Goal: Information Seeking & Learning: Compare options

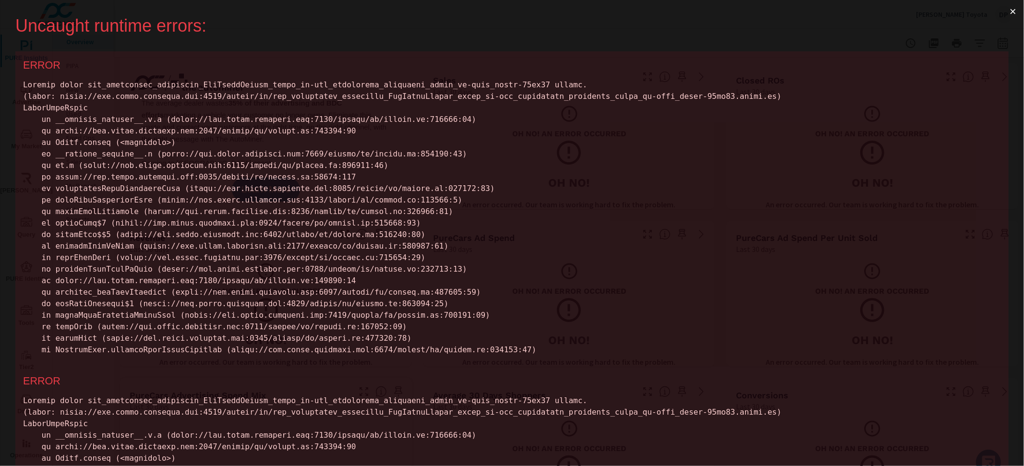
click at [1005, 8] on button "×" at bounding box center [1013, 11] width 22 height 23
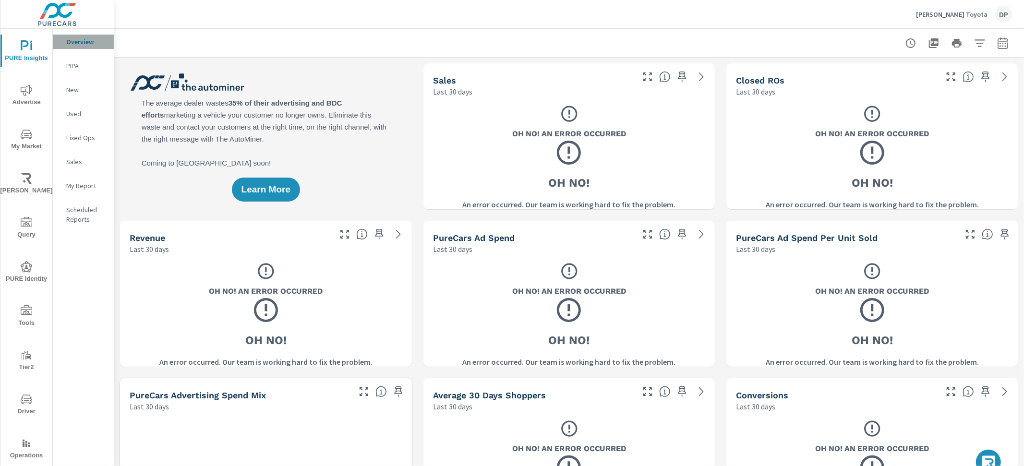
click at [82, 39] on p "Overview" at bounding box center [86, 42] width 40 height 10
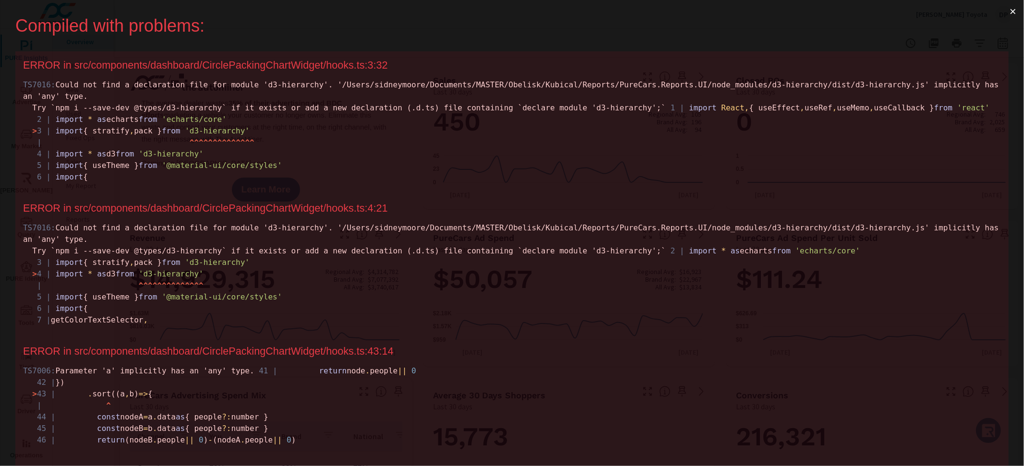
click at [1013, 13] on button "×" at bounding box center [1013, 11] width 22 height 23
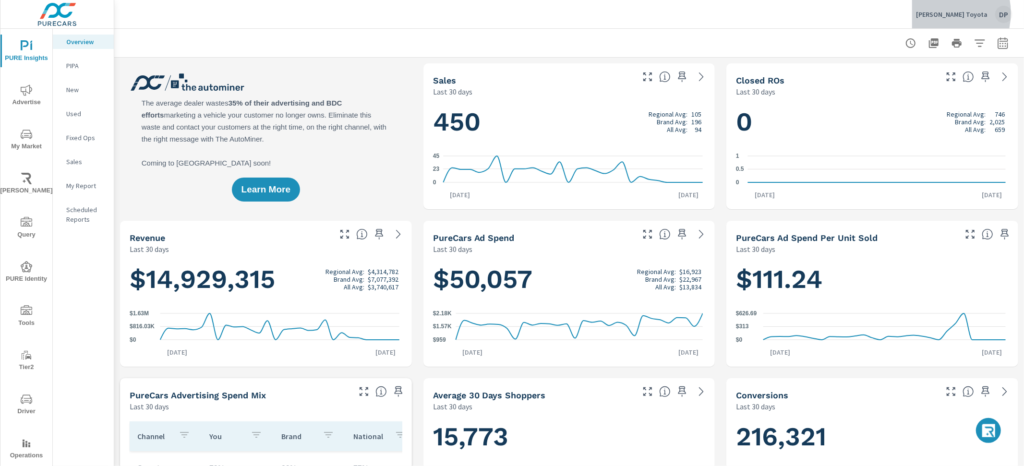
click at [945, 13] on p "Sterling McCall Toyota" at bounding box center [952, 14] width 72 height 9
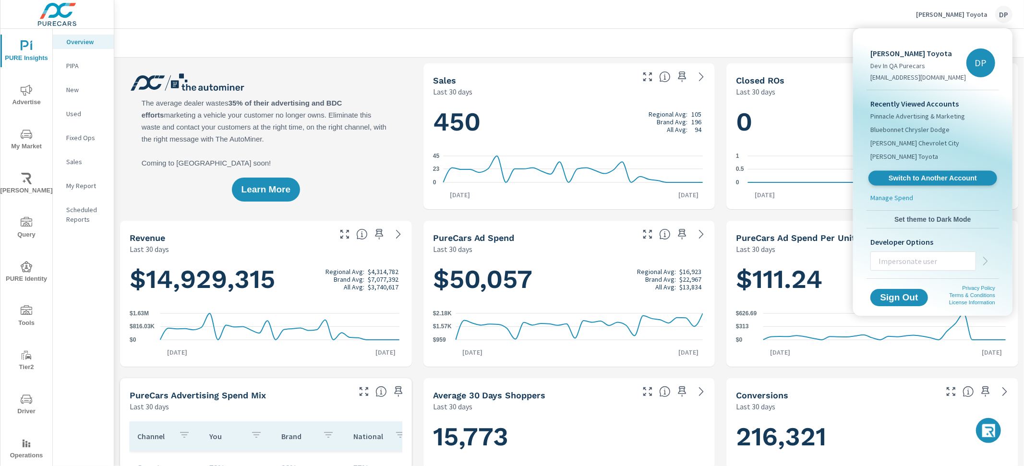
click at [914, 174] on span "Switch to Another Account" at bounding box center [932, 178] width 118 height 9
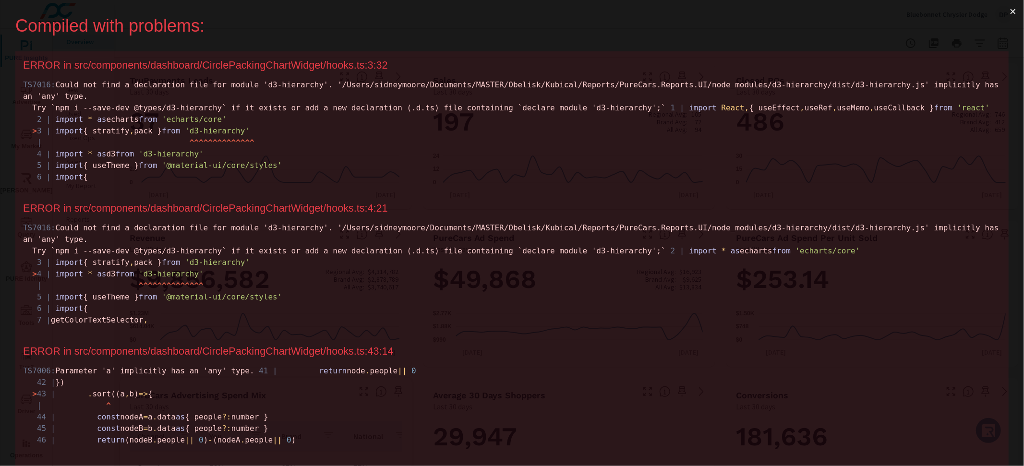
click at [1002, 10] on button "×" at bounding box center [1013, 11] width 22 height 23
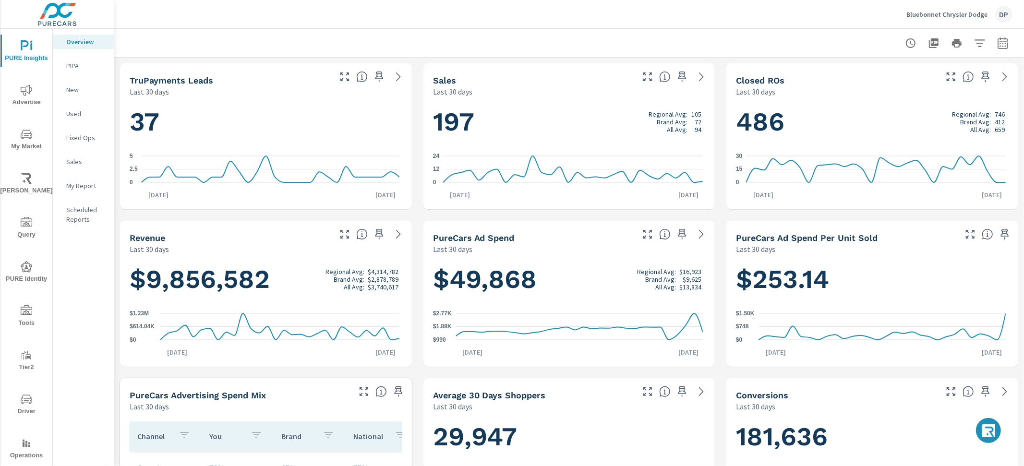
click at [989, 438] on button "button" at bounding box center [988, 430] width 25 height 25
click at [989, 430] on icon "button" at bounding box center [988, 432] width 15 height 16
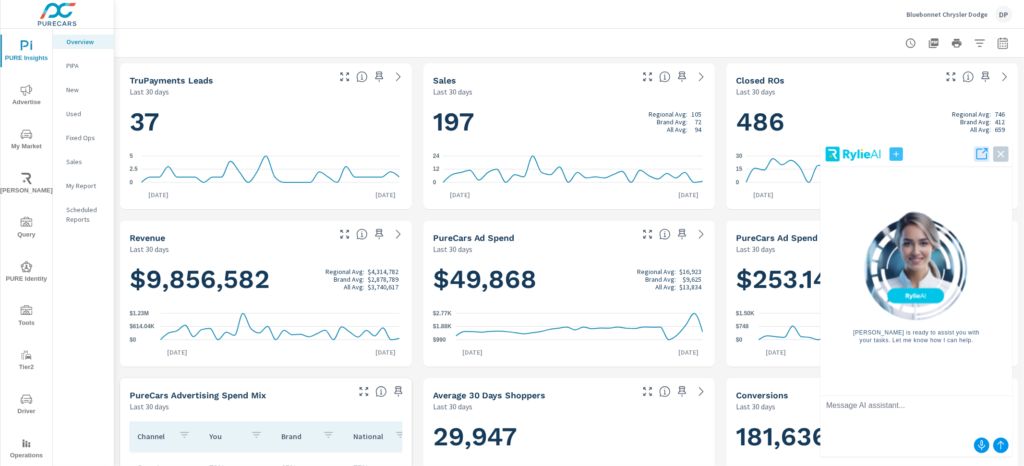
click at [959, 410] on textarea at bounding box center [916, 415] width 192 height 38
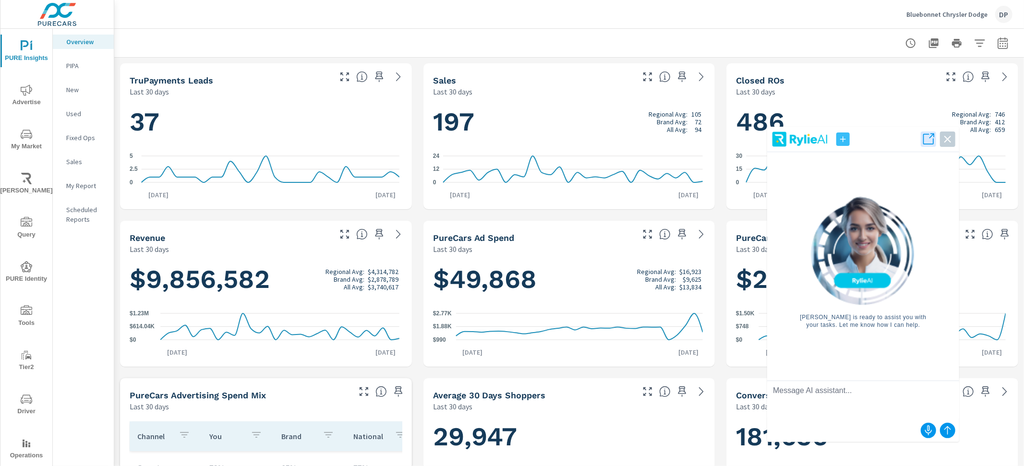
click at [905, 399] on textarea at bounding box center [863, 400] width 192 height 38
click at [920, 340] on div "Rylie AI is ready to assist you with your tasks. Let me know how I can help." at bounding box center [863, 262] width 177 height 221
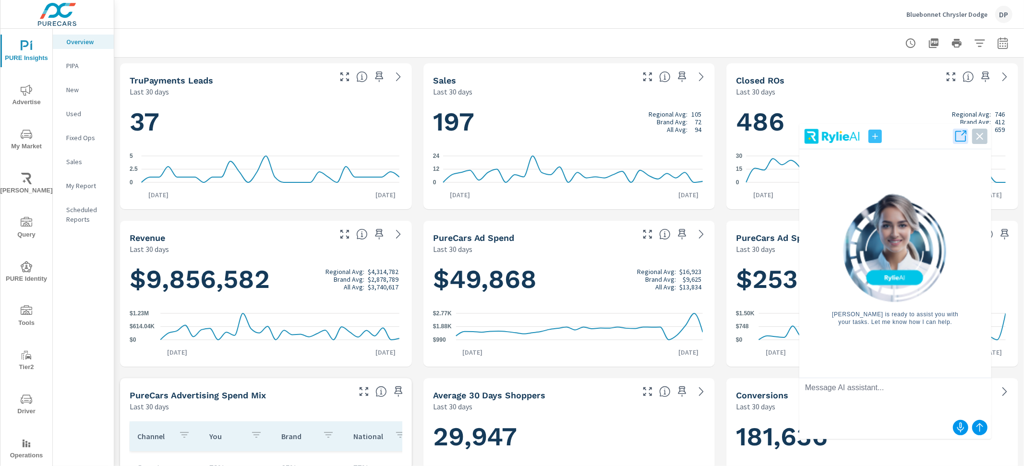
drag, startPoint x: 937, startPoint y: 363, endPoint x: 969, endPoint y: 361, distance: 32.2
click at [969, 361] on div "Rylie AI is ready to assist you with your tasks. Let me know how I can help." at bounding box center [895, 259] width 177 height 221
click at [85, 186] on p "My Report" at bounding box center [86, 186] width 40 height 10
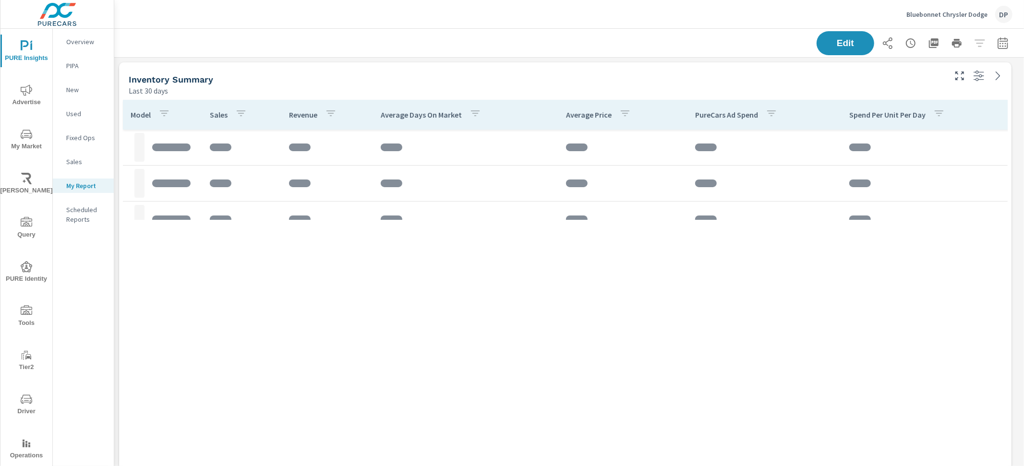
scroll to position [3112, 919]
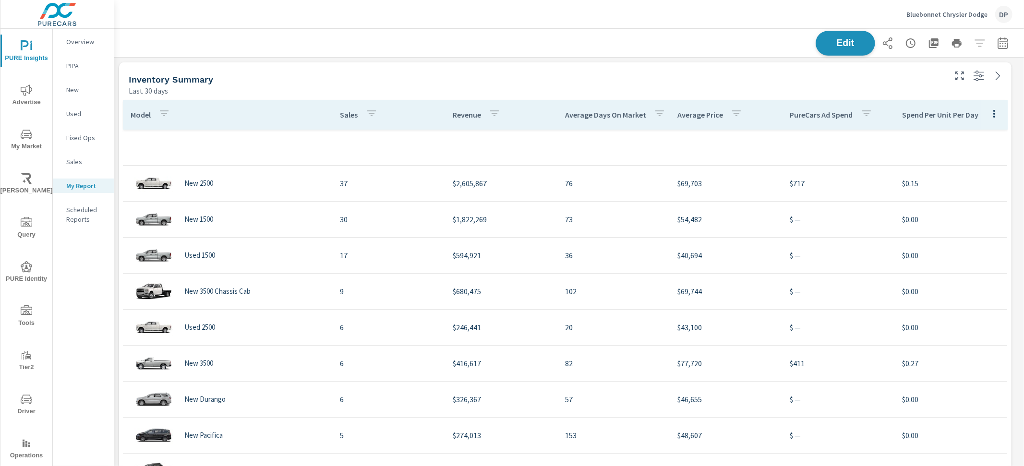
click at [826, 45] on span "Edit" at bounding box center [844, 42] width 39 height 9
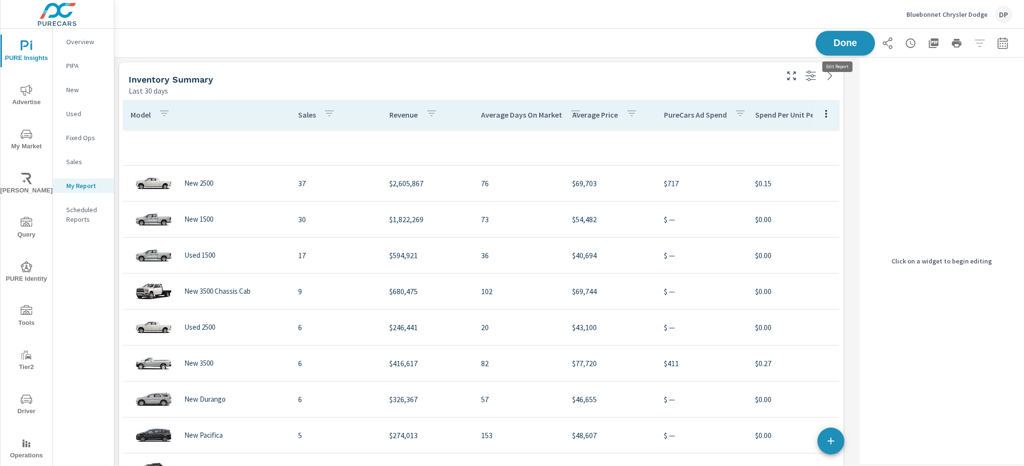
scroll to position [3112, 751]
click at [825, 46] on span "Done" at bounding box center [844, 42] width 39 height 9
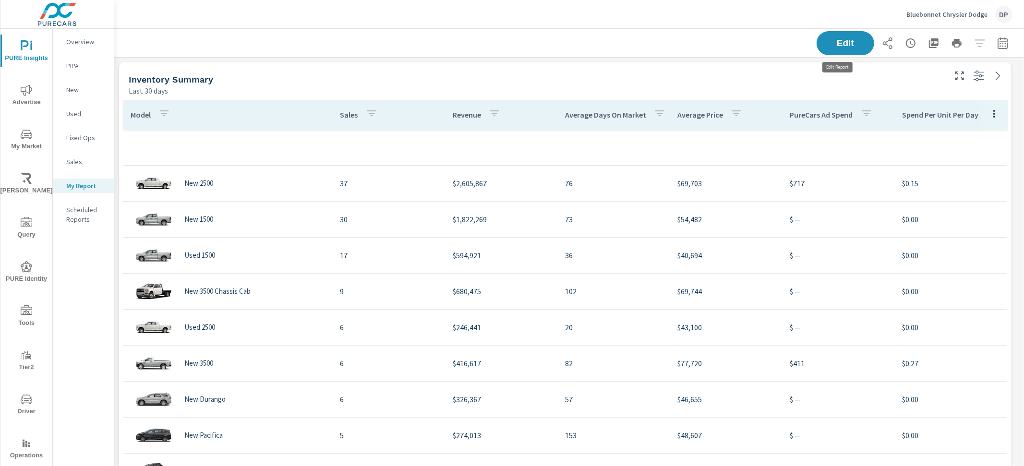
scroll to position [3112, 919]
click at [368, 114] on icon "button" at bounding box center [372, 113] width 12 height 12
click at [378, 86] on div at bounding box center [512, 233] width 1024 height 466
click at [56, 16] on img at bounding box center [58, 14] width 94 height 38
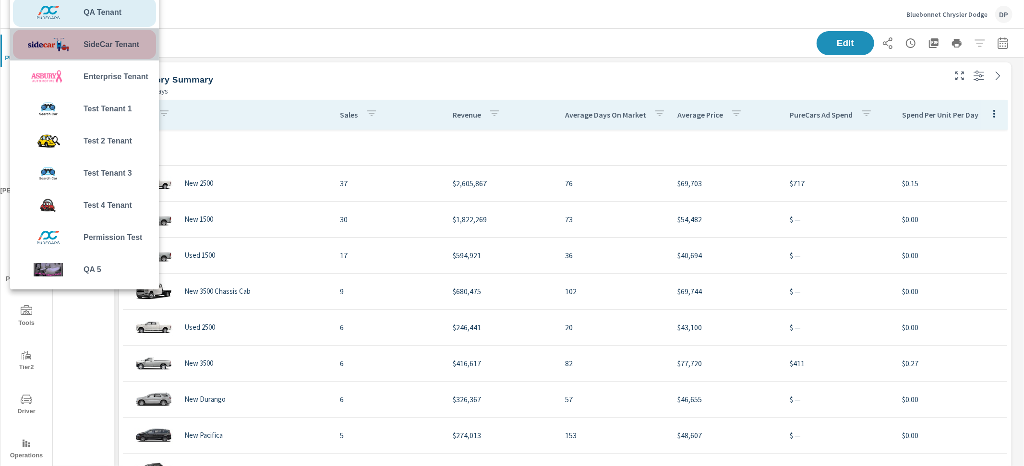
click at [99, 47] on span "SideCar Tenant" at bounding box center [112, 45] width 56 height 12
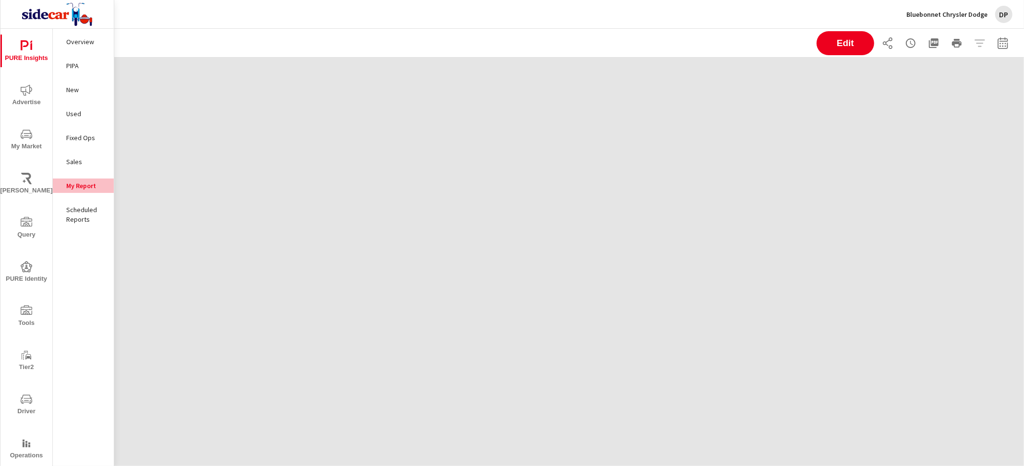
scroll to position [481, 919]
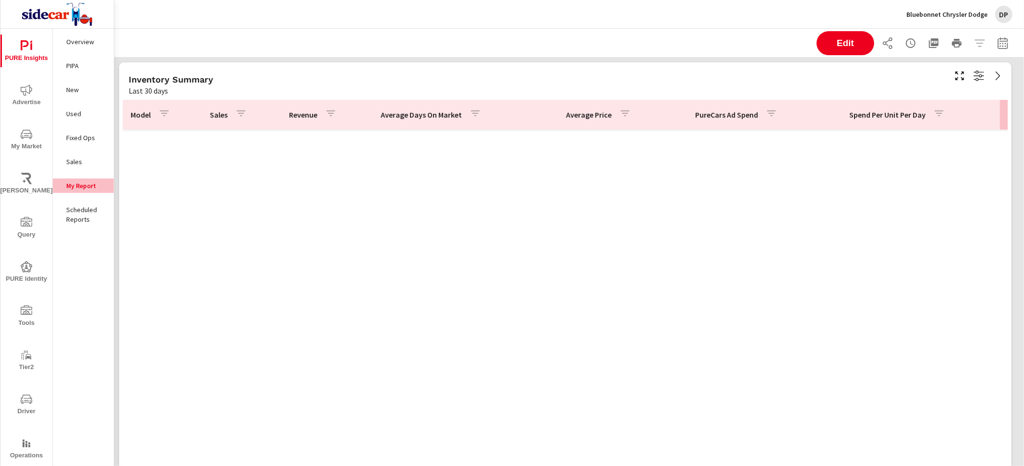
scroll to position [2987, 0]
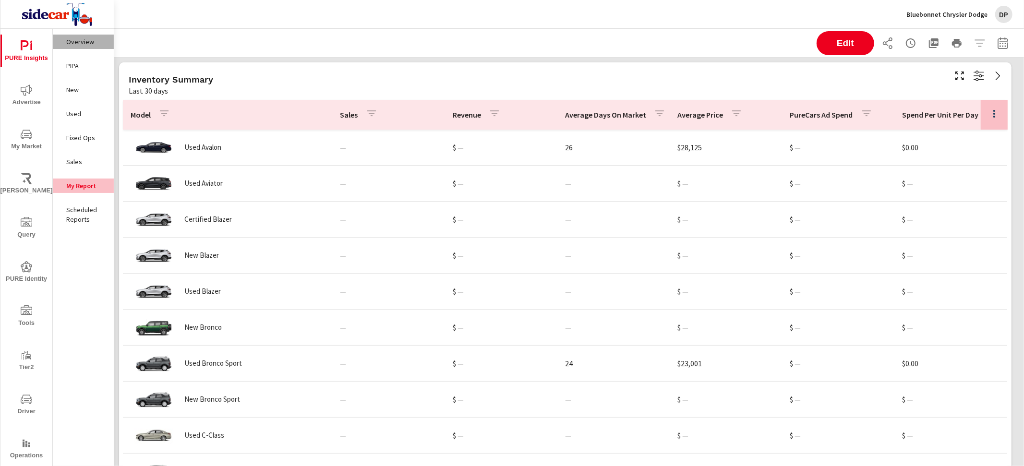
click at [79, 43] on p "Overview" at bounding box center [86, 42] width 40 height 10
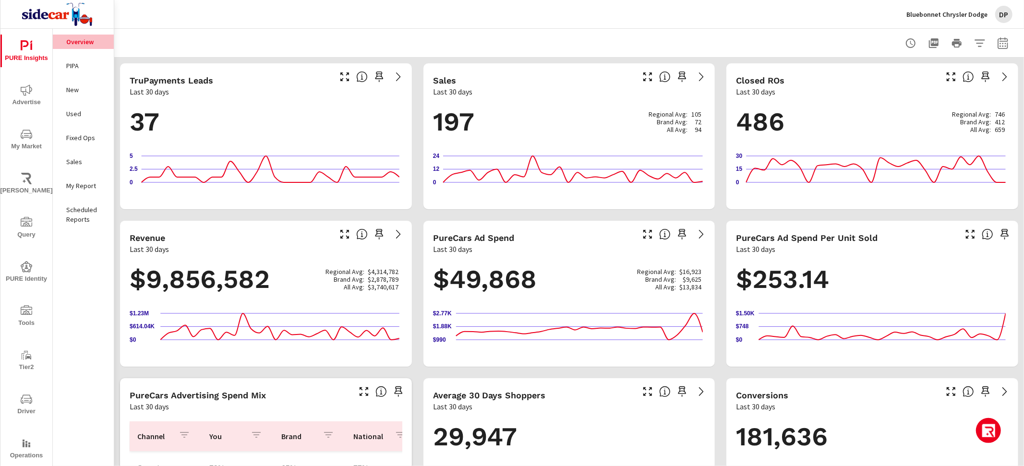
click at [992, 430] on icon "button" at bounding box center [988, 432] width 15 height 16
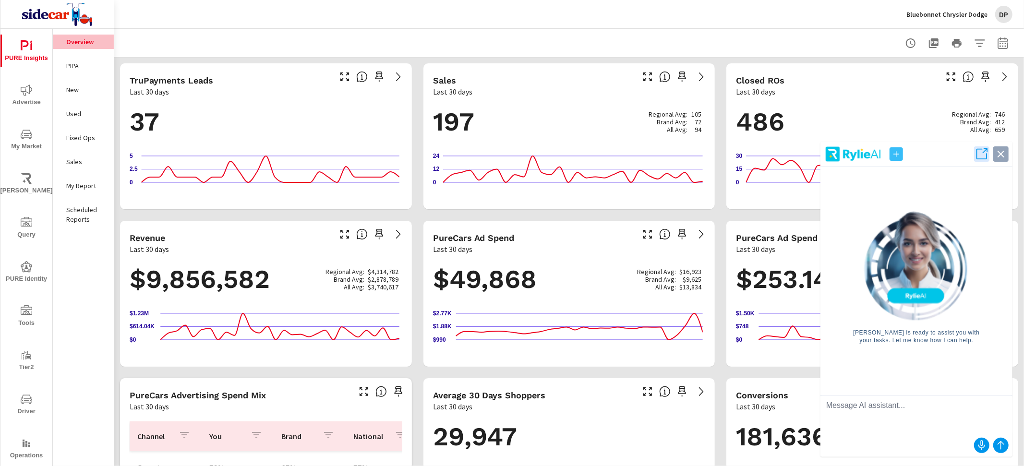
click at [997, 156] on icon "button" at bounding box center [1000, 153] width 13 height 13
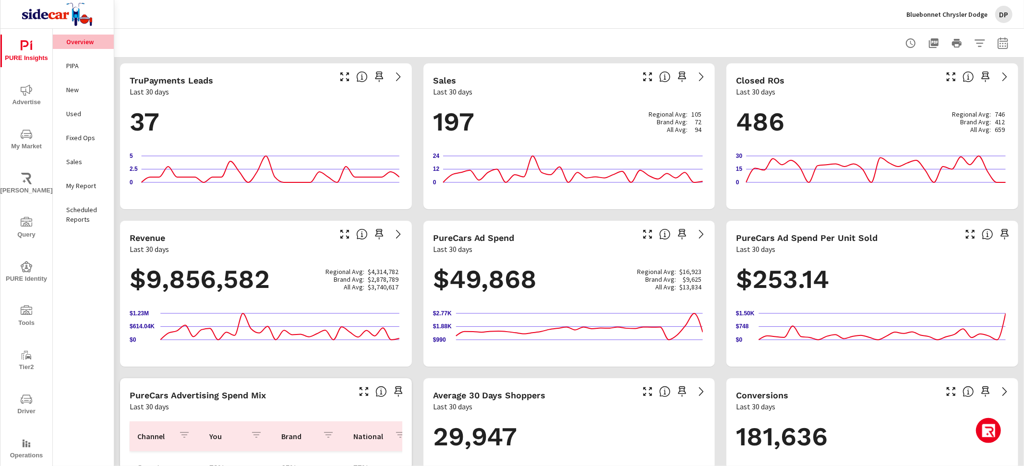
click at [989, 436] on icon "button" at bounding box center [988, 432] width 15 height 16
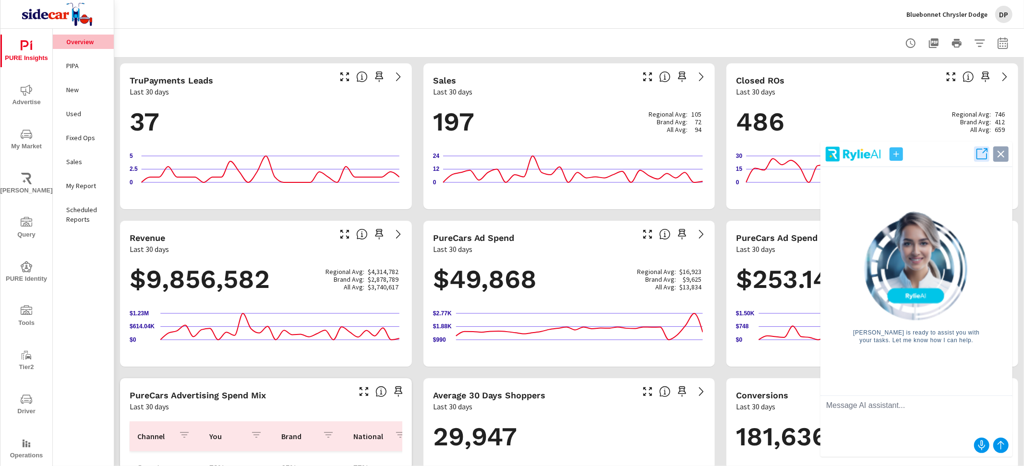
click at [999, 158] on icon "button" at bounding box center [1000, 153] width 13 height 13
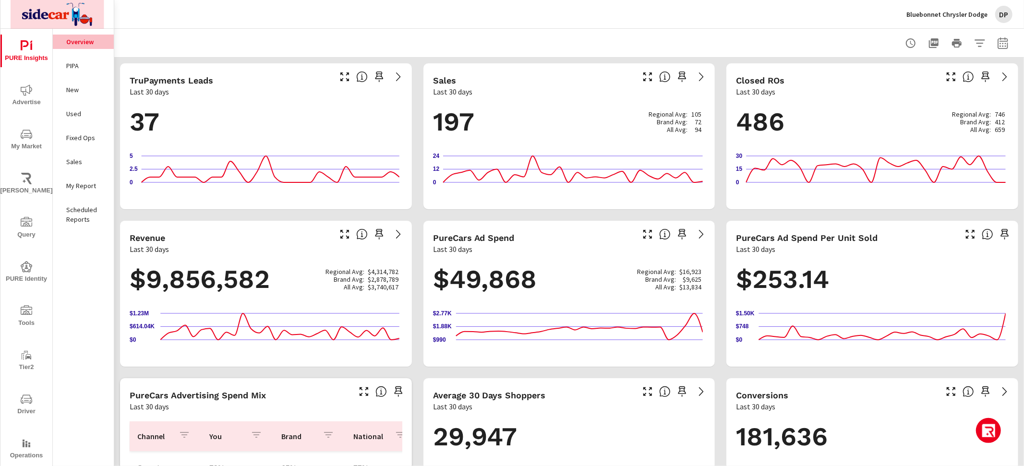
click at [55, 14] on img at bounding box center [58, 14] width 94 height 38
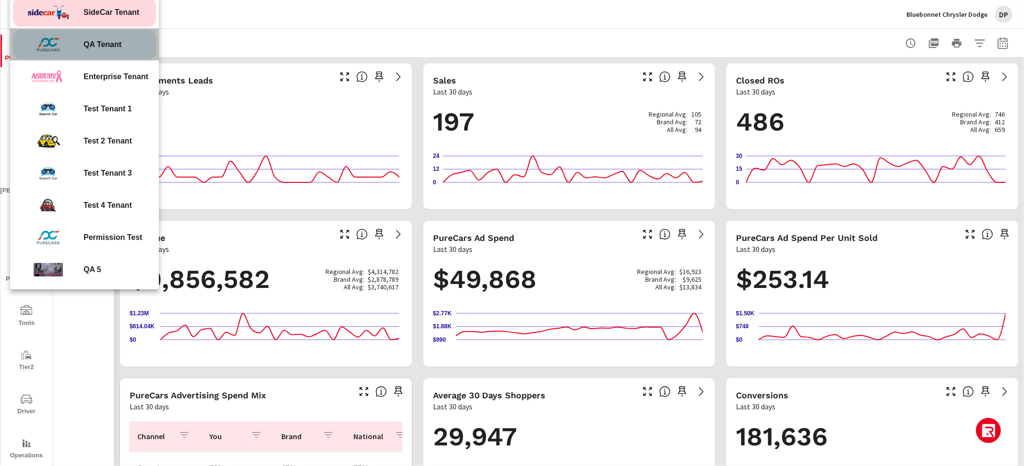
click at [88, 36] on div "QA Tenant" at bounding box center [84, 44] width 143 height 29
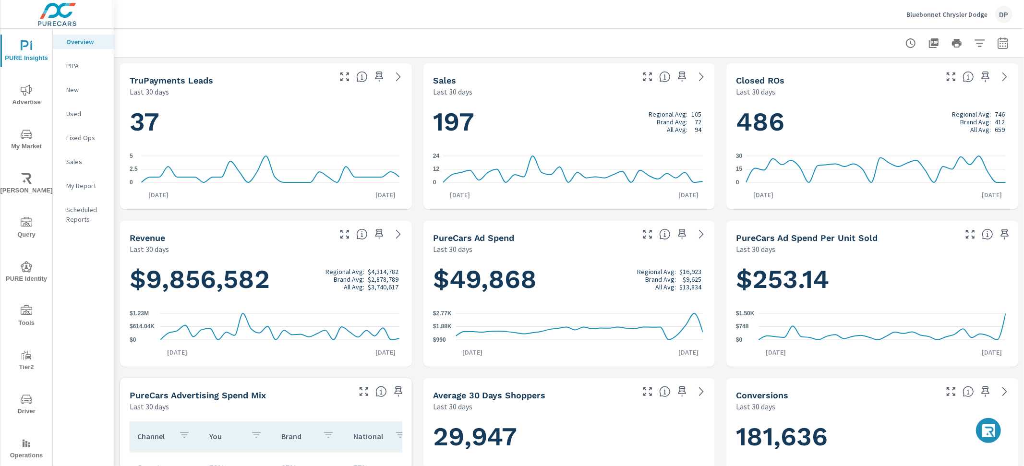
click at [80, 68] on p "PIPA" at bounding box center [86, 66] width 40 height 10
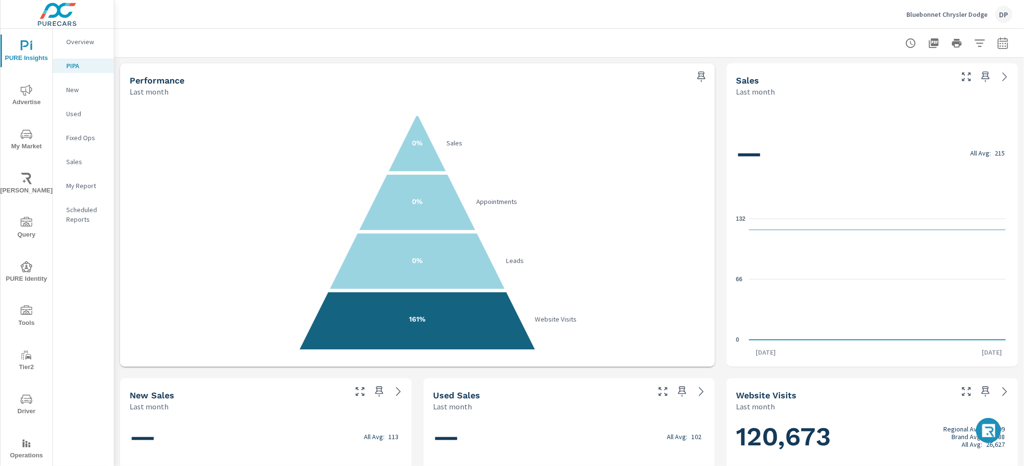
click at [89, 47] on div "Overview" at bounding box center [83, 42] width 61 height 14
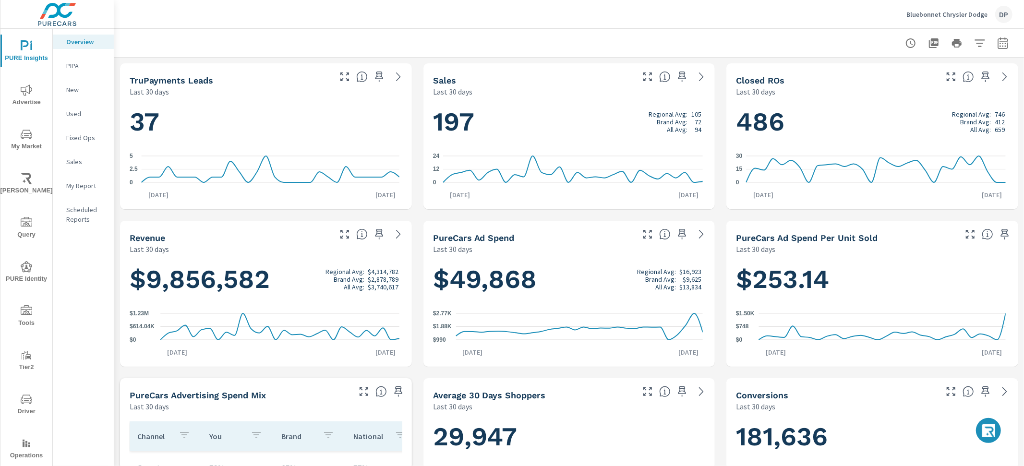
click at [83, 85] on p "New" at bounding box center [86, 90] width 40 height 10
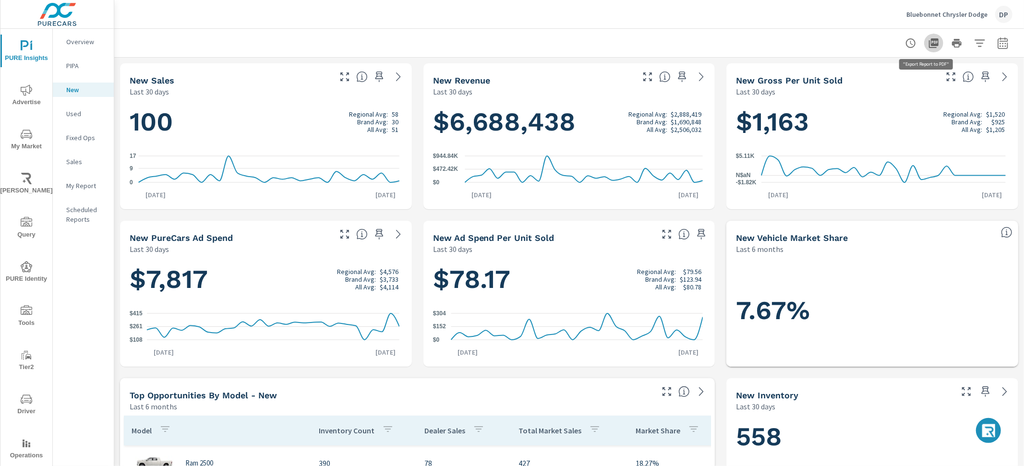
click at [928, 41] on icon "button" at bounding box center [934, 43] width 12 height 12
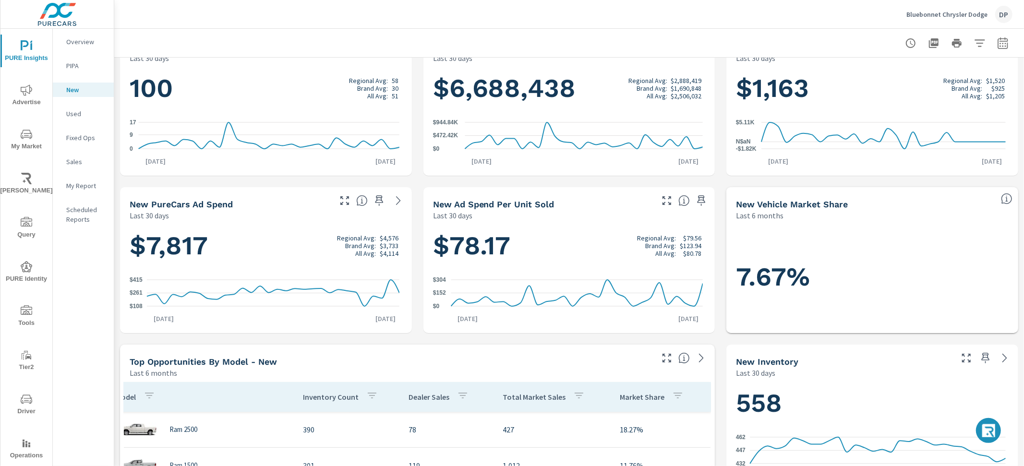
scroll to position [0, 29]
click at [25, 140] on icon "nav menu" at bounding box center [27, 135] width 12 height 12
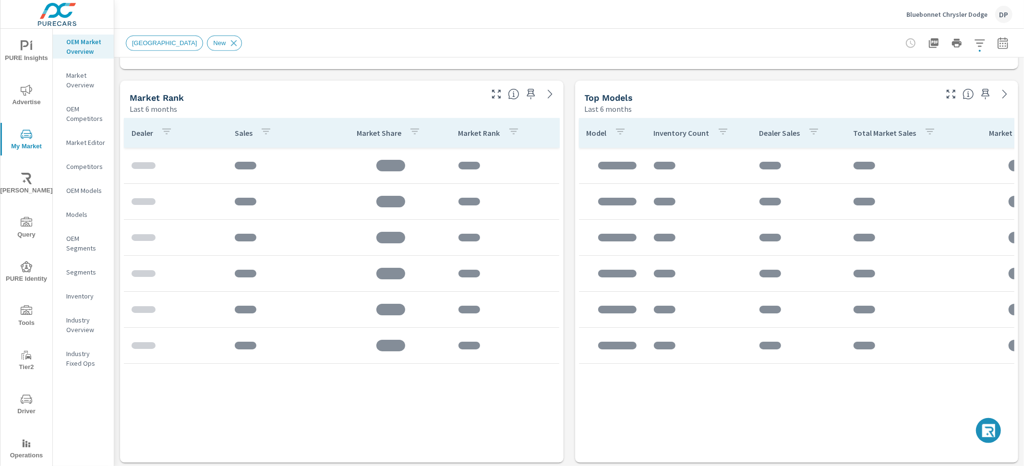
scroll to position [828, 0]
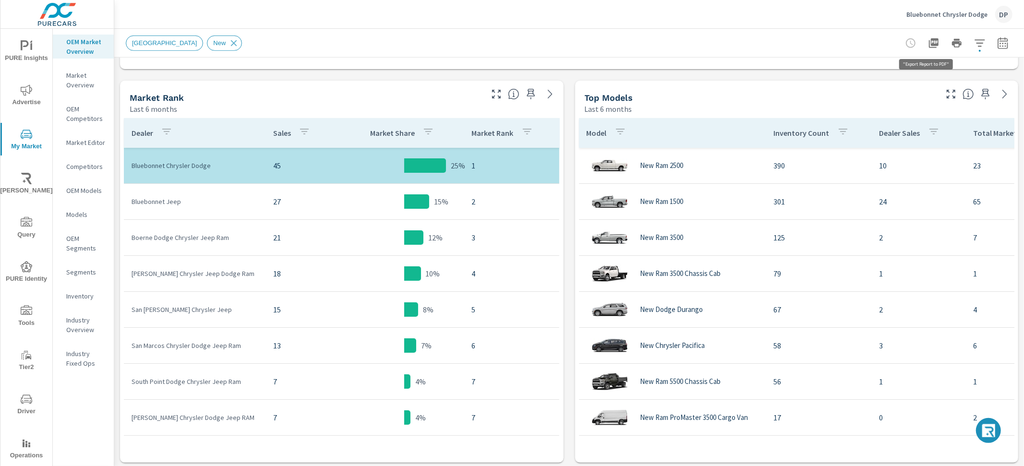
click at [929, 43] on icon "button" at bounding box center [934, 43] width 12 height 12
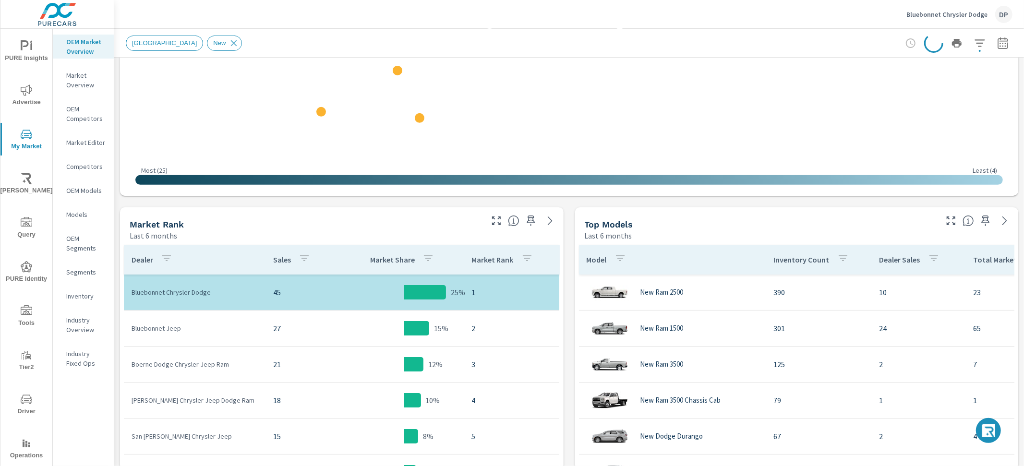
scroll to position [0, 0]
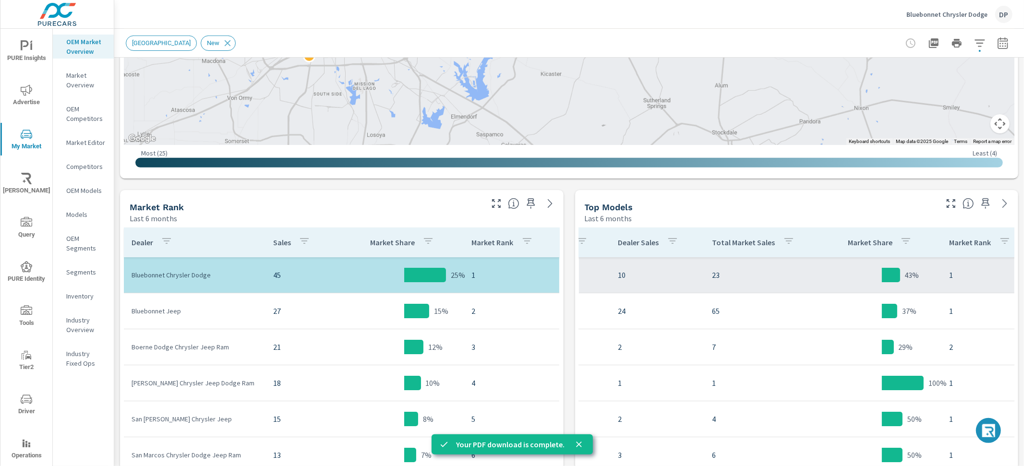
scroll to position [0, 295]
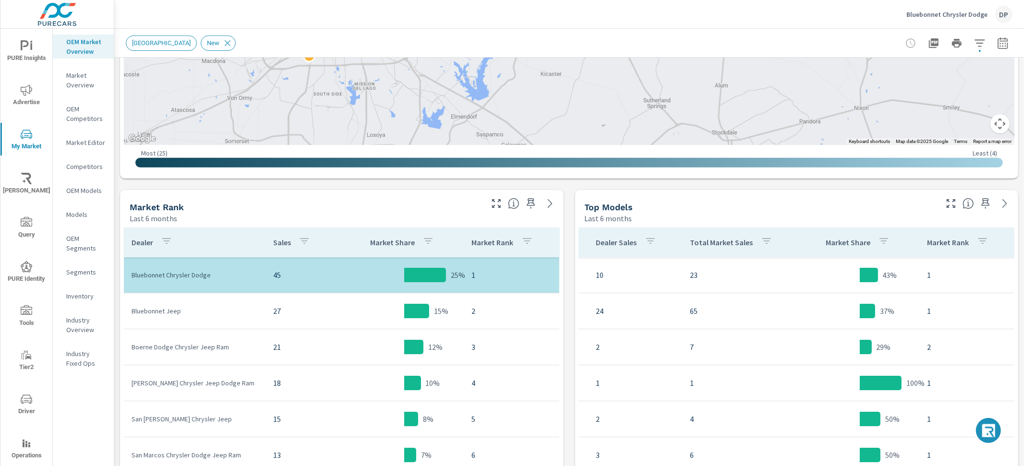
click at [761, 242] on icon "button" at bounding box center [767, 241] width 12 height 12
click at [755, 212] on div at bounding box center [512, 233] width 1024 height 466
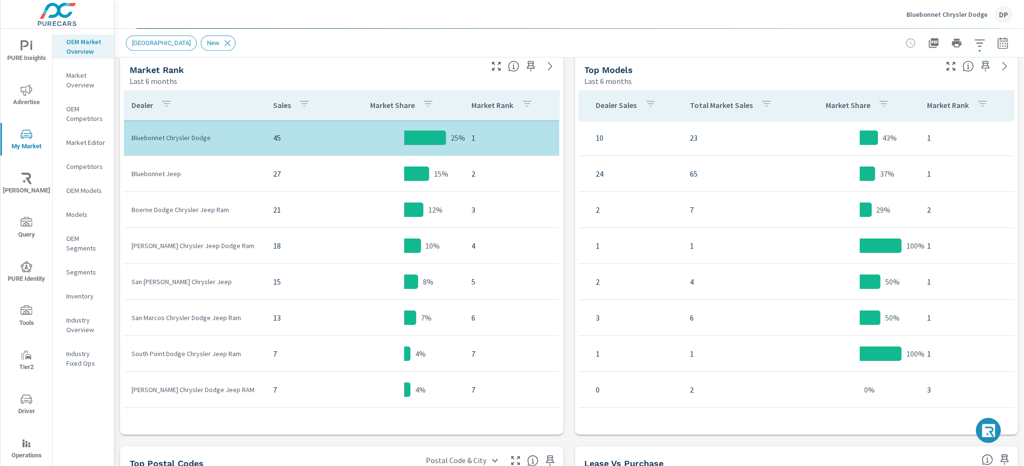
scroll to position [242, 0]
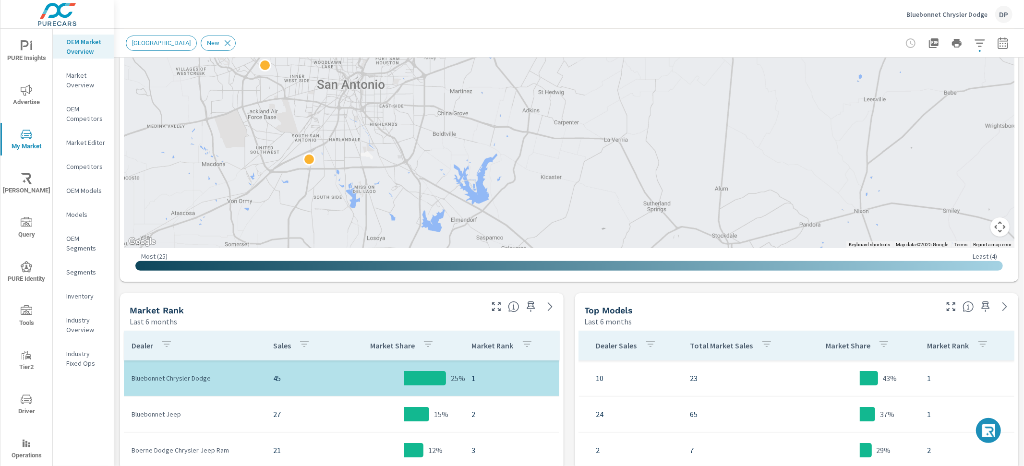
click at [865, 44] on div "New Market Area New" at bounding box center [502, 43] width 752 height 15
click at [929, 43] on icon "button" at bounding box center [934, 43] width 10 height 10
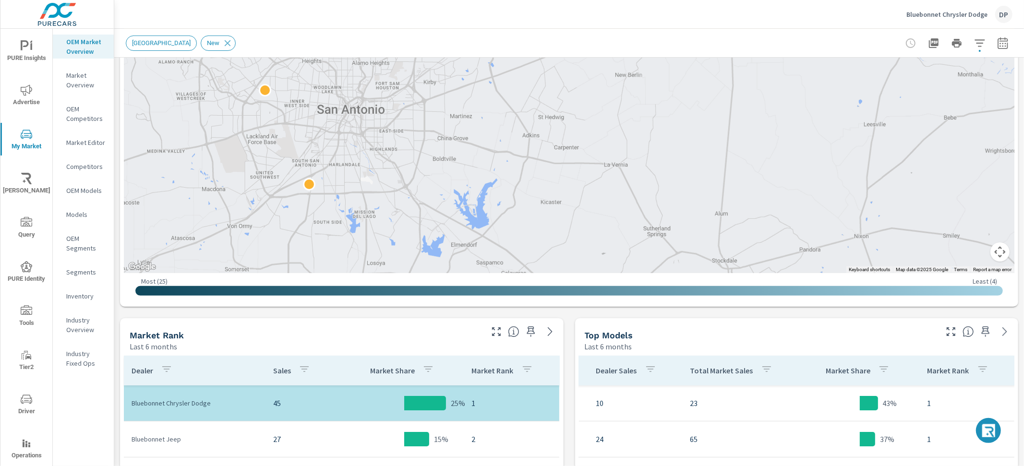
scroll to position [0, 0]
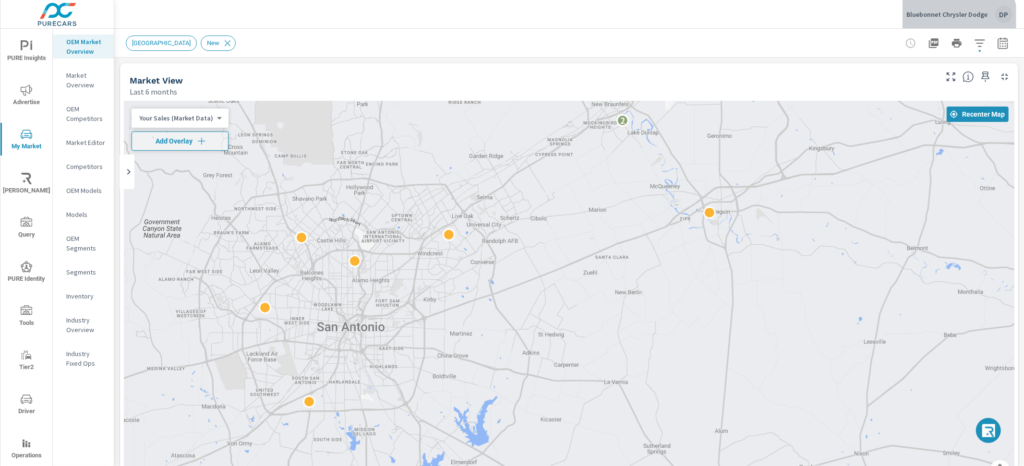
click at [958, 19] on div "Bluebonnet Chrysler Dodge DP" at bounding box center [959, 14] width 106 height 17
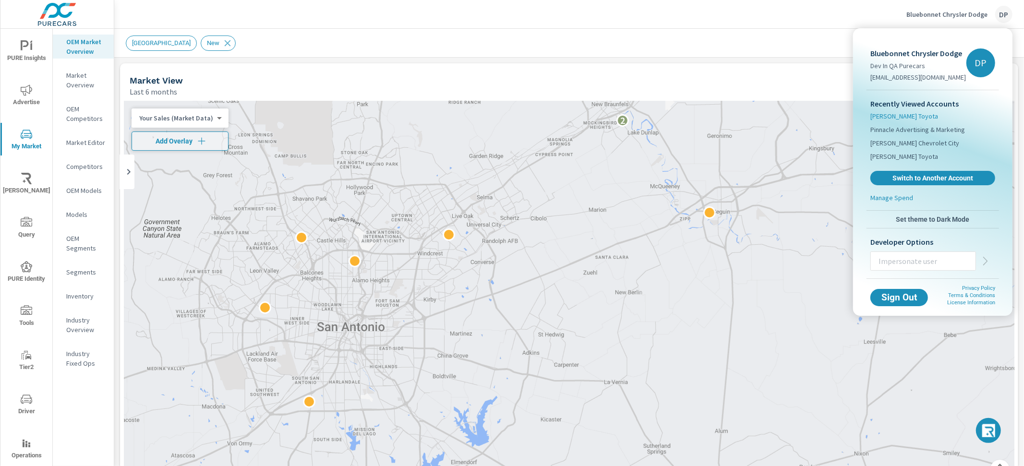
click at [907, 119] on span "[PERSON_NAME] Toyota" at bounding box center [904, 116] width 68 height 10
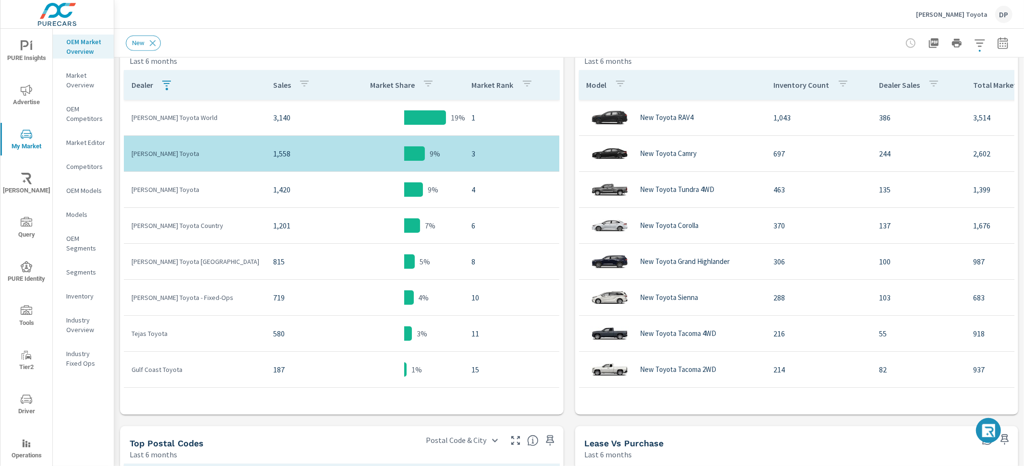
scroll to position [491, 0]
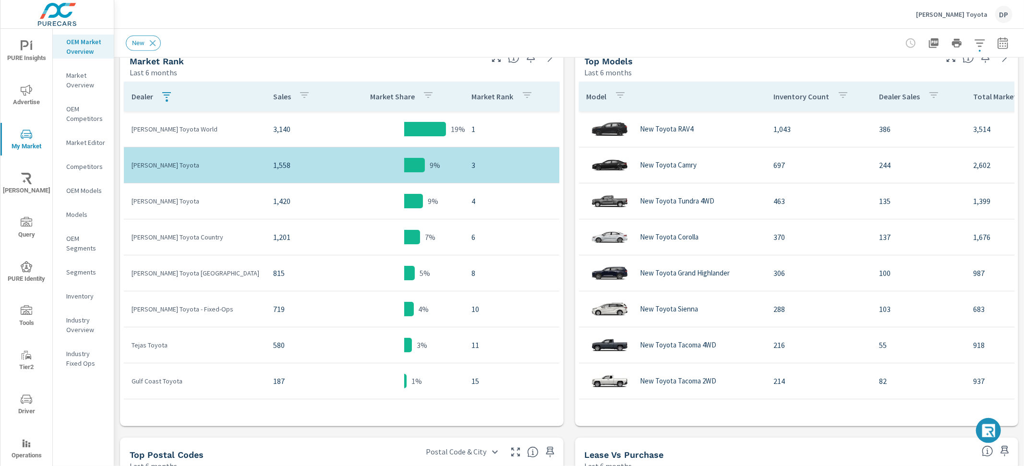
click at [928, 46] on icon "button" at bounding box center [934, 43] width 12 height 12
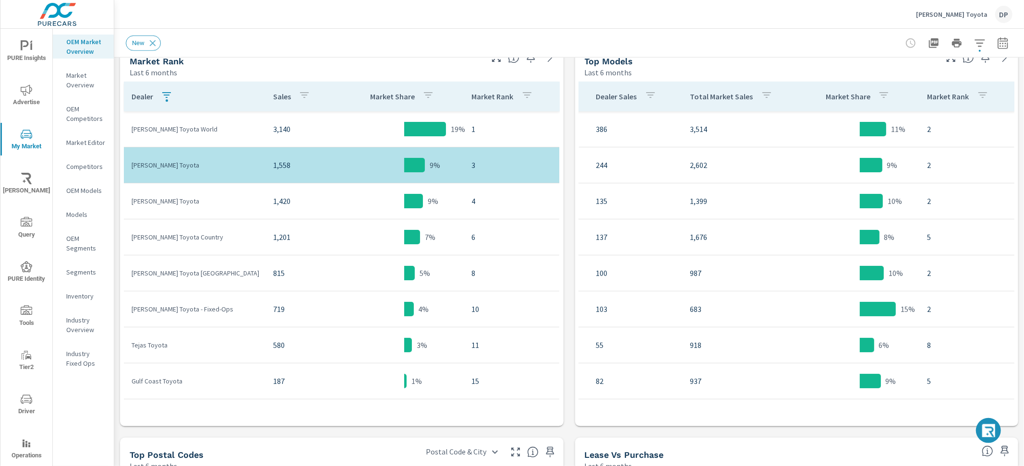
scroll to position [0, 270]
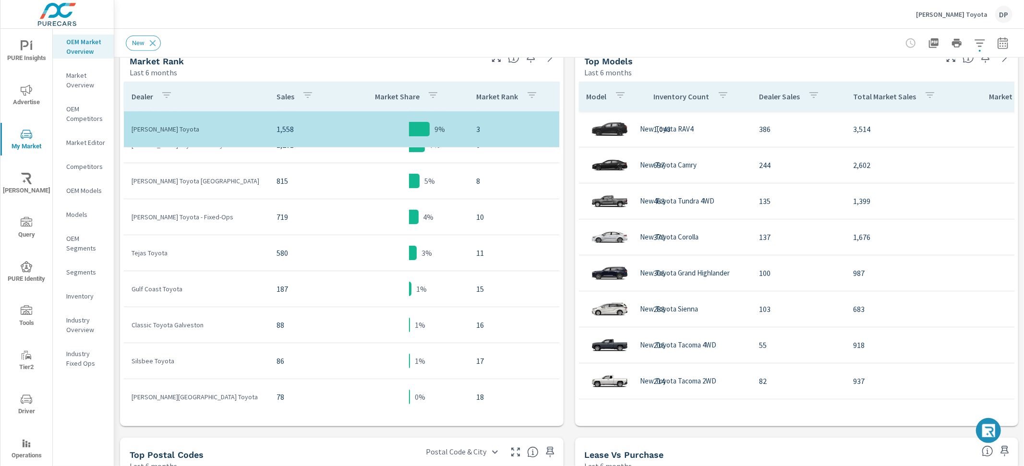
scroll to position [251, 0]
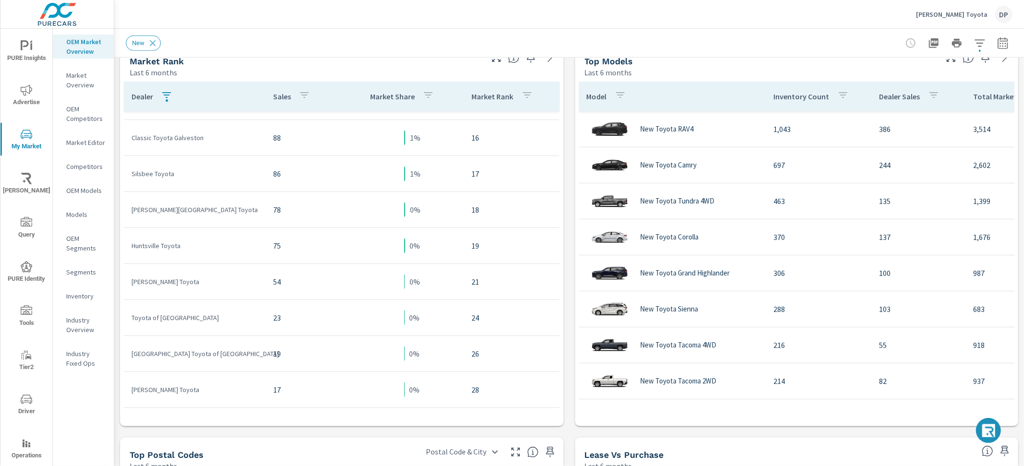
scroll to position [323, 0]
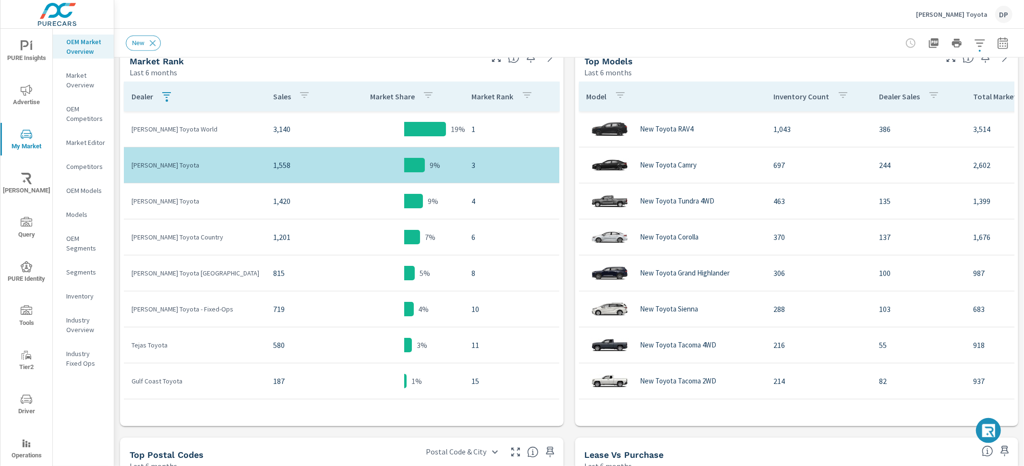
scroll to position [2, 0]
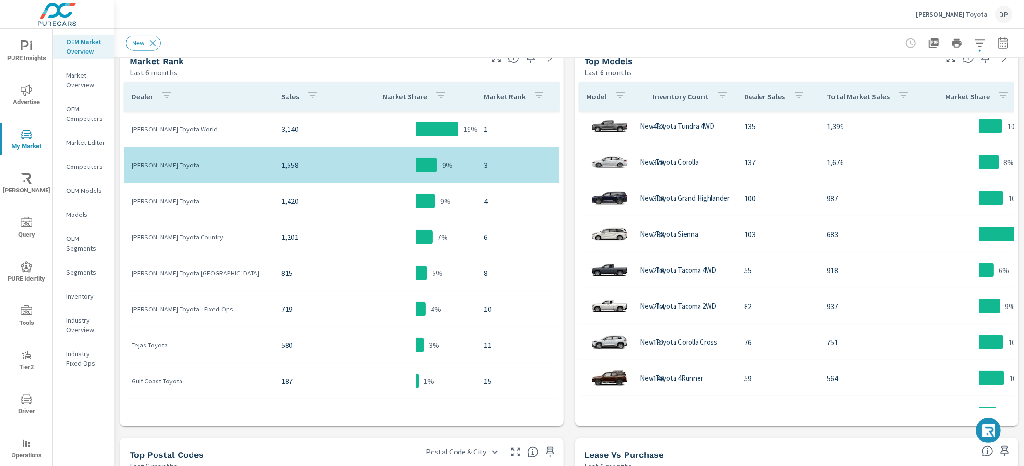
scroll to position [228, 0]
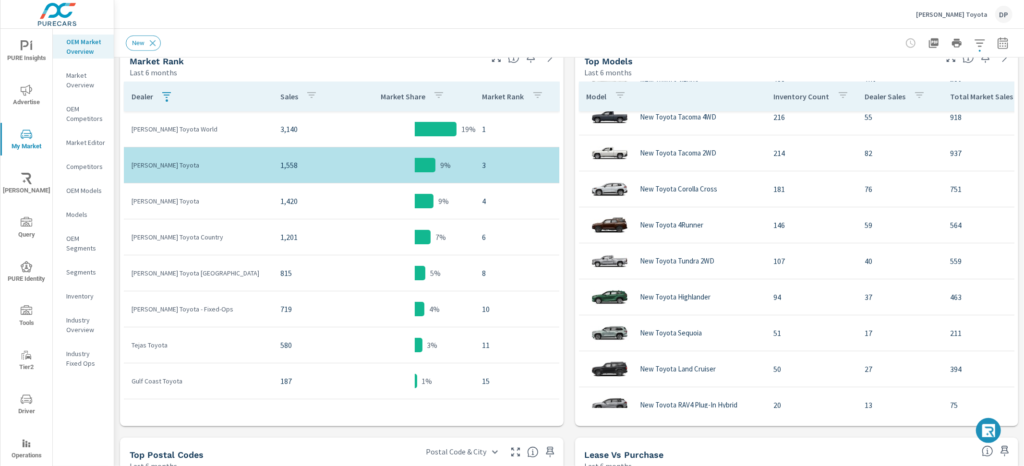
scroll to position [92, 0]
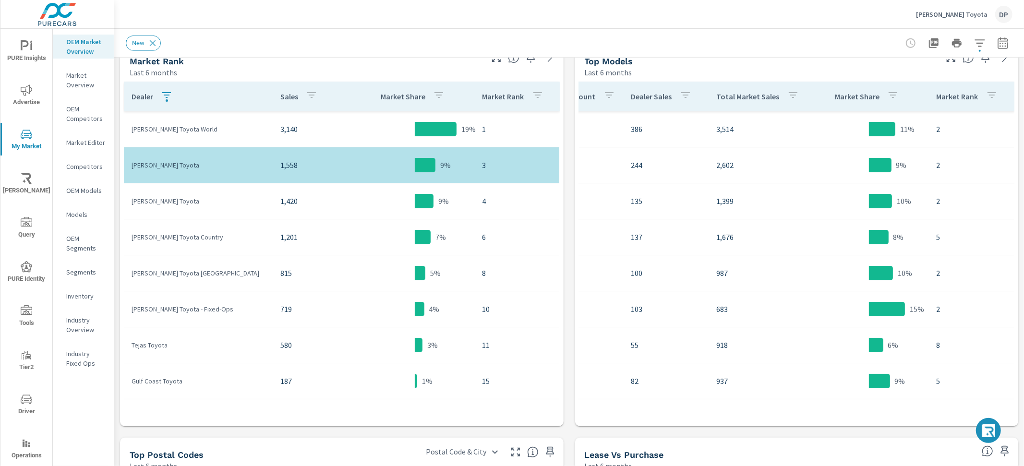
scroll to position [0, 242]
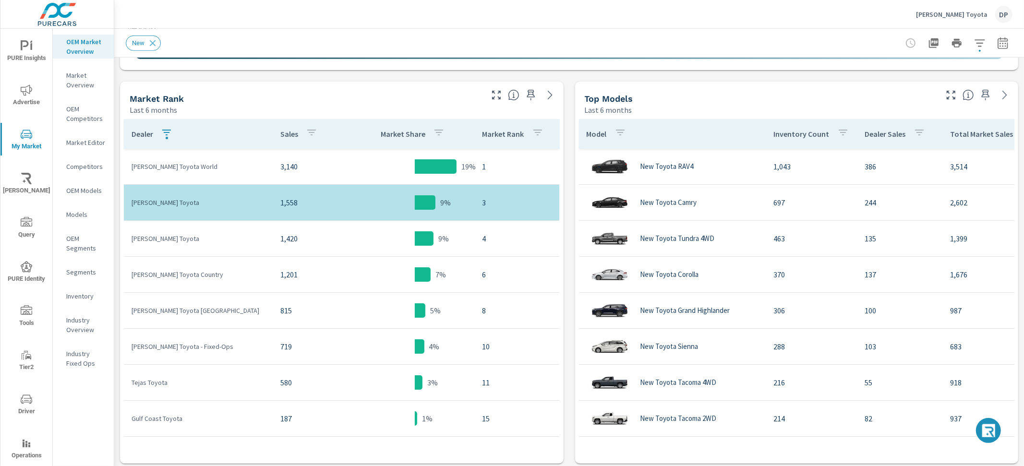
scroll to position [2, 0]
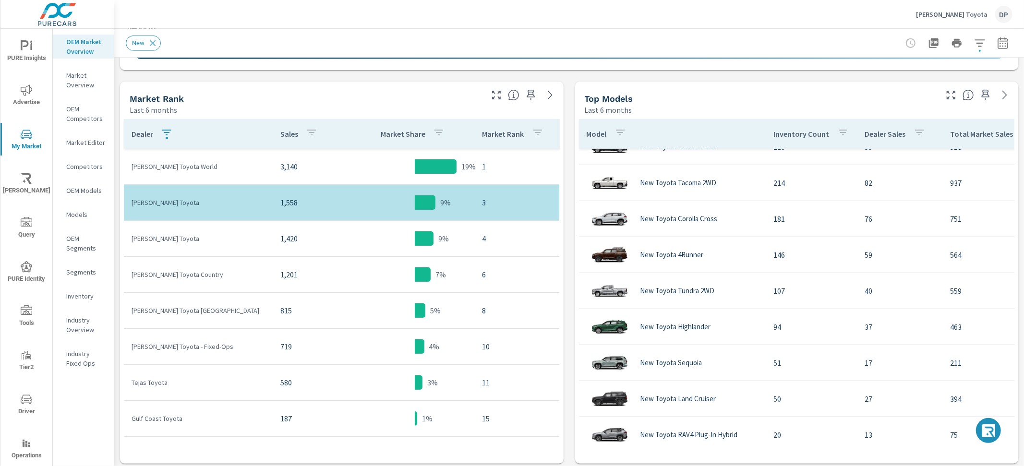
scroll to position [238, 0]
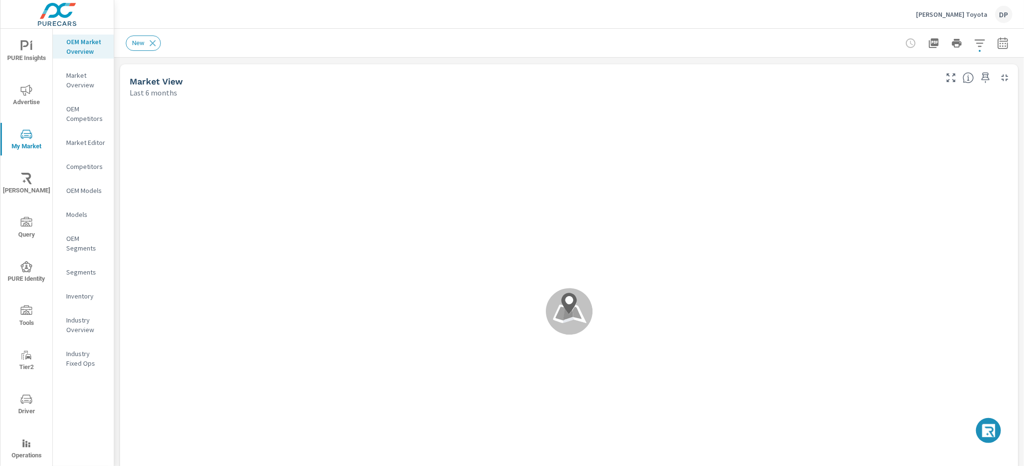
scroll to position [216, 0]
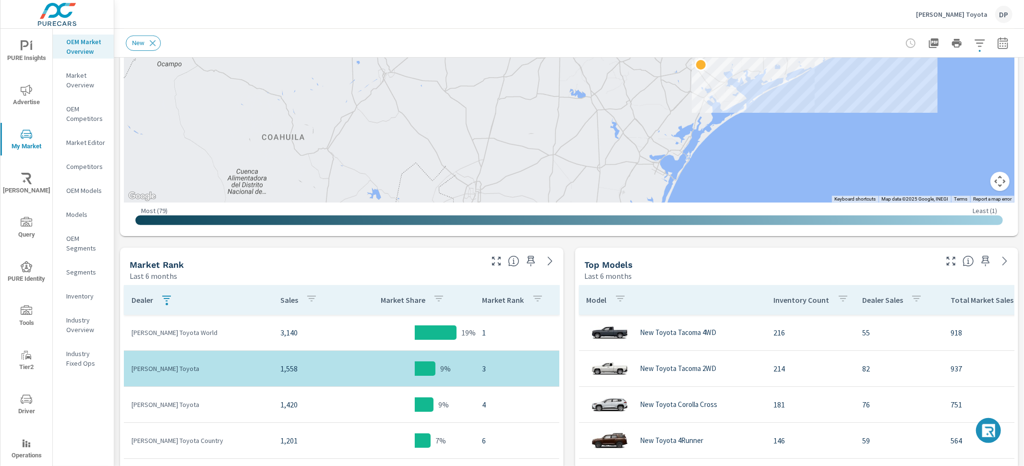
scroll to position [600, 0]
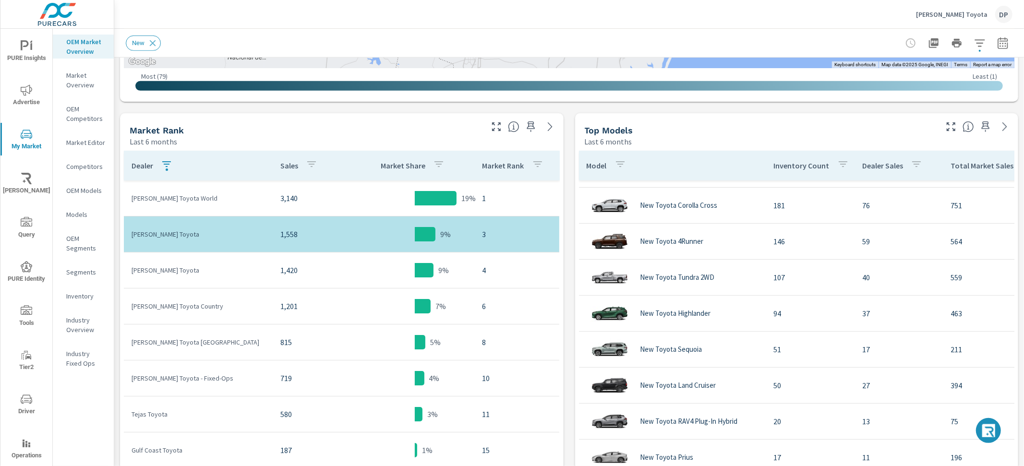
scroll to position [376, 0]
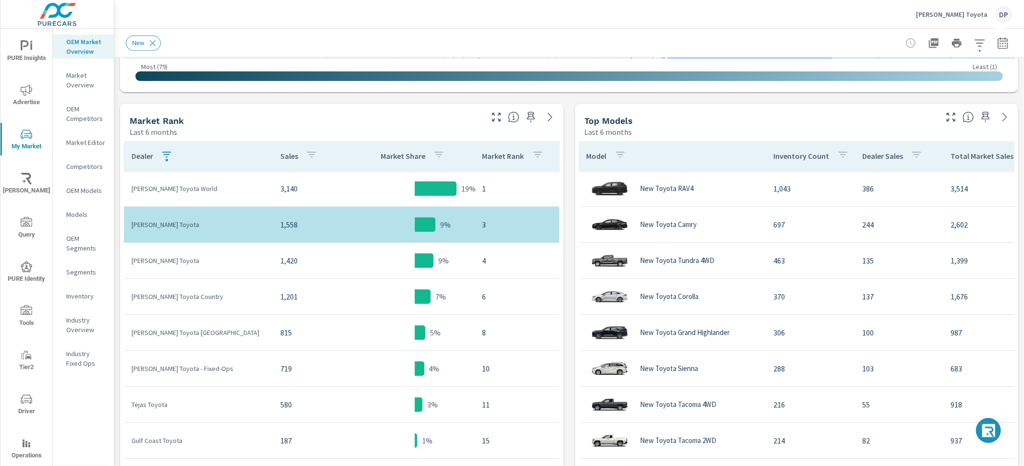
scroll to position [432, 0]
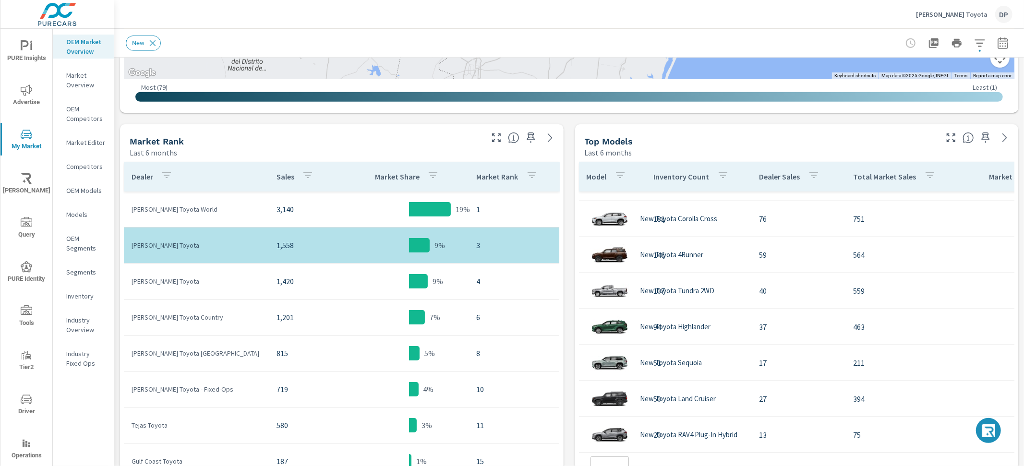
scroll to position [289, 0]
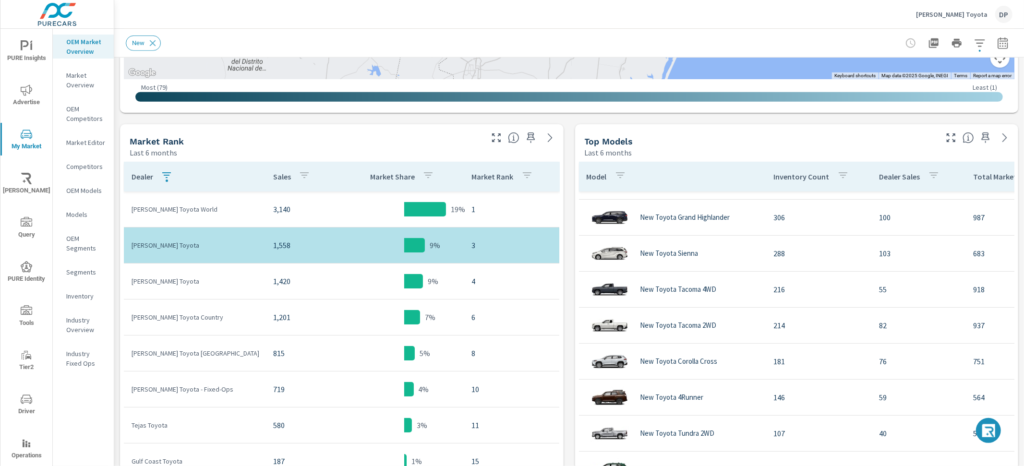
scroll to position [302, 0]
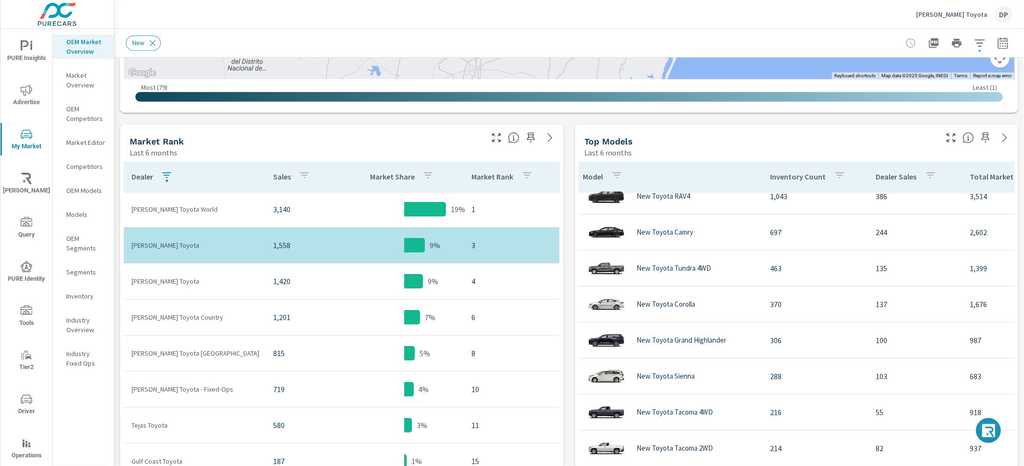
scroll to position [13, 0]
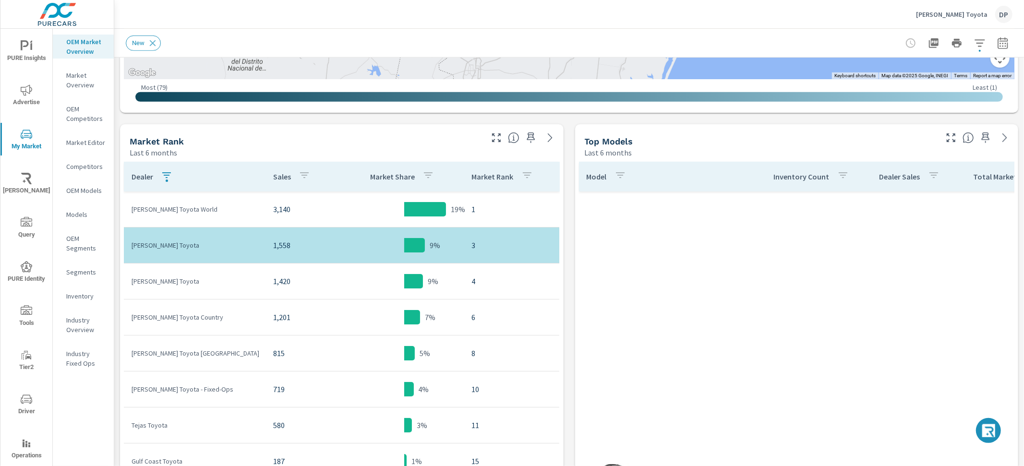
scroll to position [826, 0]
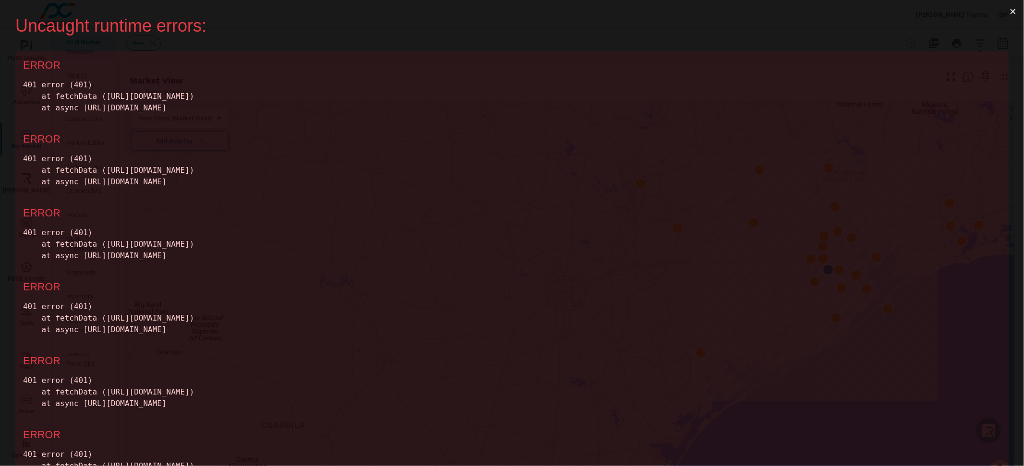
click at [485, 79] on div "401 error (401) at fetchData (https://dev.local.purecars.com:3000/static/js/bun…" at bounding box center [512, 96] width 978 height 35
click at [1006, 10] on button "×" at bounding box center [1013, 11] width 22 height 23
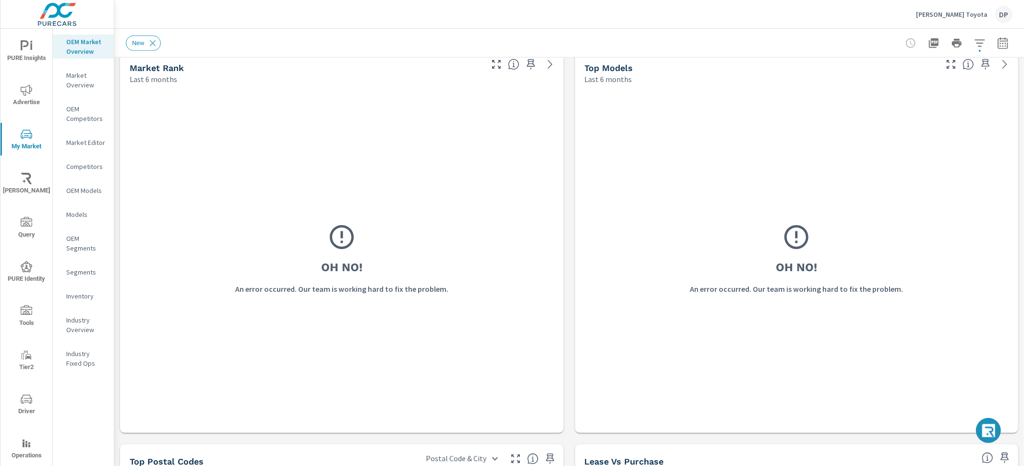
scroll to position [419, 0]
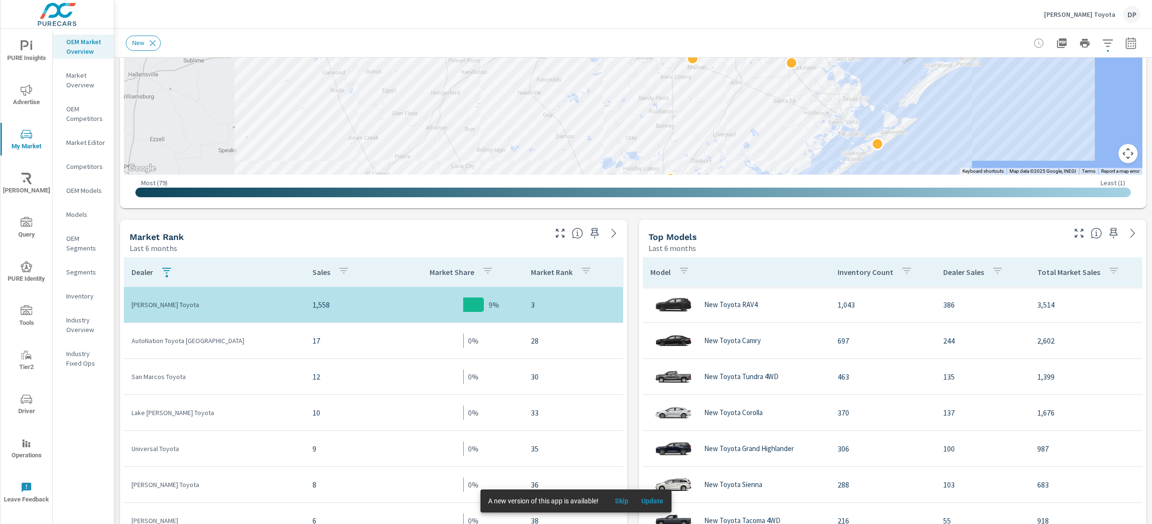
scroll to position [342, 0]
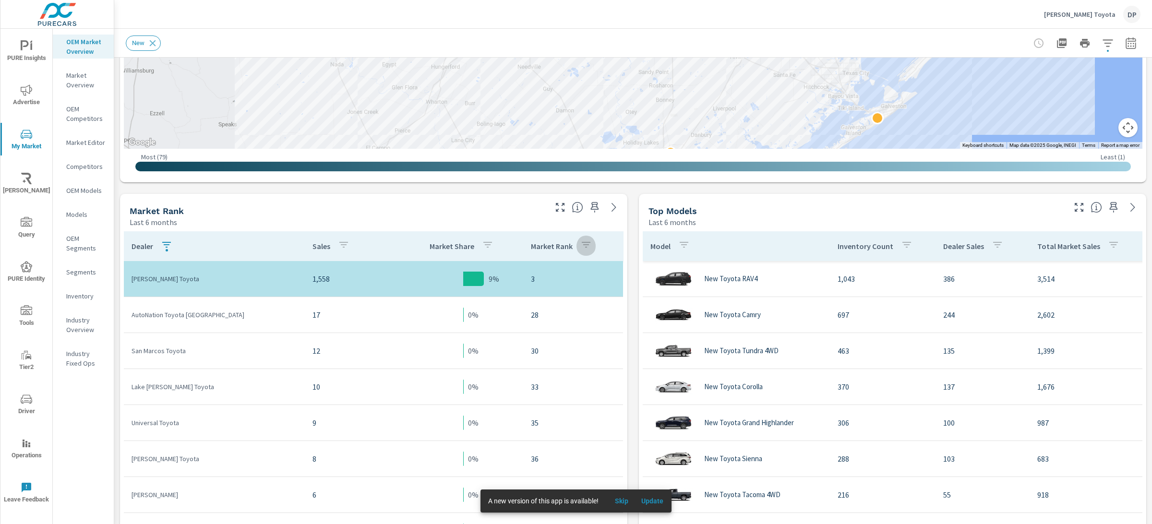
click at [580, 246] on icon "button" at bounding box center [586, 245] width 12 height 12
click at [575, 246] on div at bounding box center [576, 262] width 1152 height 524
click at [643, 499] on span "Update" at bounding box center [652, 501] width 23 height 9
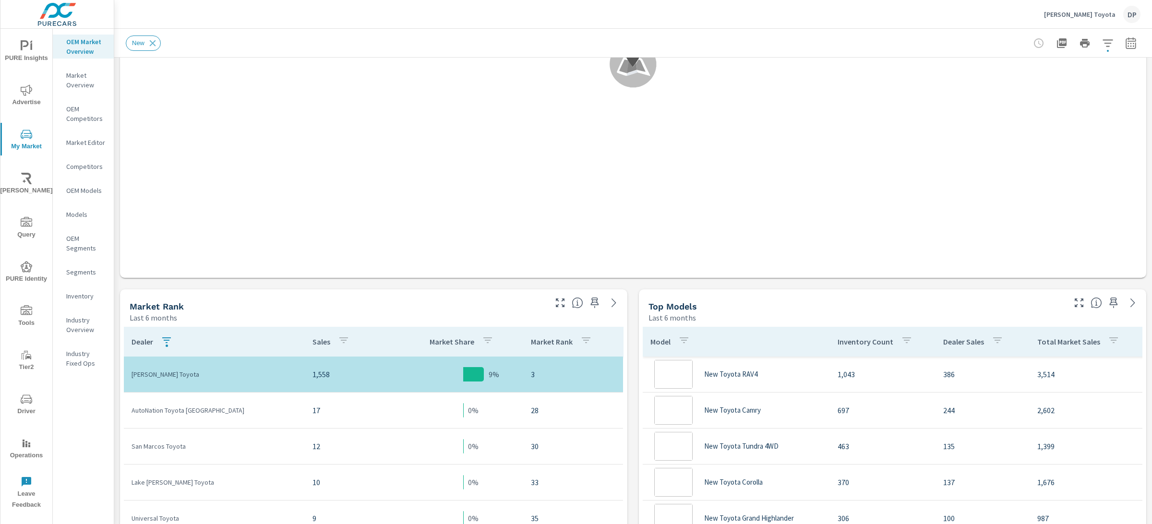
scroll to position [496, 0]
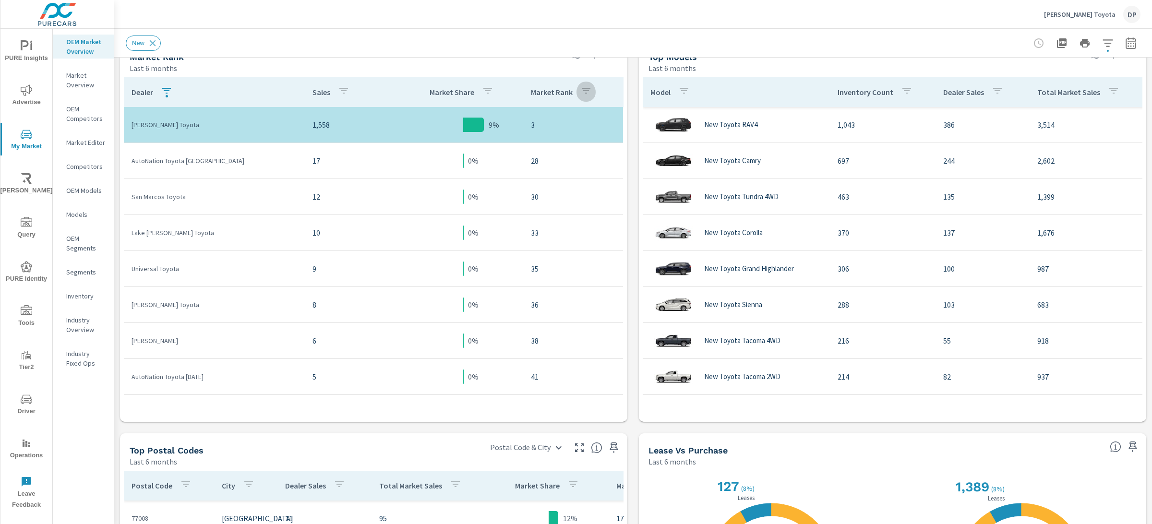
click at [580, 92] on icon "button" at bounding box center [586, 91] width 12 height 12
click at [574, 89] on div at bounding box center [576, 262] width 1152 height 524
click at [580, 92] on icon "button" at bounding box center [586, 91] width 12 height 12
click at [573, 94] on div at bounding box center [576, 262] width 1152 height 524
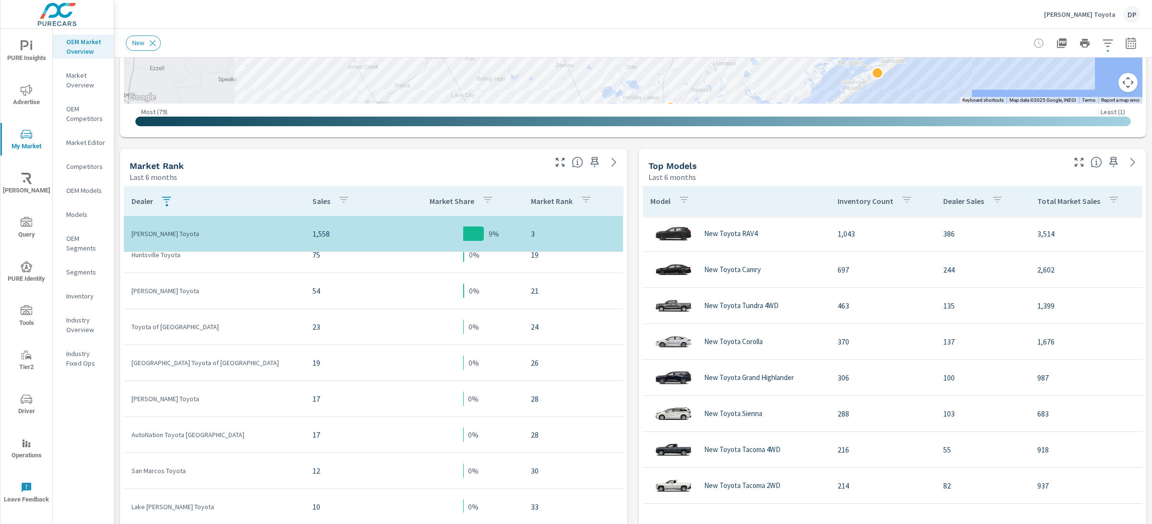
scroll to position [390, 0]
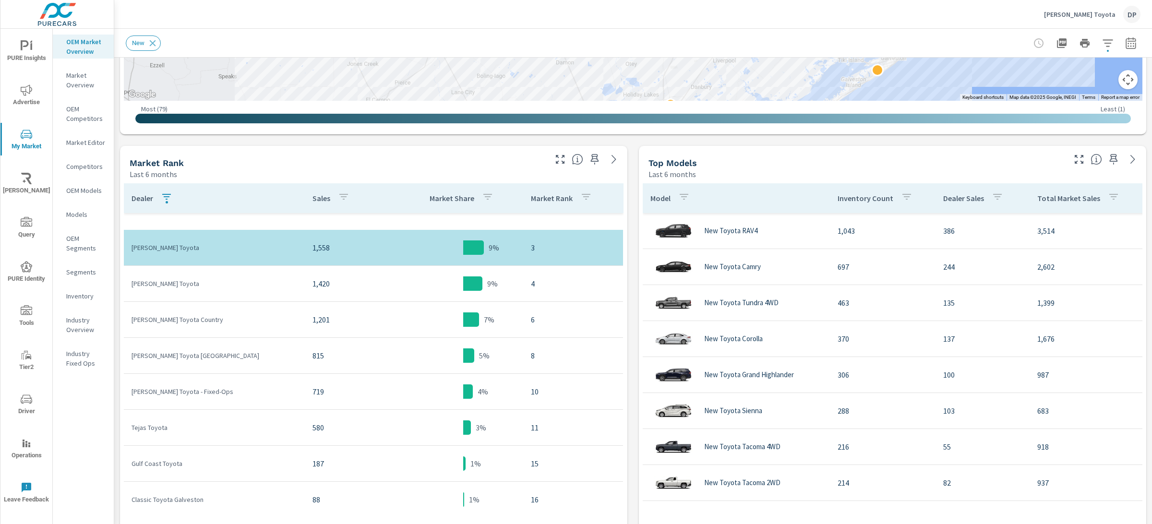
scroll to position [299, 0]
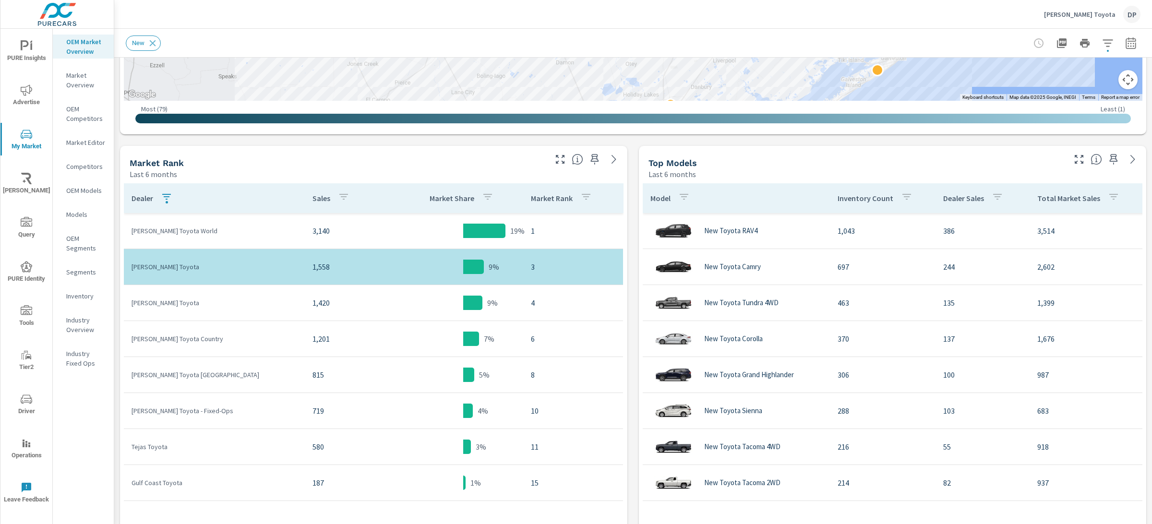
click at [898, 9] on div "Sterling McCall Toyota DP" at bounding box center [633, 14] width 1015 height 28
click at [907, 24] on div "Sterling McCall Toyota DP" at bounding box center [633, 14] width 1015 height 28
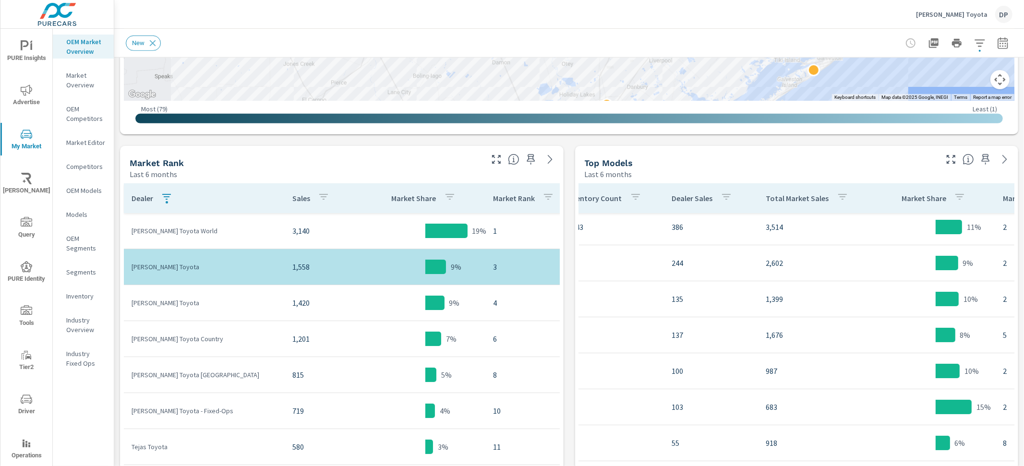
scroll to position [4, 221]
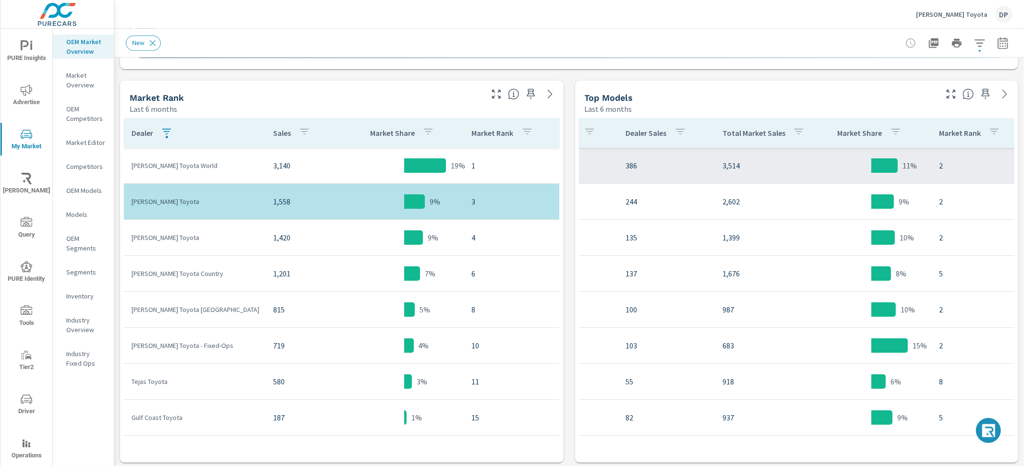
scroll to position [0, 276]
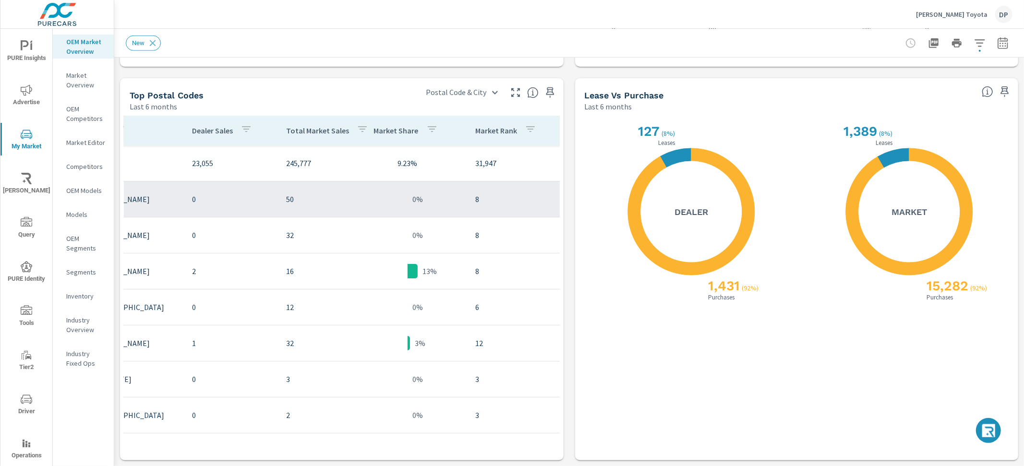
scroll to position [0, 150]
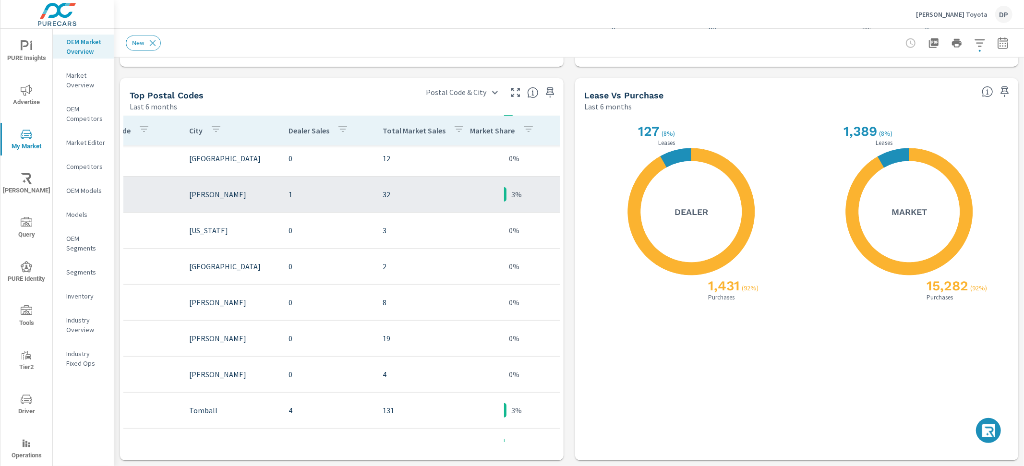
scroll to position [149, 0]
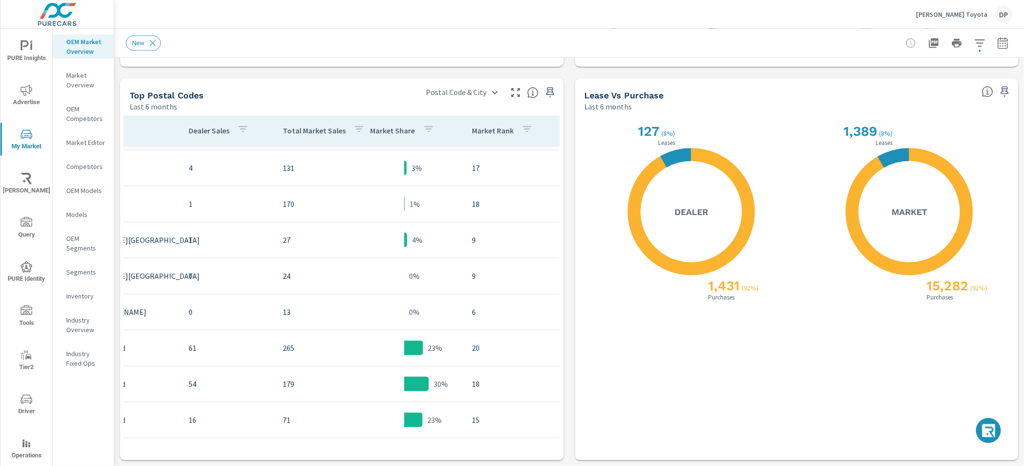
scroll to position [9, 150]
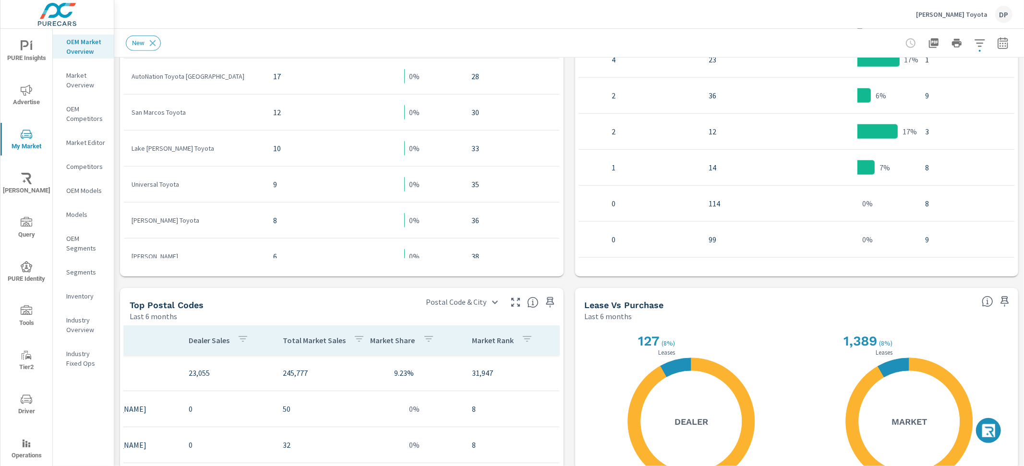
scroll to position [576, 0]
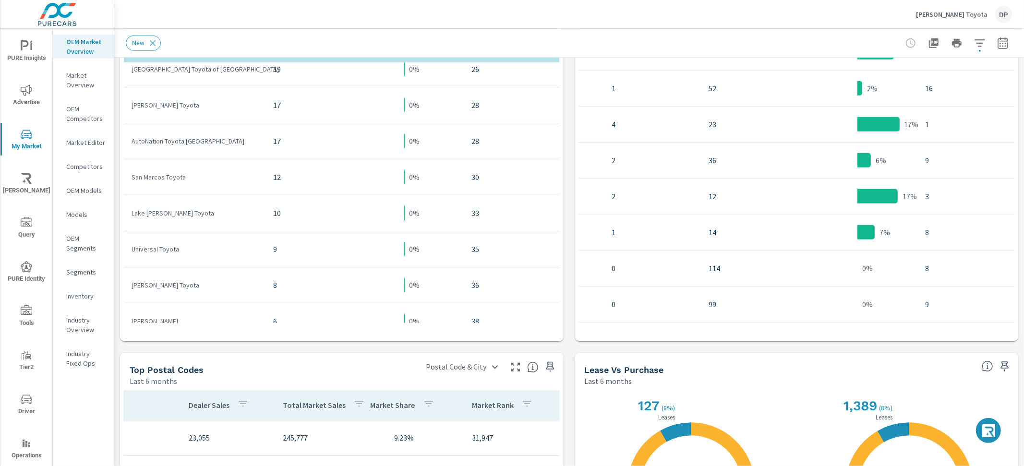
click at [28, 49] on span "PURE Insights" at bounding box center [26, 52] width 46 height 24
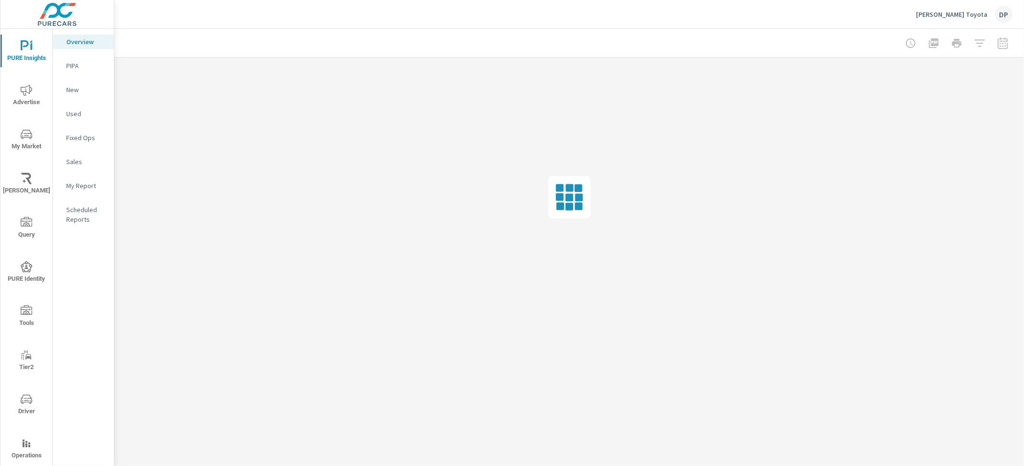
click at [81, 189] on p "My Report" at bounding box center [86, 186] width 40 height 10
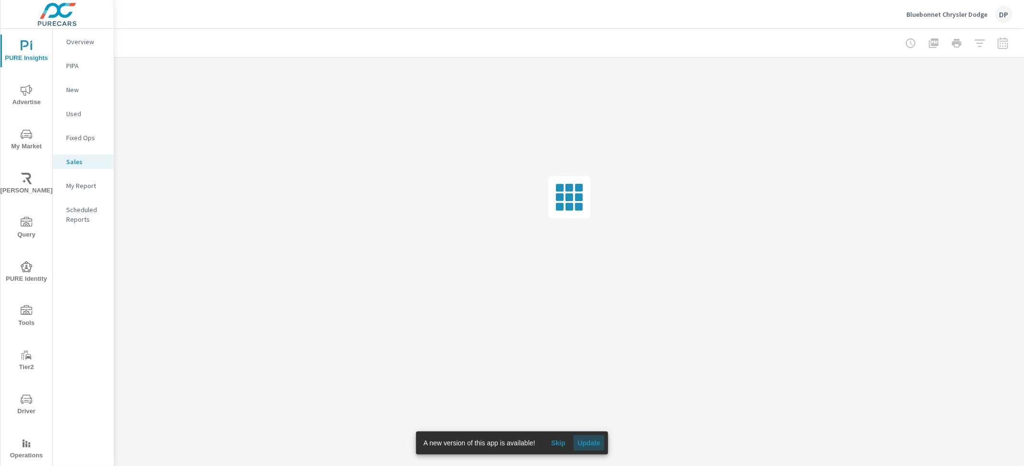
click at [591, 440] on span "Update" at bounding box center [588, 443] width 23 height 9
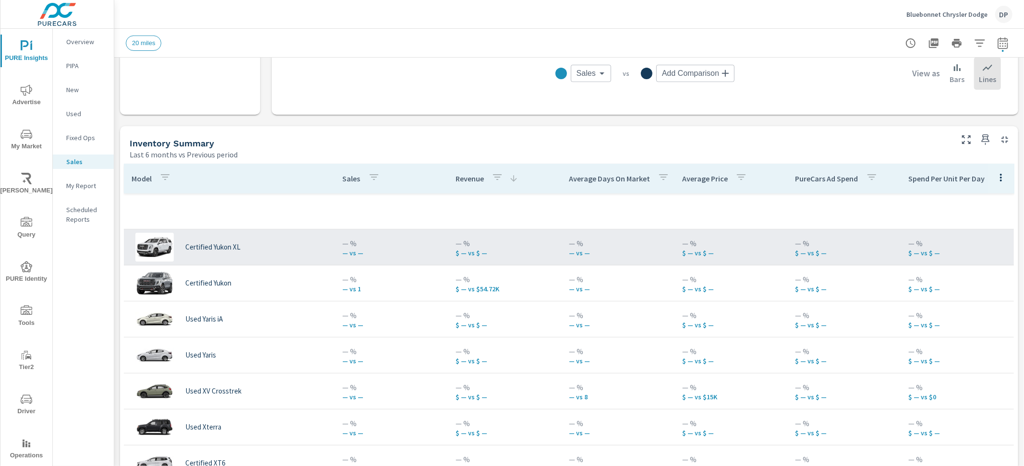
scroll to position [406, 0]
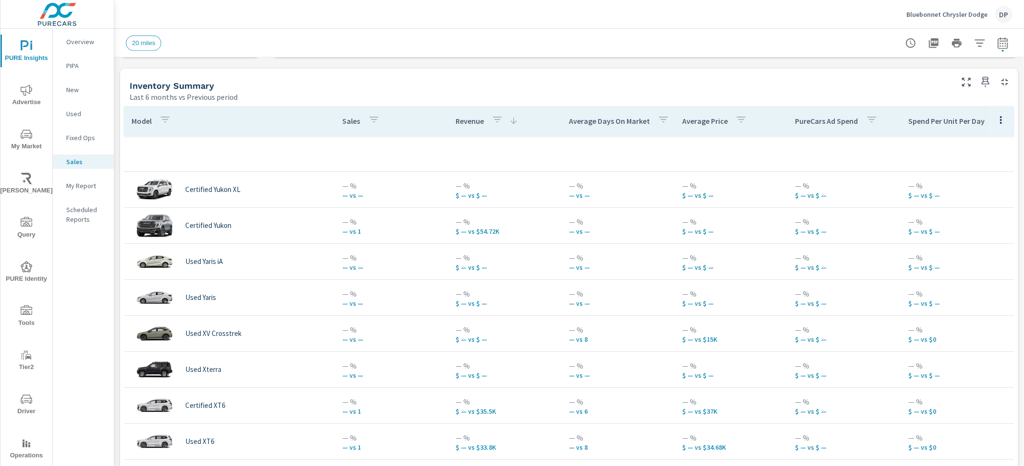
click at [495, 121] on icon "button" at bounding box center [497, 120] width 12 height 12
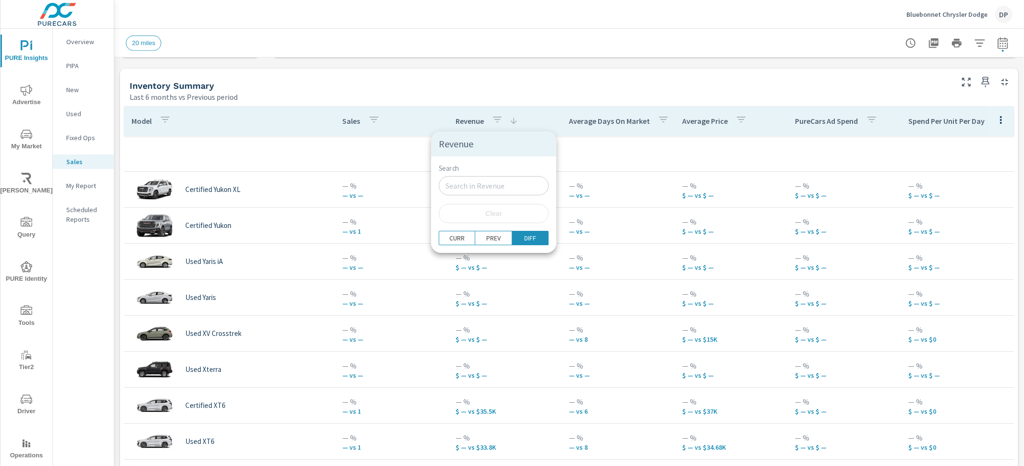
click at [492, 120] on div at bounding box center [512, 233] width 1024 height 466
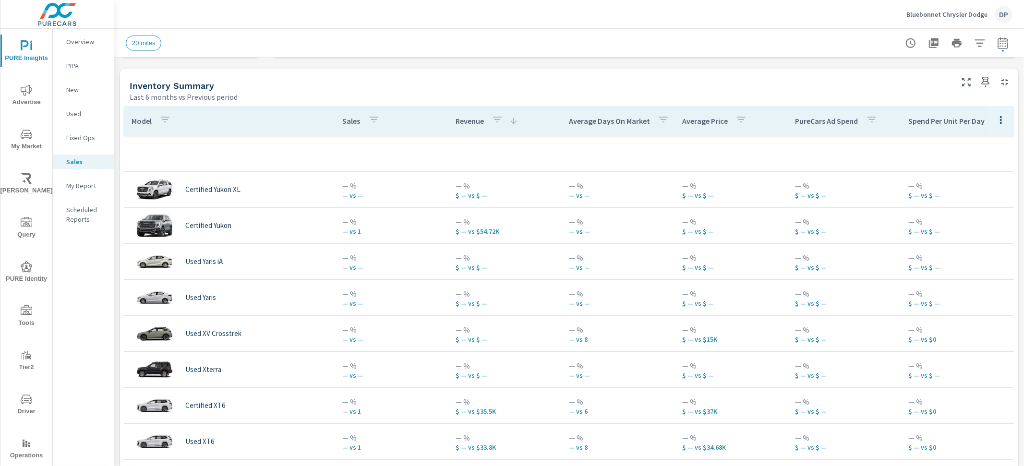
click at [463, 121] on p "Revenue" at bounding box center [469, 121] width 28 height 10
click at [464, 123] on p "Revenue" at bounding box center [469, 121] width 28 height 10
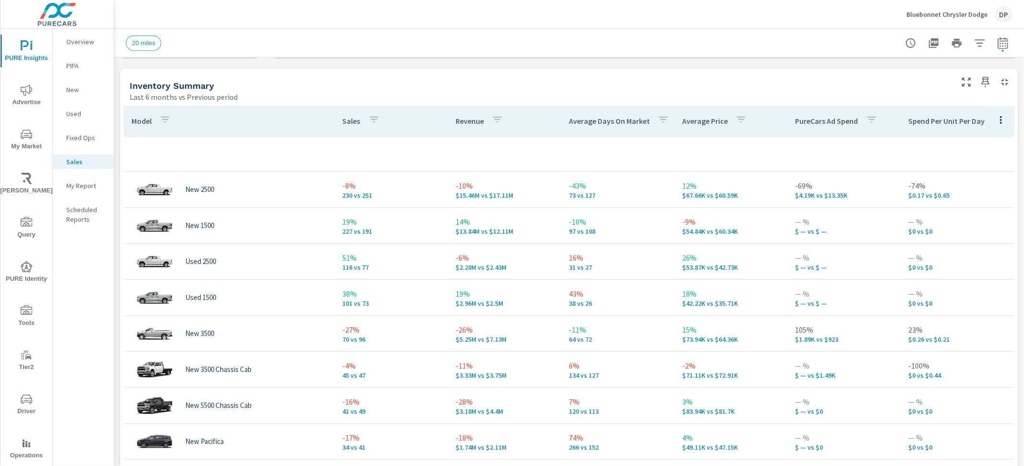
click at [464, 123] on p "Revenue" at bounding box center [469, 121] width 28 height 10
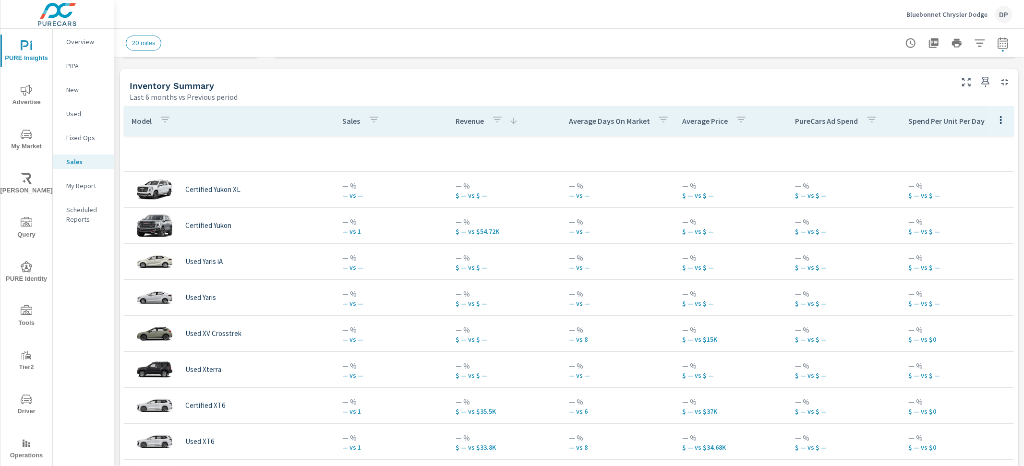
click at [464, 123] on p "Revenue" at bounding box center [469, 121] width 28 height 10
click at [335, 124] on th "Sales" at bounding box center [391, 121] width 113 height 30
click at [343, 123] on p "Sales" at bounding box center [352, 121] width 18 height 10
click at [600, 125] on p "Average Days On Market" at bounding box center [609, 121] width 81 height 10
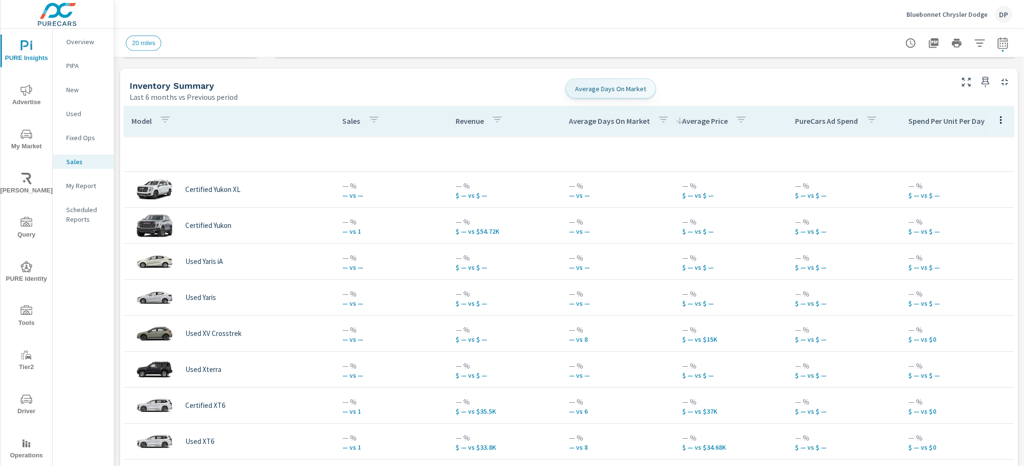
click at [600, 125] on p "Average Days On Market" at bounding box center [609, 121] width 81 height 10
click at [690, 121] on p "Average Price" at bounding box center [705, 121] width 46 height 10
click at [810, 122] on p "PureCars Ad Spend" at bounding box center [826, 121] width 63 height 10
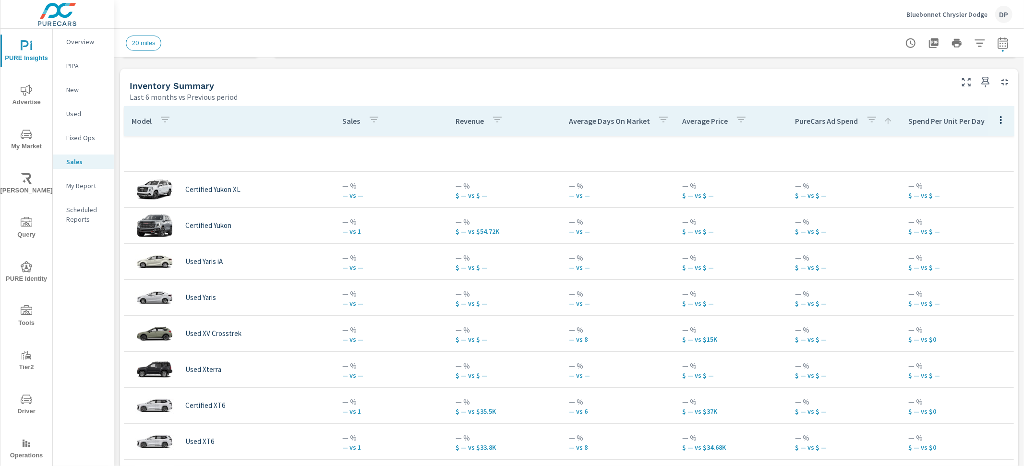
click at [1004, 40] on div "20 miles" at bounding box center [568, 43] width 909 height 28
click at [998, 42] on icon "button" at bounding box center [1003, 43] width 12 height 12
select select "Last 6 months"
select select "Previous period"
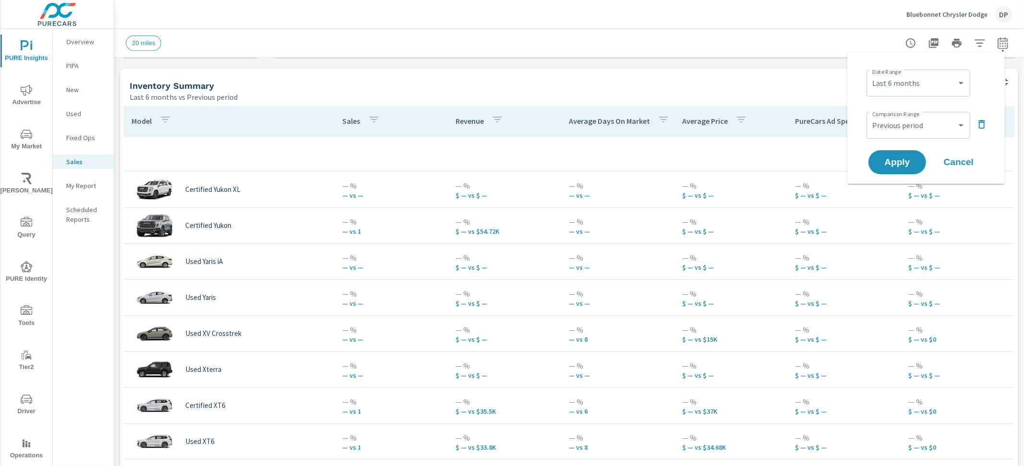
click at [979, 128] on icon "button" at bounding box center [981, 124] width 7 height 9
click at [899, 139] on span "Apply" at bounding box center [896, 135] width 39 height 9
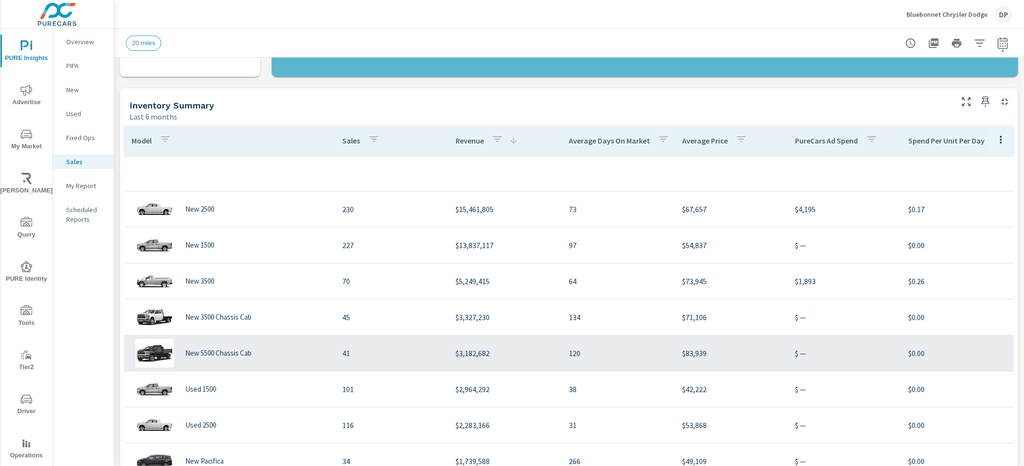
scroll to position [304, 0]
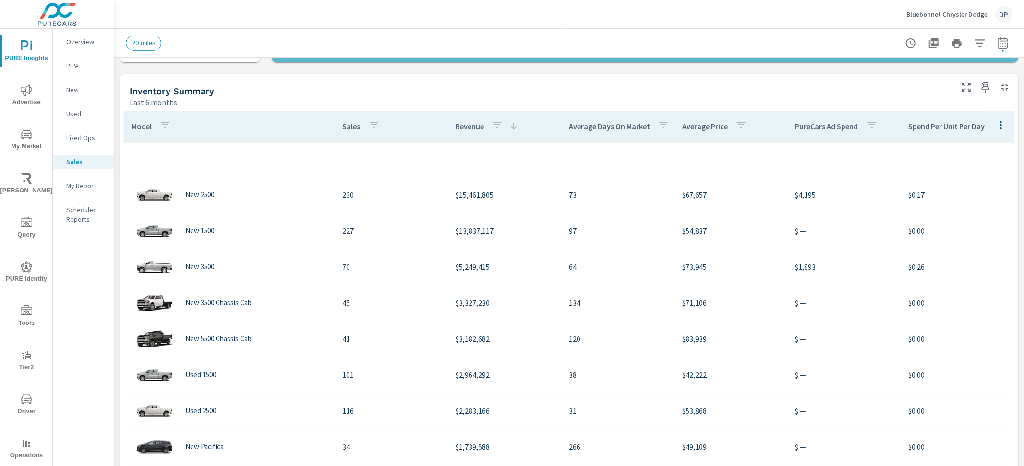
click at [343, 127] on p "Sales" at bounding box center [352, 126] width 18 height 10
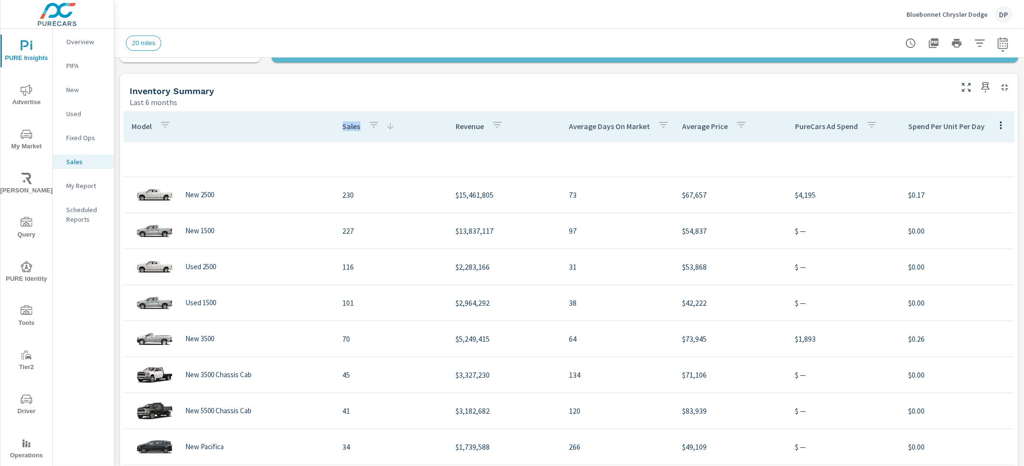
click at [343, 127] on p "Sales" at bounding box center [352, 126] width 18 height 10
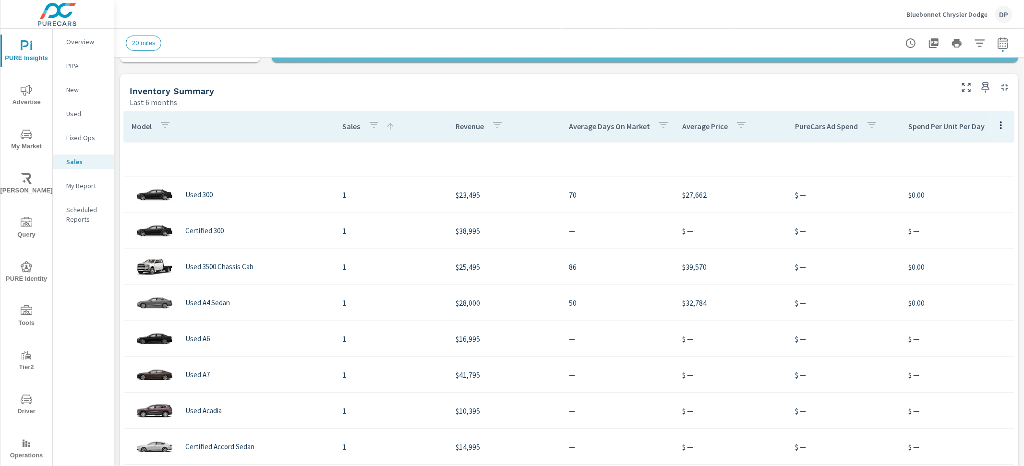
click at [448, 128] on th "Revenue" at bounding box center [504, 126] width 113 height 30
click at [462, 127] on p "Revenue" at bounding box center [469, 126] width 28 height 10
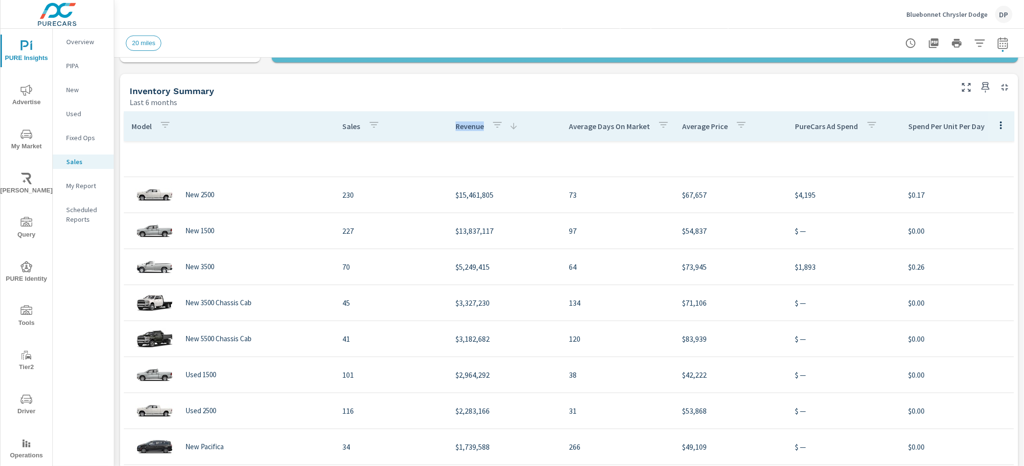
click at [462, 127] on p "Revenue" at bounding box center [469, 126] width 28 height 10
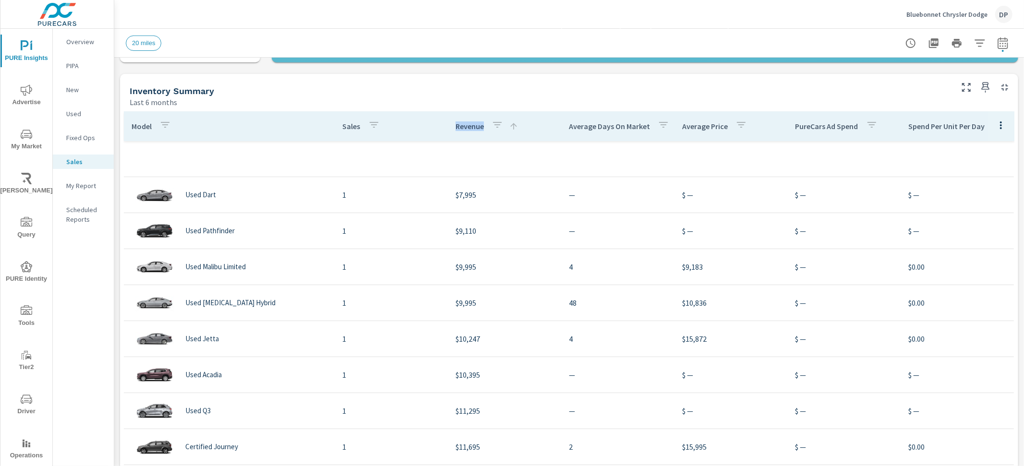
click at [462, 127] on p "Revenue" at bounding box center [469, 126] width 28 height 10
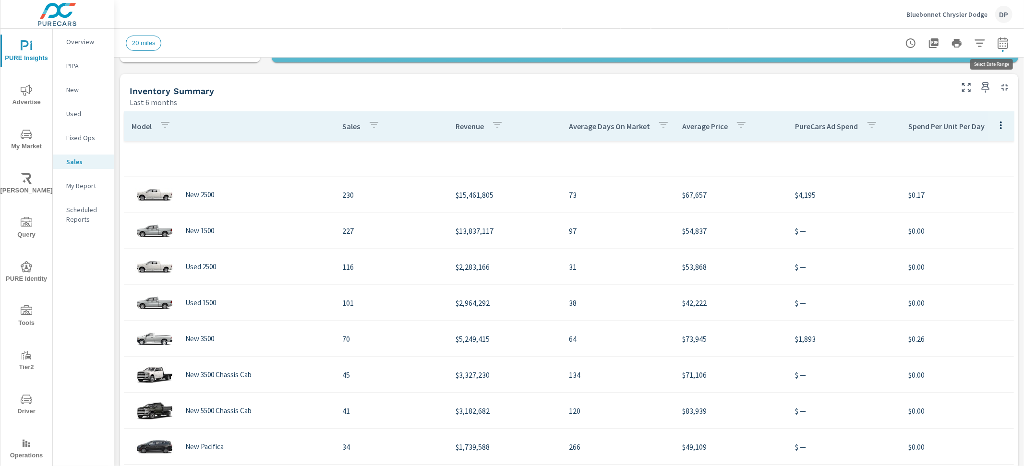
click at [1000, 42] on icon "button" at bounding box center [1003, 43] width 12 height 12
select select "Last 6 months"
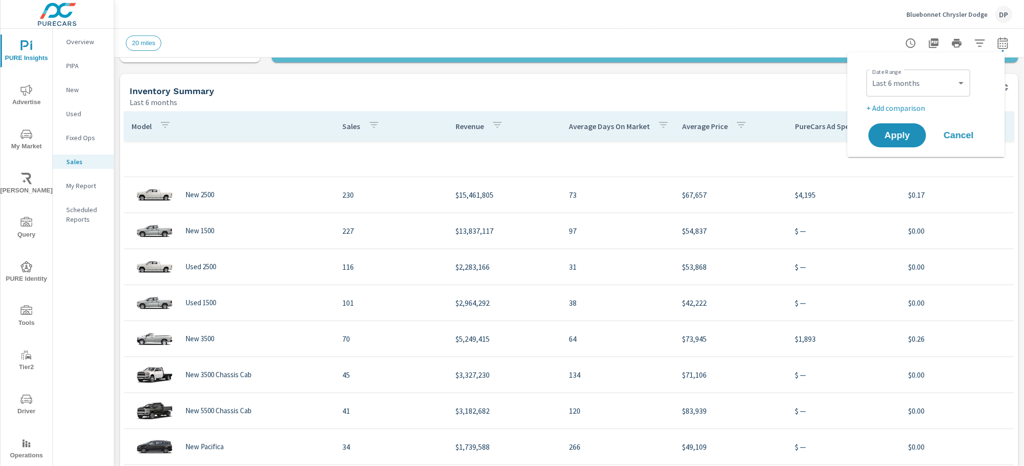
click at [912, 107] on p "+ Add comparison" at bounding box center [927, 108] width 123 height 12
select select "Previous period"
click at [899, 166] on span "Apply" at bounding box center [896, 162] width 39 height 9
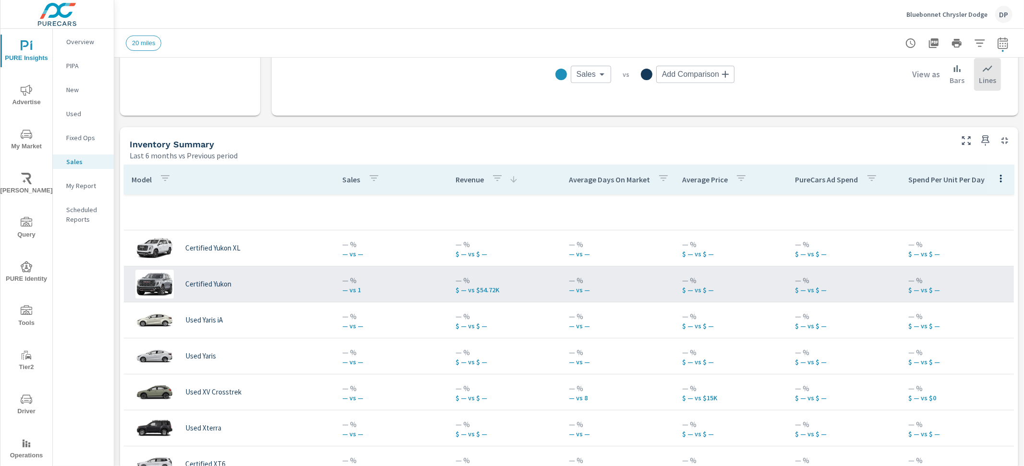
scroll to position [370, 0]
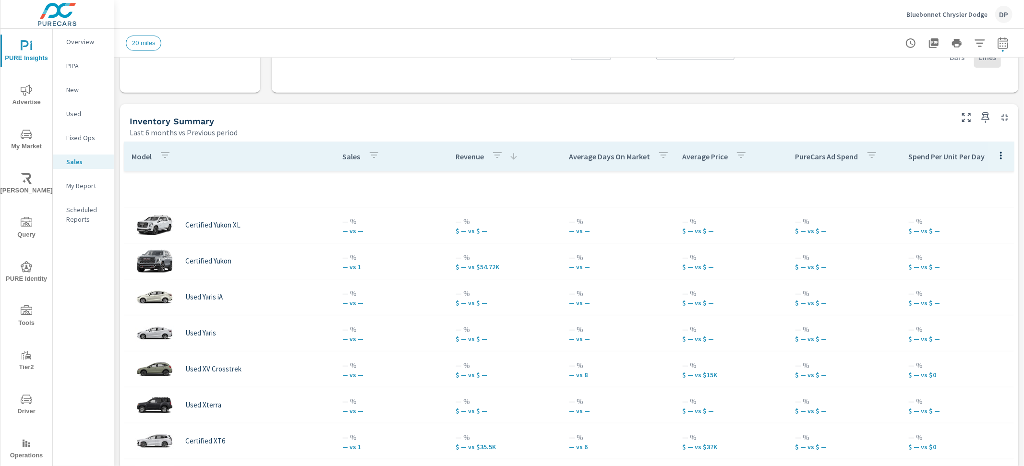
click at [455, 164] on div "Revenue" at bounding box center [486, 156] width 63 height 22
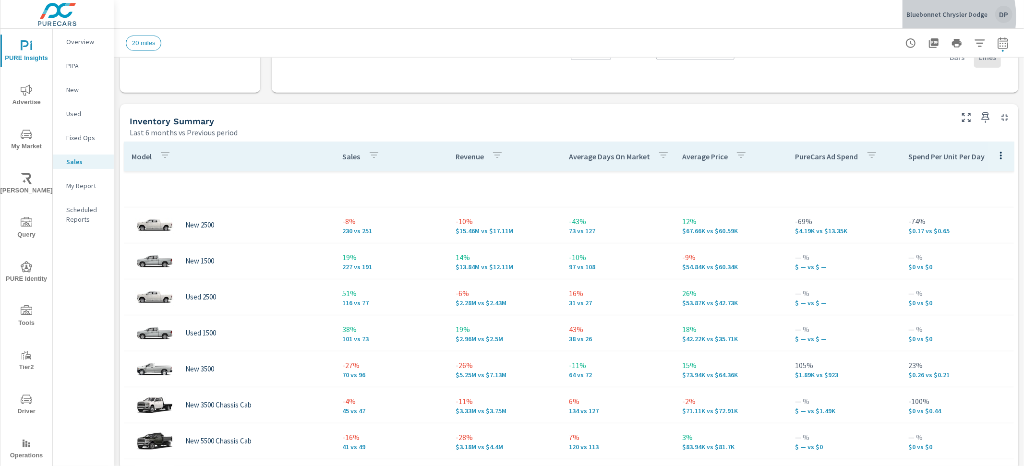
click at [926, 17] on p "Bluebonnet Chrysler Dodge" at bounding box center [946, 14] width 81 height 9
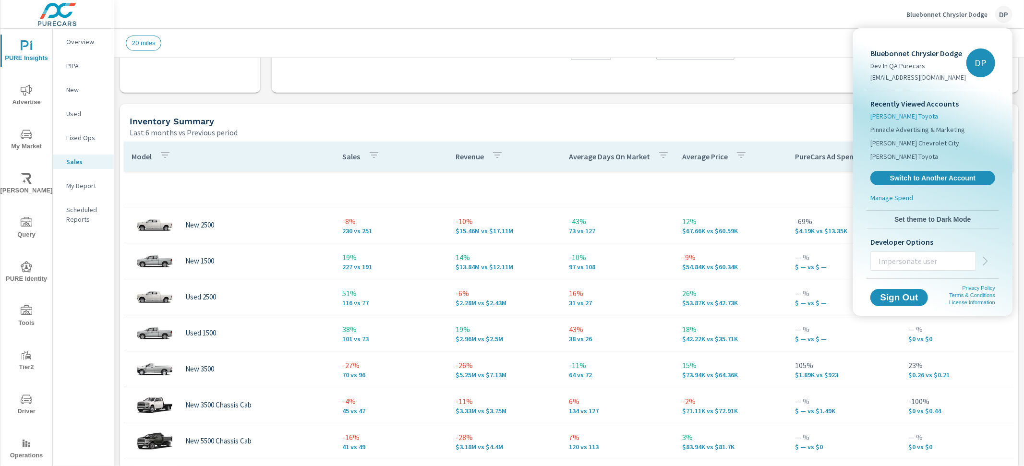
click at [895, 117] on span "[PERSON_NAME] Toyota" at bounding box center [904, 116] width 68 height 10
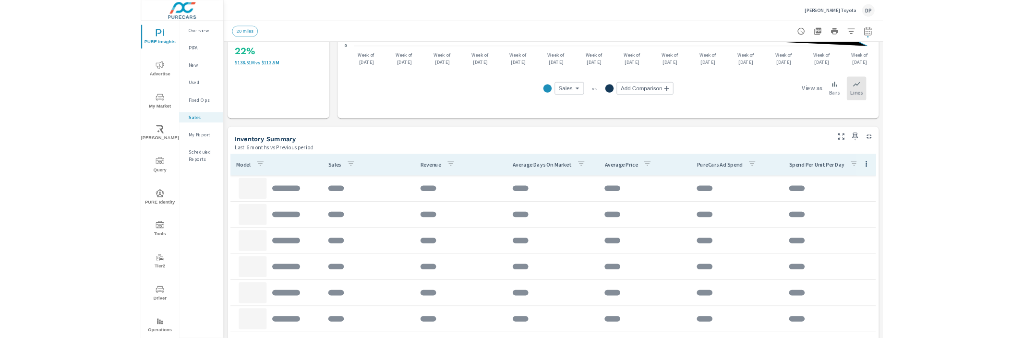
scroll to position [301, 0]
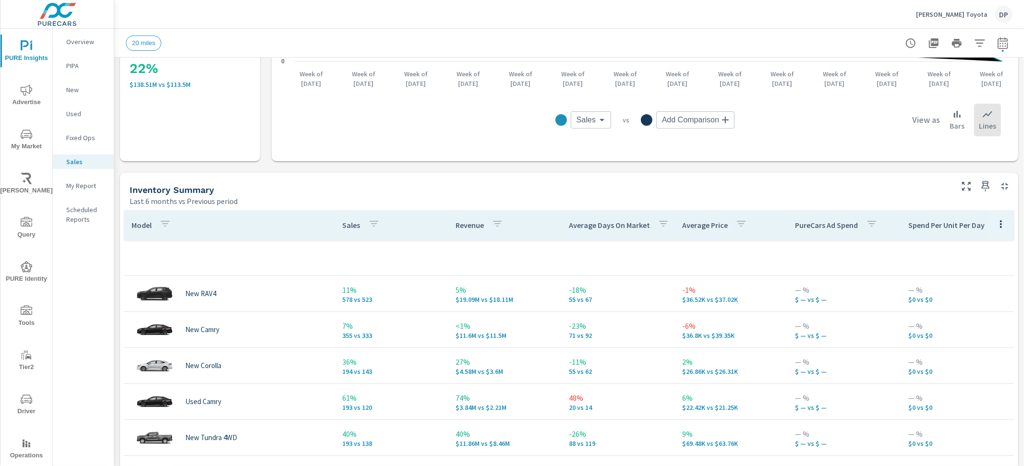
click at [345, 229] on p "Sales" at bounding box center [352, 225] width 18 height 10
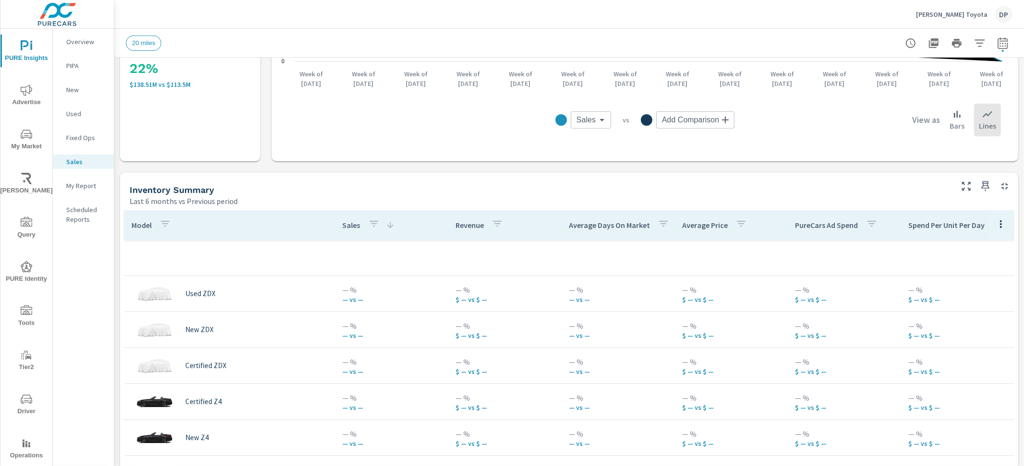
click at [345, 229] on p "Sales" at bounding box center [352, 225] width 18 height 10
click at [466, 224] on p "Revenue" at bounding box center [469, 225] width 28 height 10
click at [606, 222] on p "Average Days On Market" at bounding box center [609, 225] width 81 height 10
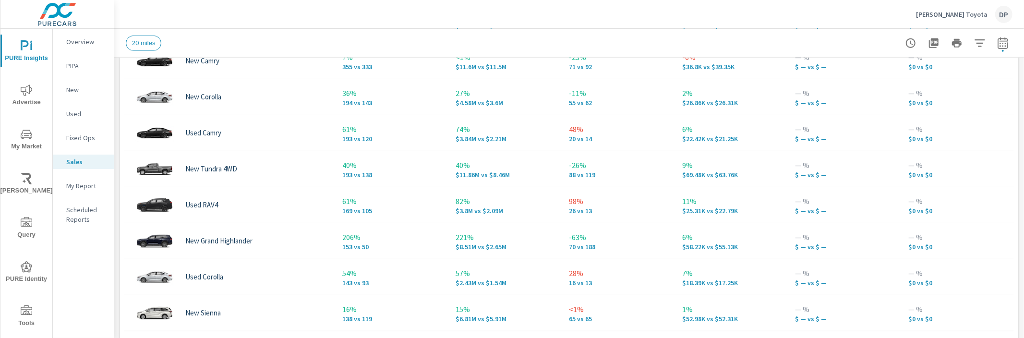
scroll to position [746, 0]
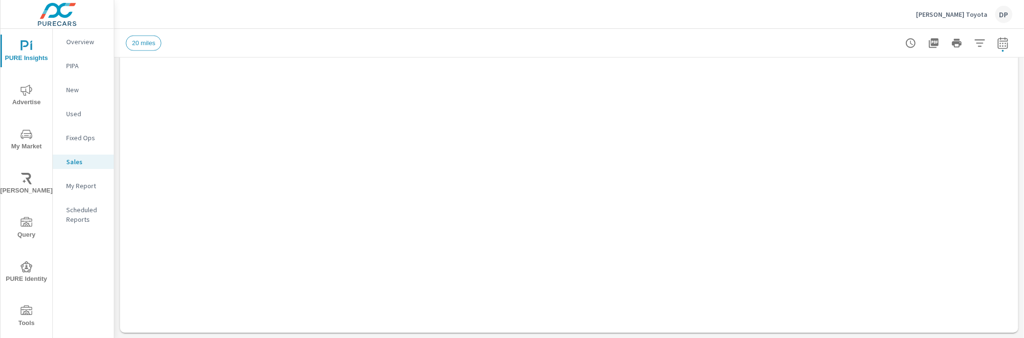
scroll to position [3773, 0]
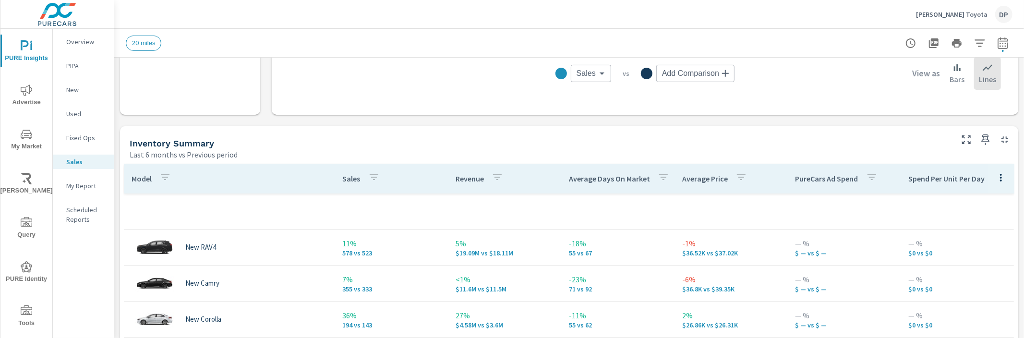
scroll to position [342, 0]
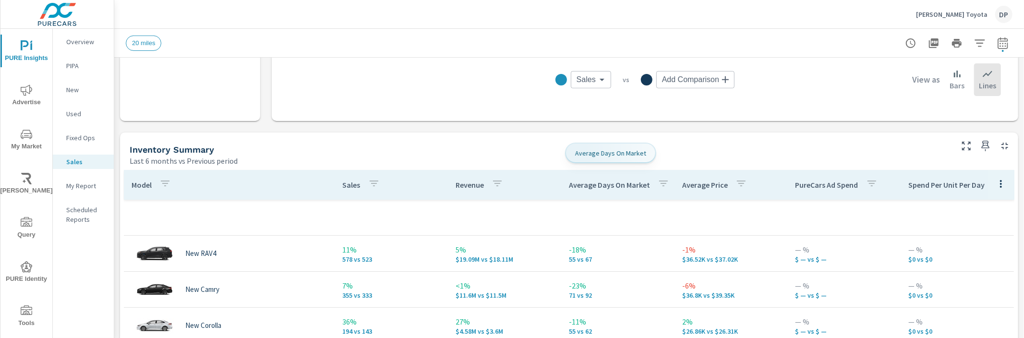
click at [569, 187] on p "Average Days On Market" at bounding box center [609, 185] width 81 height 10
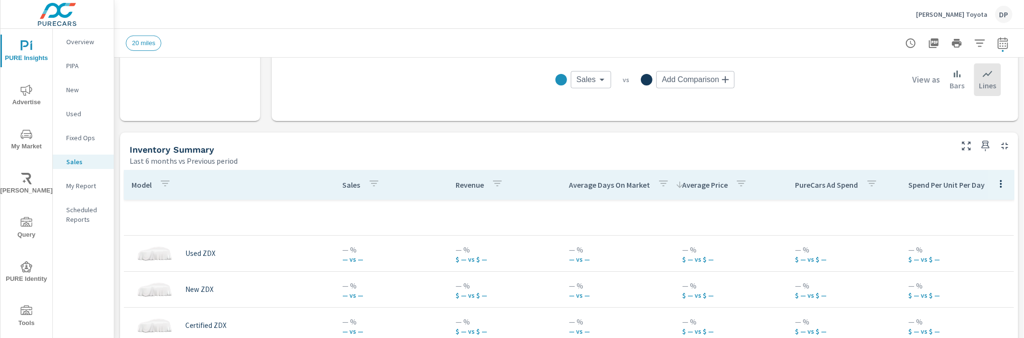
click at [372, 182] on icon "button" at bounding box center [374, 184] width 12 height 12
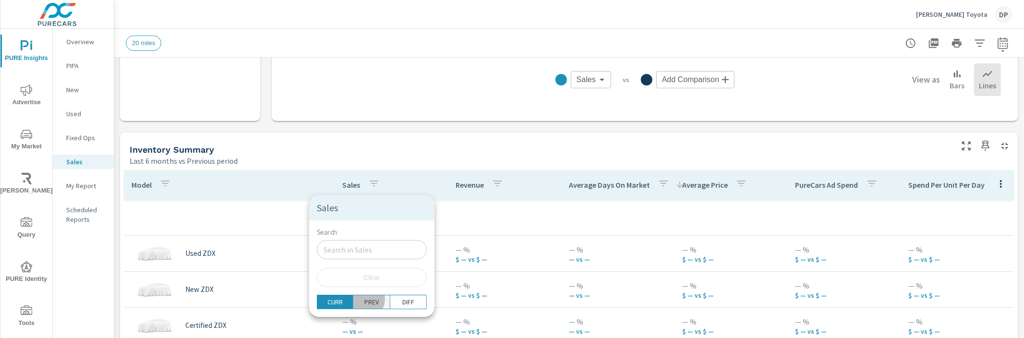
click at [364, 299] on p "PREV" at bounding box center [371, 302] width 14 height 10
click at [395, 295] on button "DIFF" at bounding box center [408, 302] width 36 height 14
click at [455, 218] on div at bounding box center [512, 169] width 1024 height 338
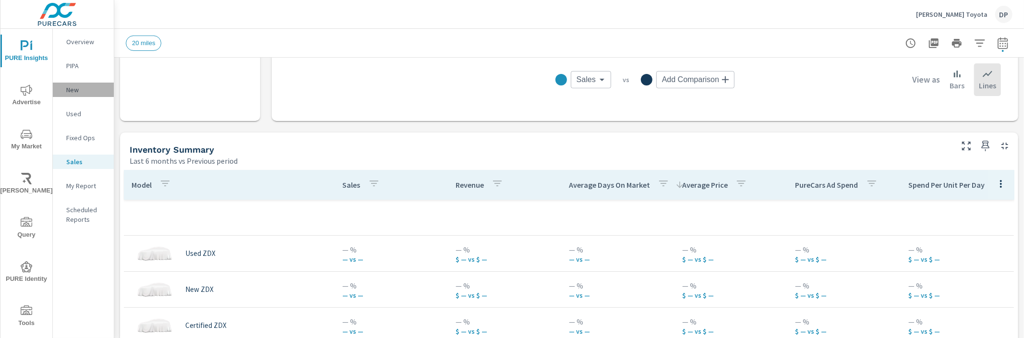
click at [84, 91] on p "New" at bounding box center [86, 90] width 40 height 10
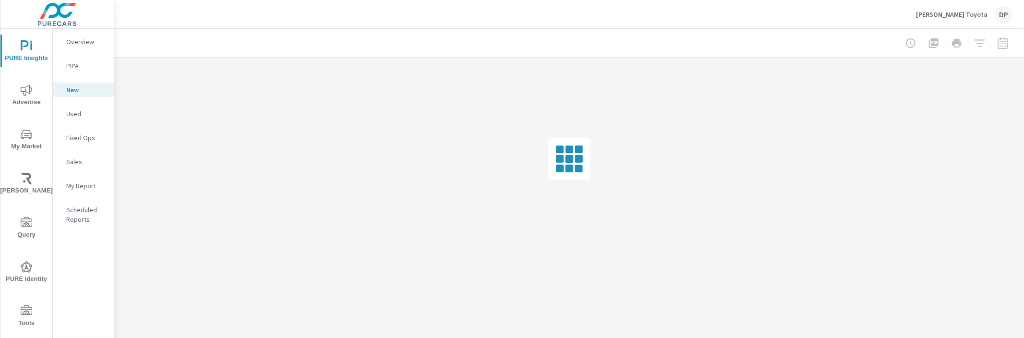
click at [26, 132] on icon "nav menu" at bounding box center [27, 135] width 12 height 12
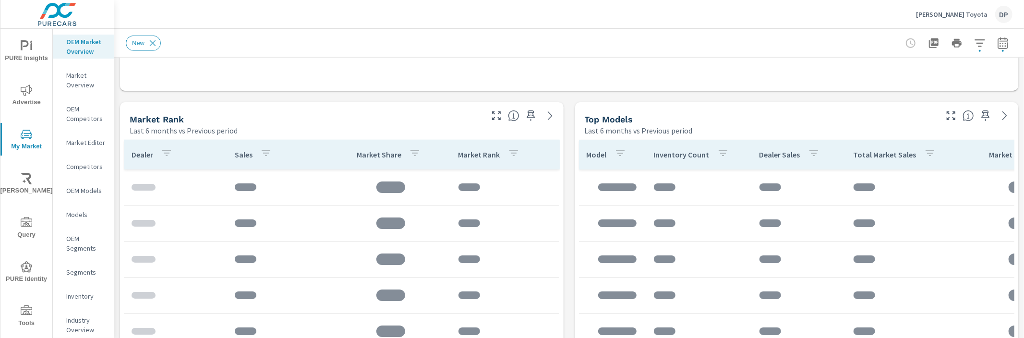
scroll to position [627, 0]
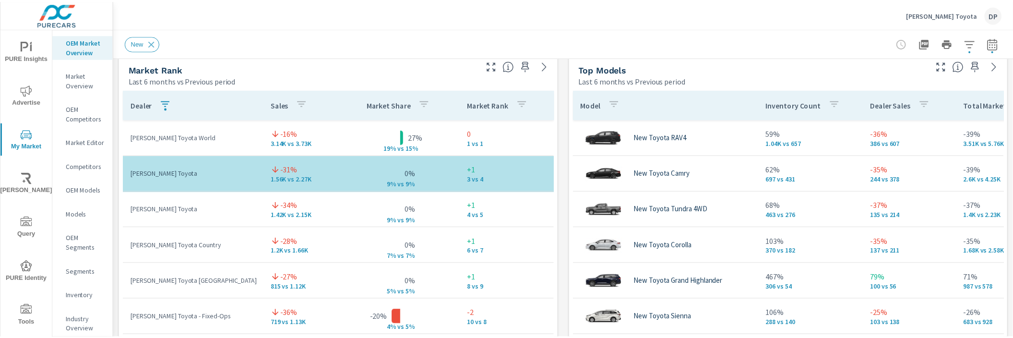
scroll to position [3815, 0]
click at [273, 100] on p "Sales" at bounding box center [282, 105] width 18 height 10
click at [274, 102] on p "Sales" at bounding box center [282, 105] width 18 height 10
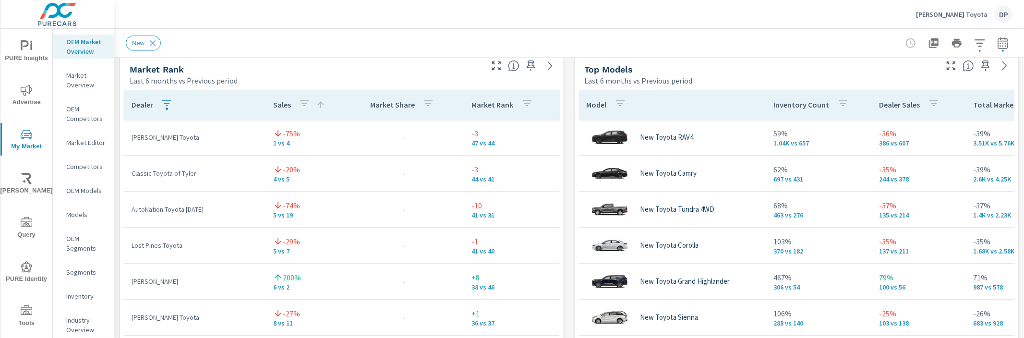
click at [281, 107] on p "Sales" at bounding box center [282, 105] width 18 height 10
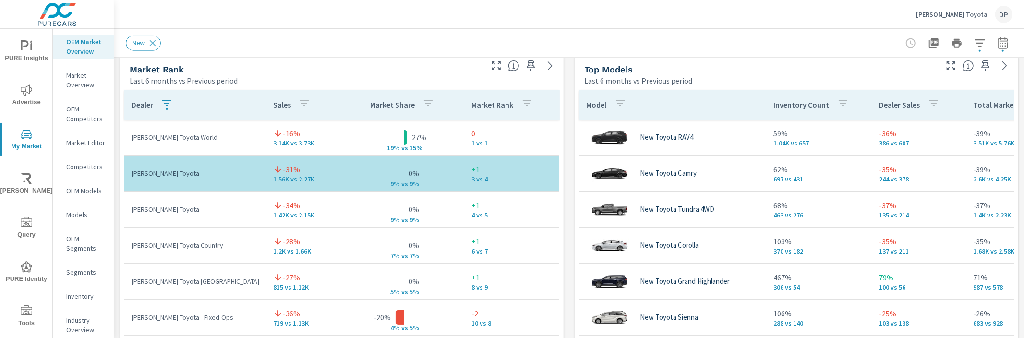
click at [298, 107] on icon "button" at bounding box center [304, 103] width 12 height 12
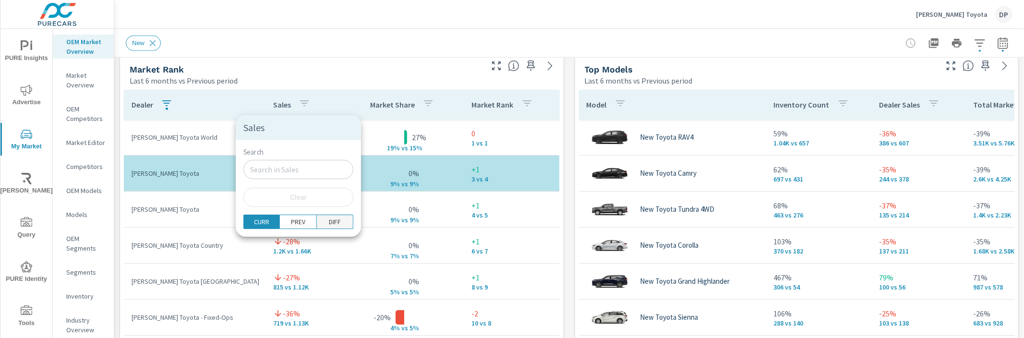
click at [324, 217] on button "DIFF" at bounding box center [335, 222] width 36 height 14
click at [191, 131] on div at bounding box center [512, 169] width 1024 height 338
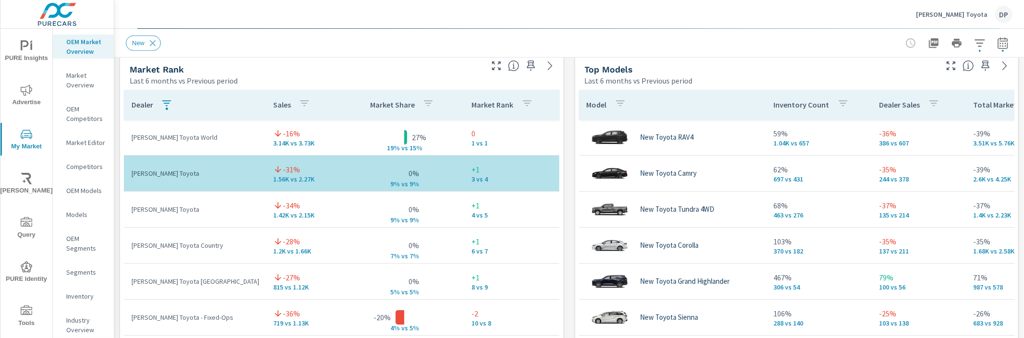
click at [298, 105] on icon "button" at bounding box center [304, 103] width 12 height 12
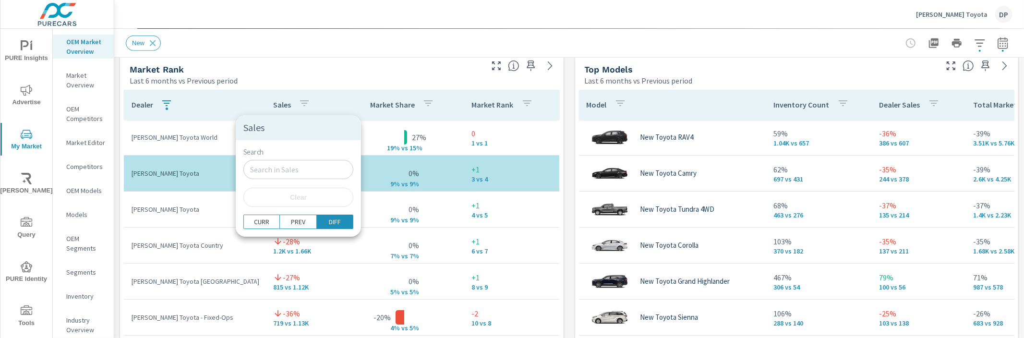
click at [278, 104] on div at bounding box center [512, 169] width 1024 height 338
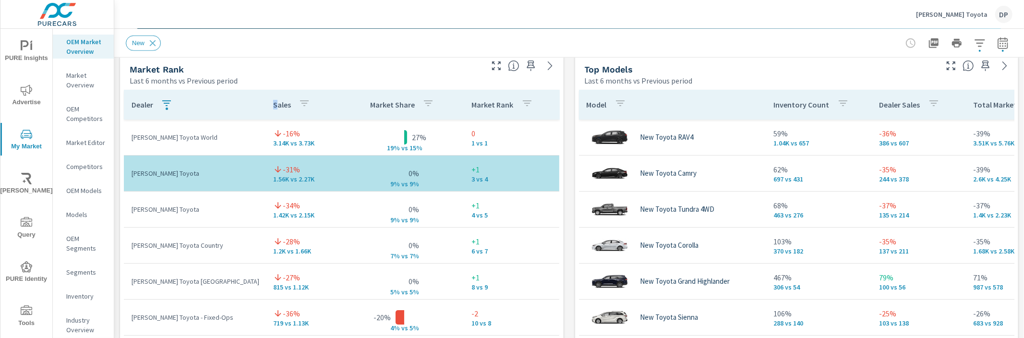
click at [273, 100] on p "Sales" at bounding box center [282, 105] width 18 height 10
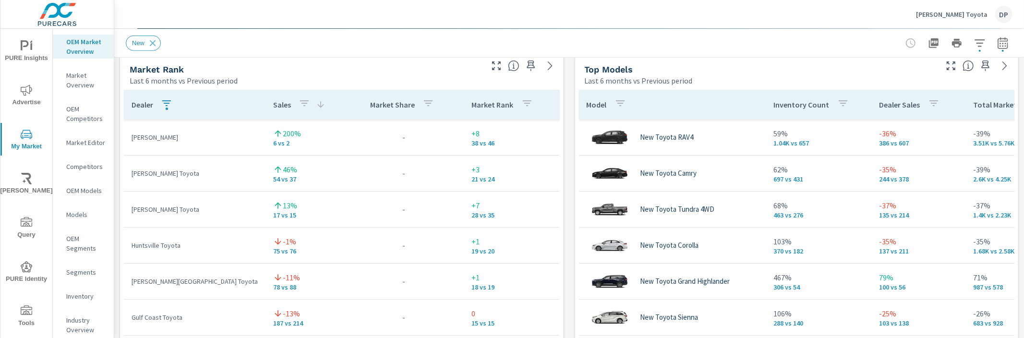
click at [274, 106] on p "Sales" at bounding box center [282, 105] width 18 height 10
click at [370, 108] on div "Market Share" at bounding box center [404, 105] width 68 height 22
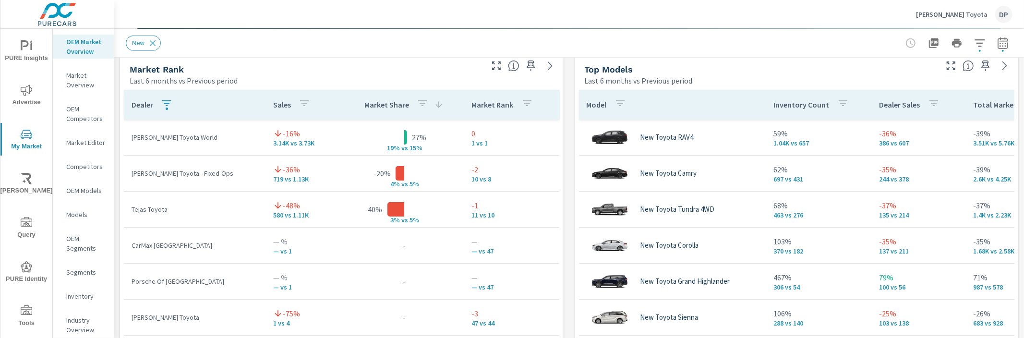
click at [370, 108] on p "Market Share" at bounding box center [386, 105] width 45 height 10
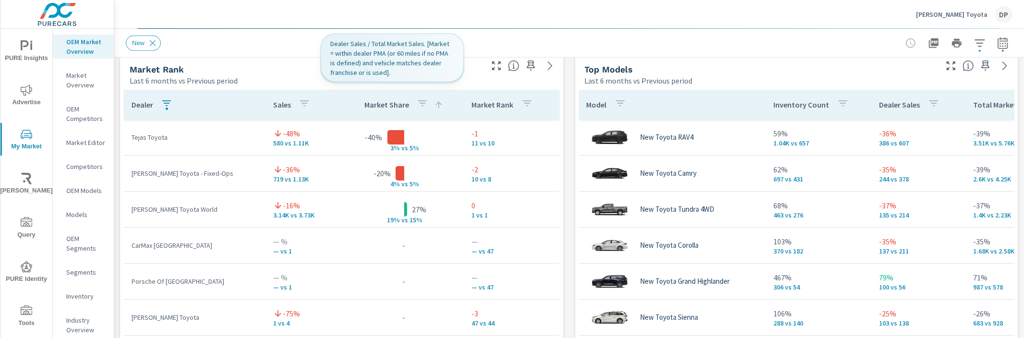
click at [370, 108] on p "Market Share" at bounding box center [386, 105] width 45 height 10
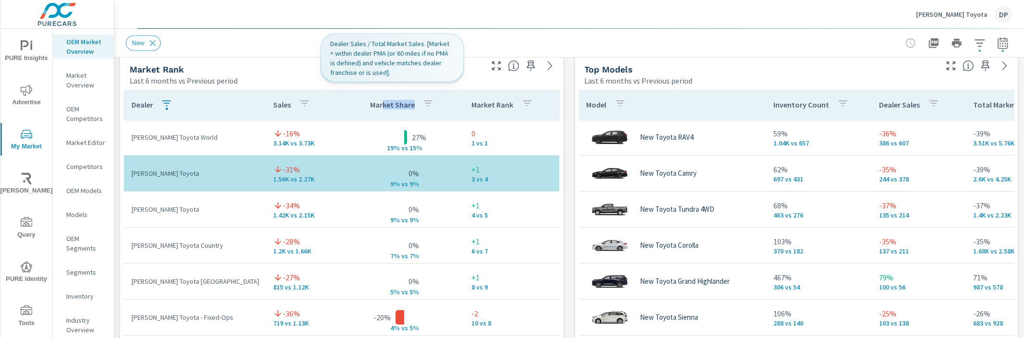
click at [370, 107] on p "Market Share" at bounding box center [392, 105] width 45 height 10
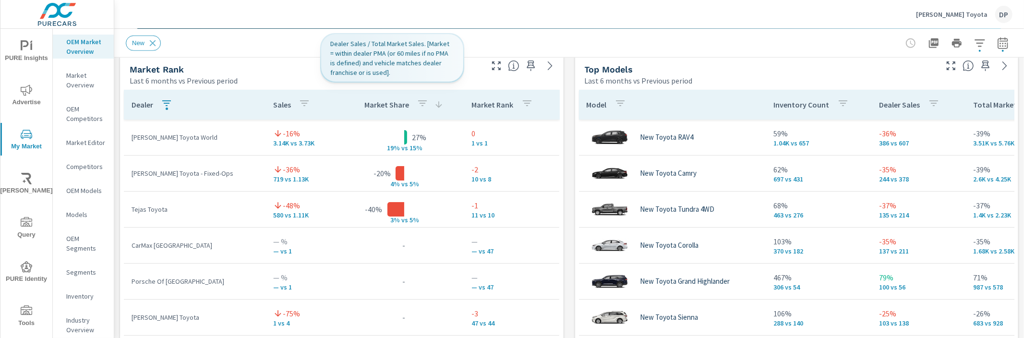
click at [370, 107] on div "Market Share" at bounding box center [403, 105] width 79 height 22
click at [416, 109] on div "Market Share" at bounding box center [403, 105] width 79 height 22
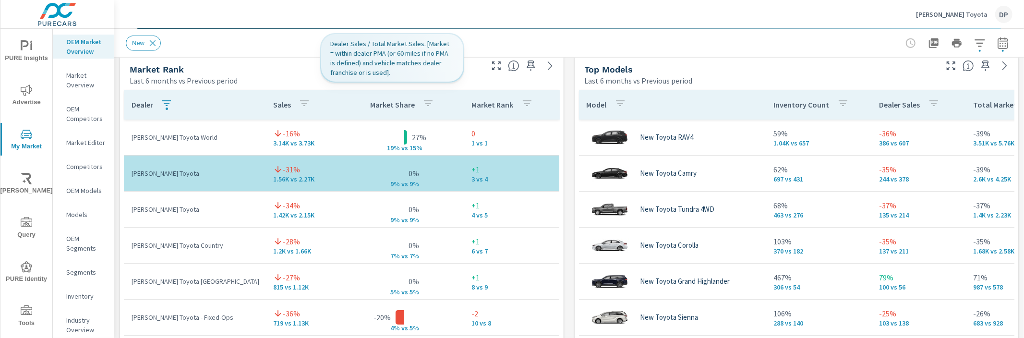
click at [422, 107] on icon "button" at bounding box center [428, 103] width 12 height 12
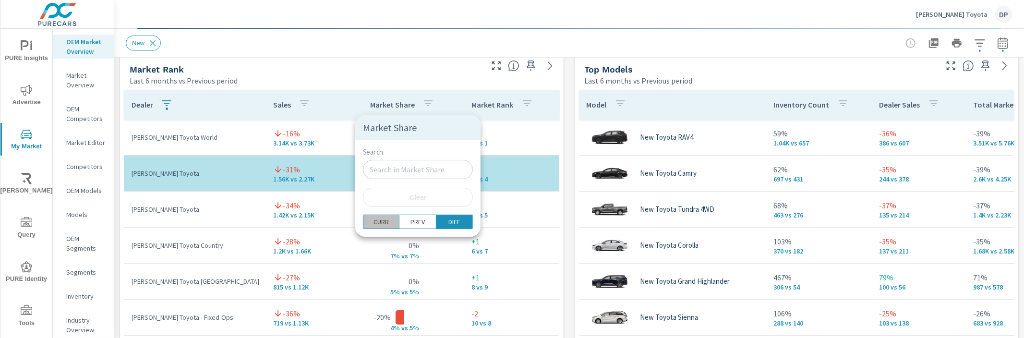
click at [382, 217] on p "CURR" at bounding box center [380, 222] width 15 height 10
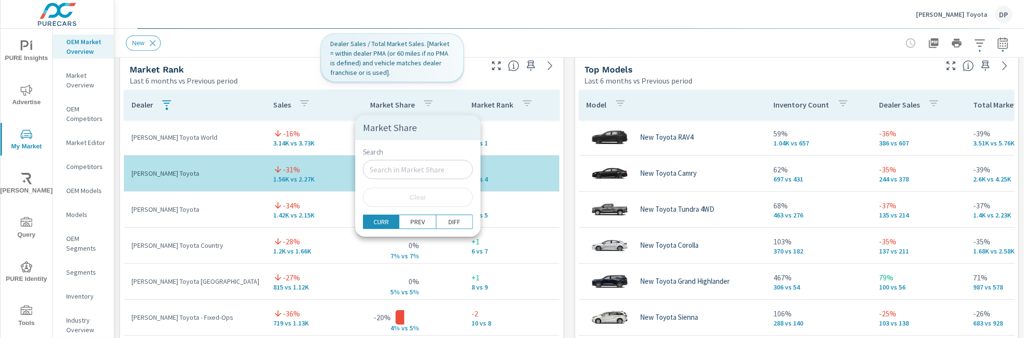
click at [341, 98] on div at bounding box center [512, 169] width 1024 height 338
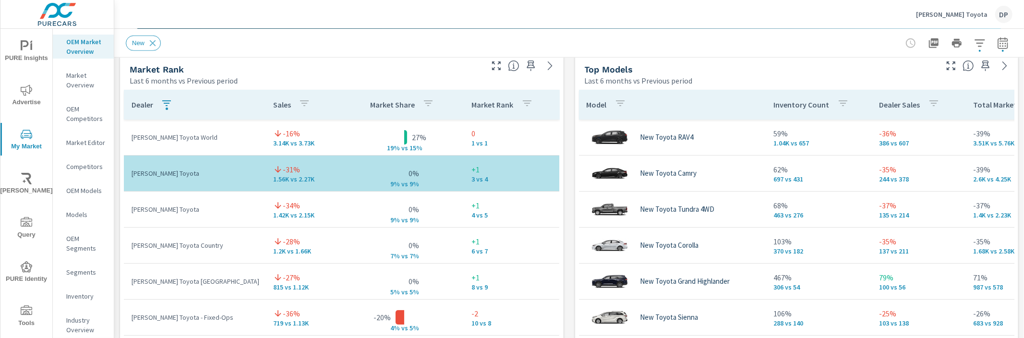
click at [391, 111] on div "Market Share" at bounding box center [404, 105] width 68 height 22
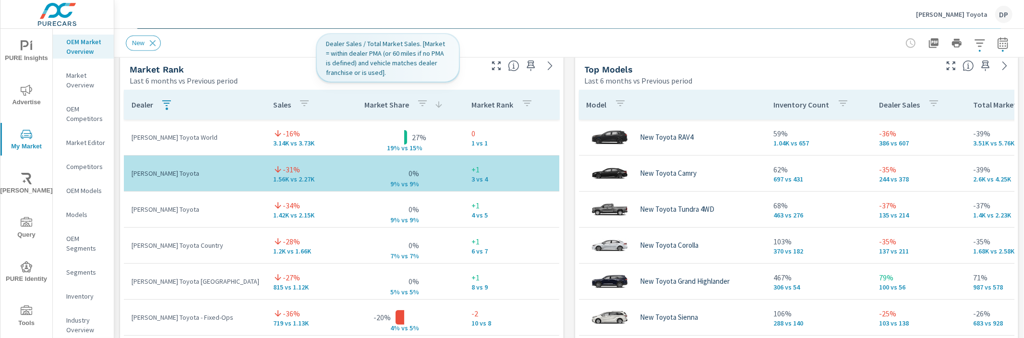
click at [392, 104] on p "Market Share" at bounding box center [386, 105] width 45 height 10
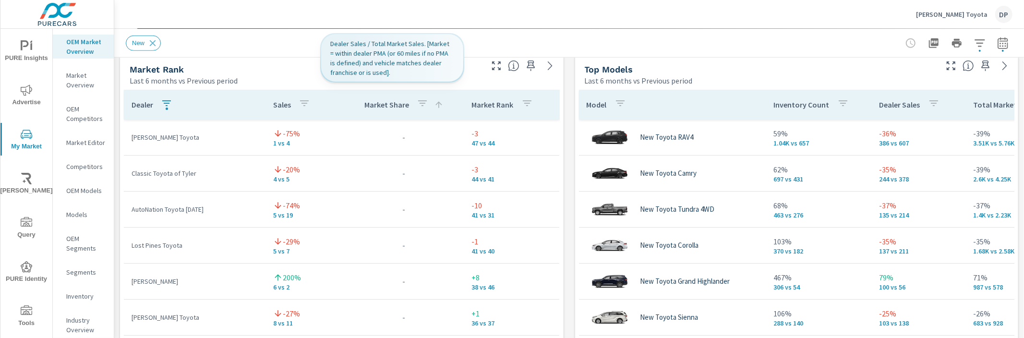
click at [382, 107] on p "Market Share" at bounding box center [386, 105] width 45 height 10
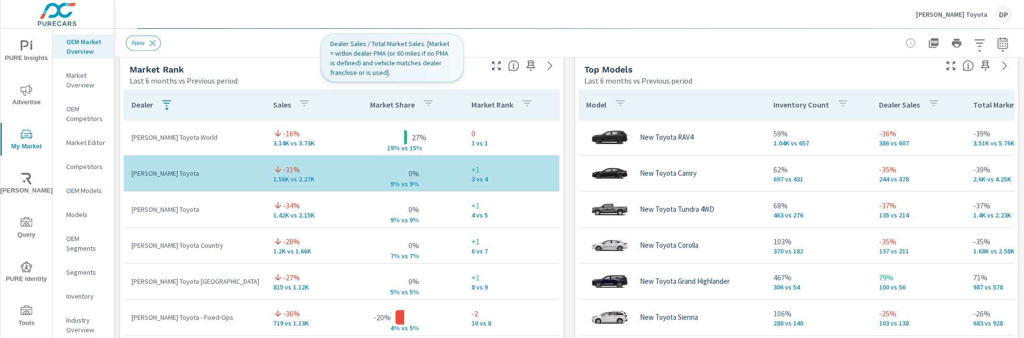
click at [381, 104] on p "Market Share" at bounding box center [392, 105] width 45 height 10
click at [378, 107] on p "Market Share" at bounding box center [386, 105] width 45 height 10
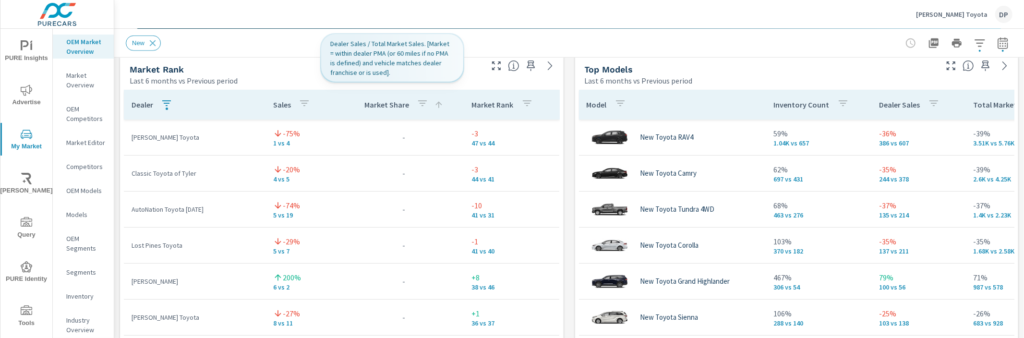
click at [378, 107] on p "Market Share" at bounding box center [386, 105] width 45 height 10
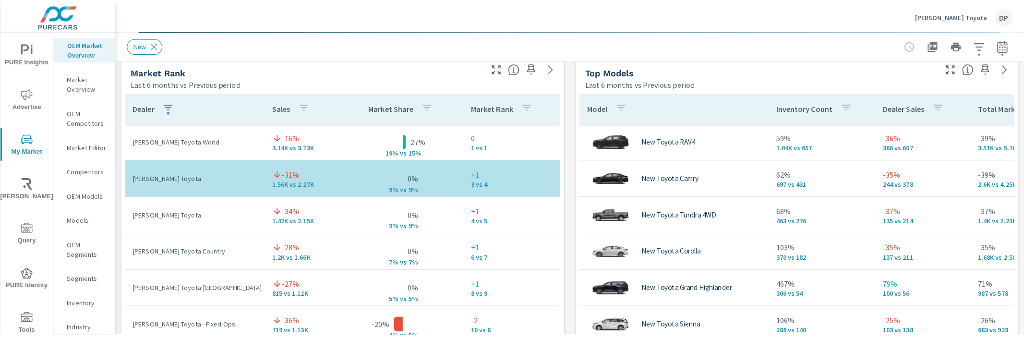
scroll to position [3815, 0]
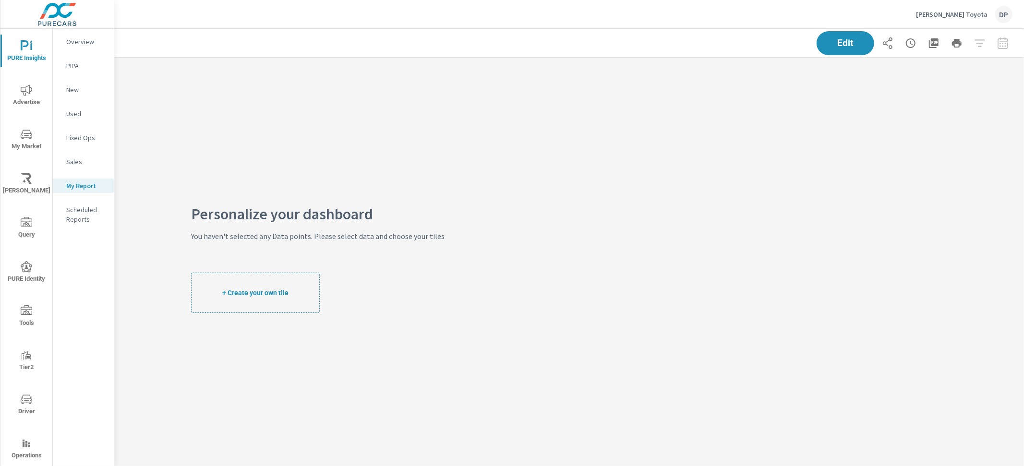
click at [29, 134] on icon "nav menu" at bounding box center [27, 135] width 12 height 12
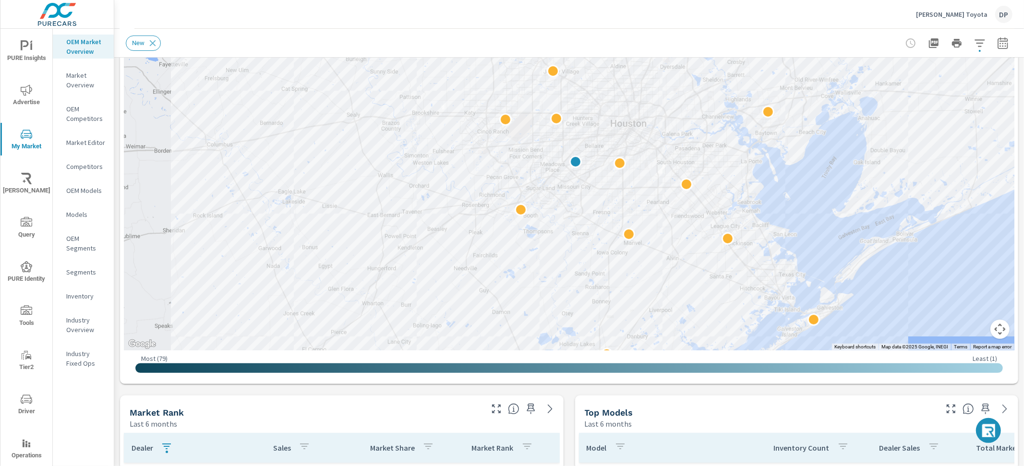
scroll to position [456, 0]
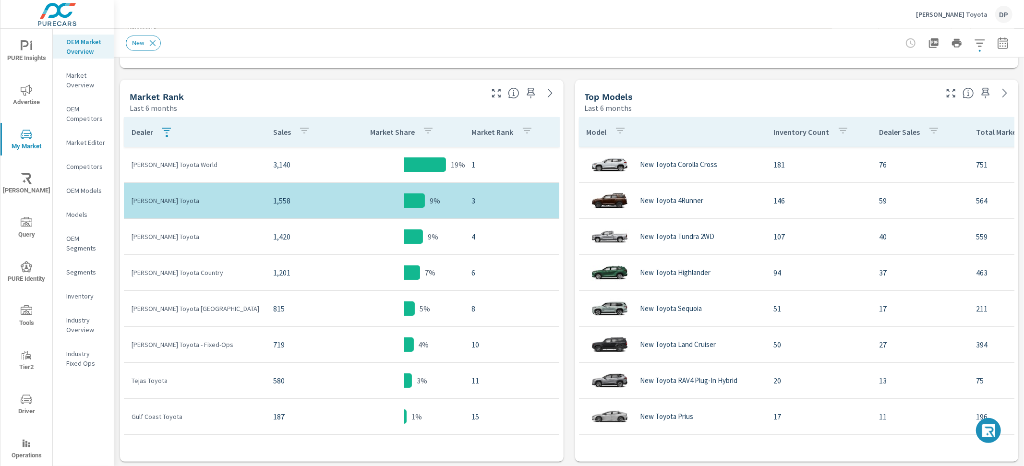
click at [974, 43] on icon "button" at bounding box center [980, 43] width 12 height 12
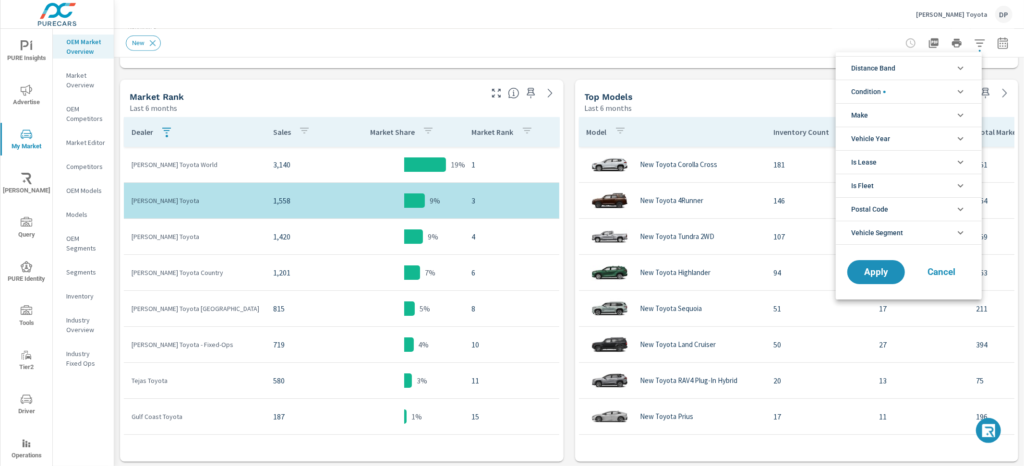
click at [988, 35] on div at bounding box center [512, 233] width 1024 height 466
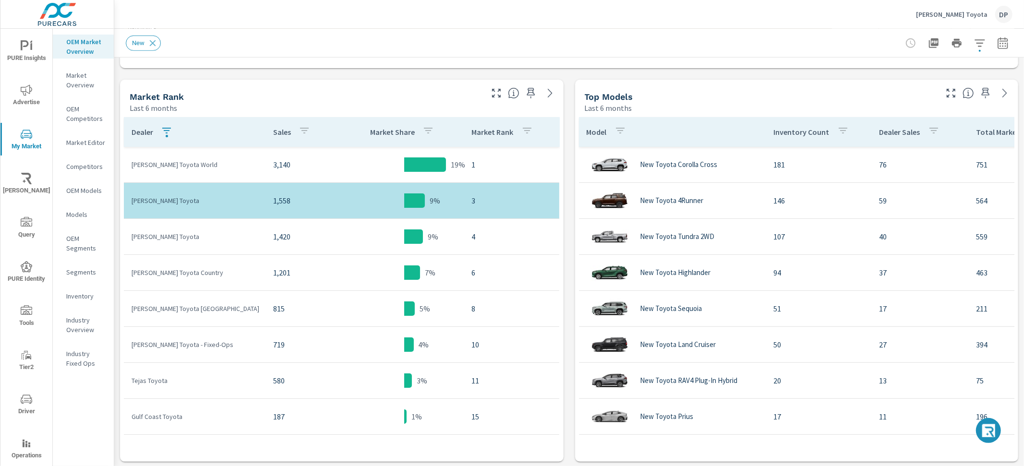
click at [997, 45] on icon "button" at bounding box center [1003, 43] width 12 height 12
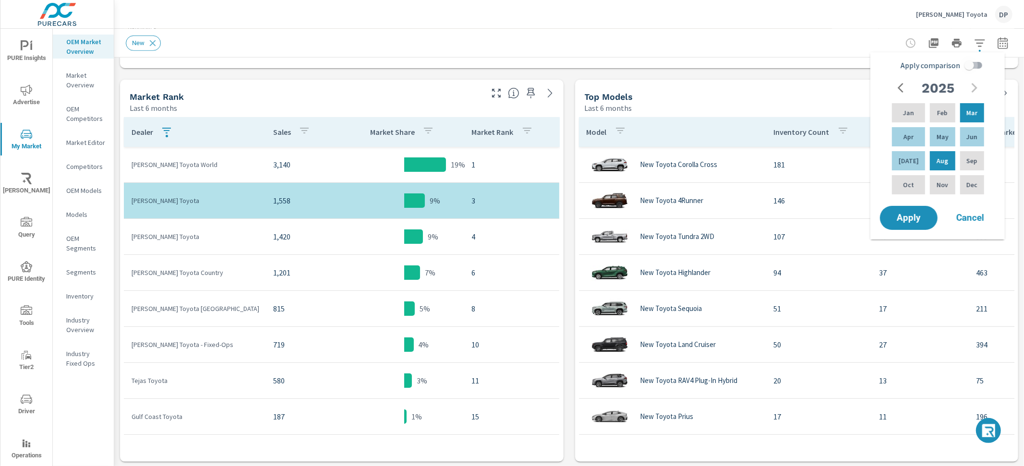
click at [978, 63] on input "Apply comparison" at bounding box center [969, 65] width 55 height 18
checkbox input "true"
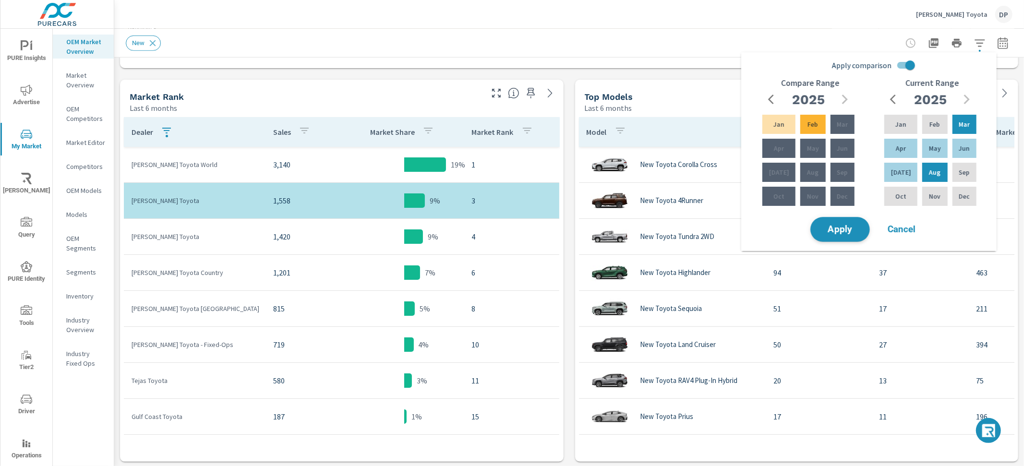
click at [836, 225] on span "Apply" at bounding box center [839, 229] width 39 height 9
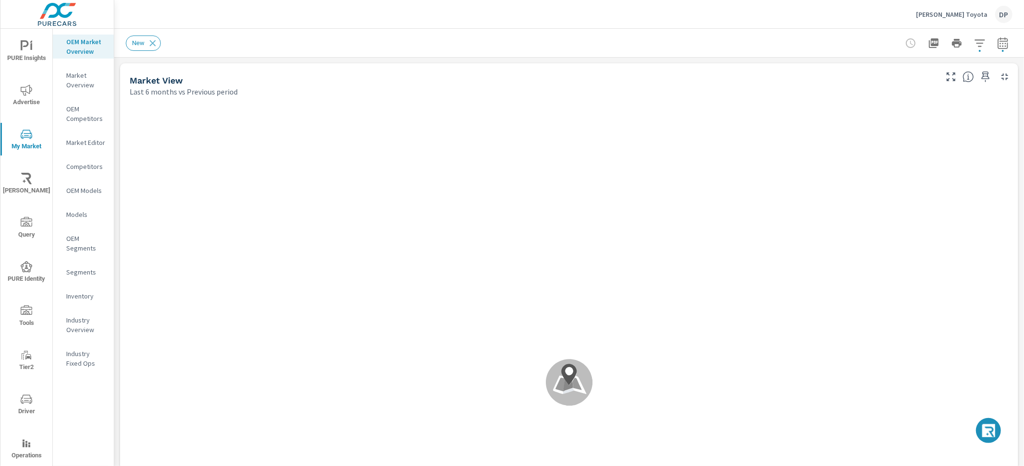
scroll to position [288, 0]
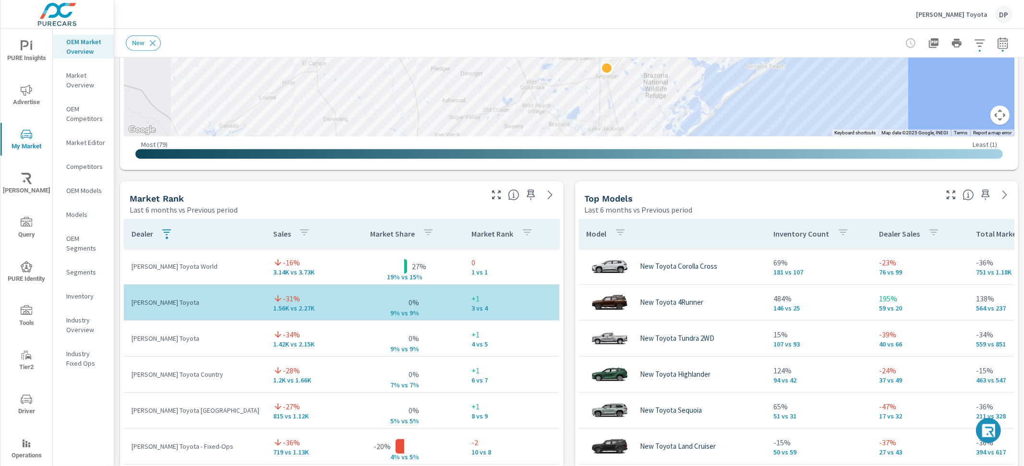
scroll to position [604, 0]
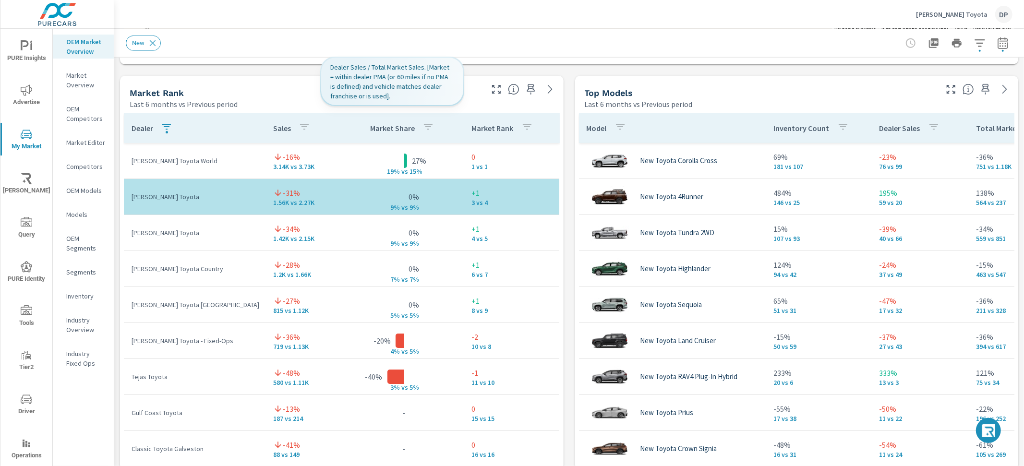
click at [376, 128] on p "Market Share" at bounding box center [392, 128] width 45 height 10
click at [377, 129] on p "Market Share" at bounding box center [386, 128] width 45 height 10
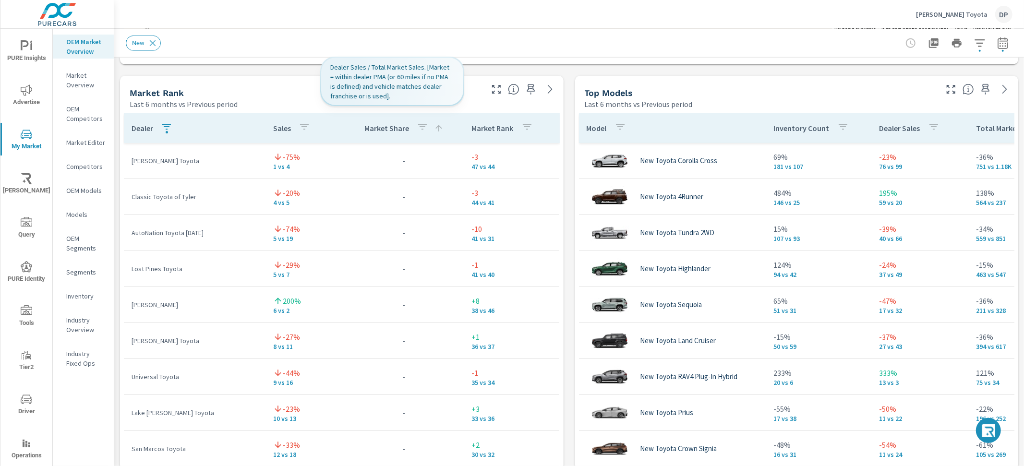
click at [417, 127] on icon "button" at bounding box center [423, 127] width 12 height 12
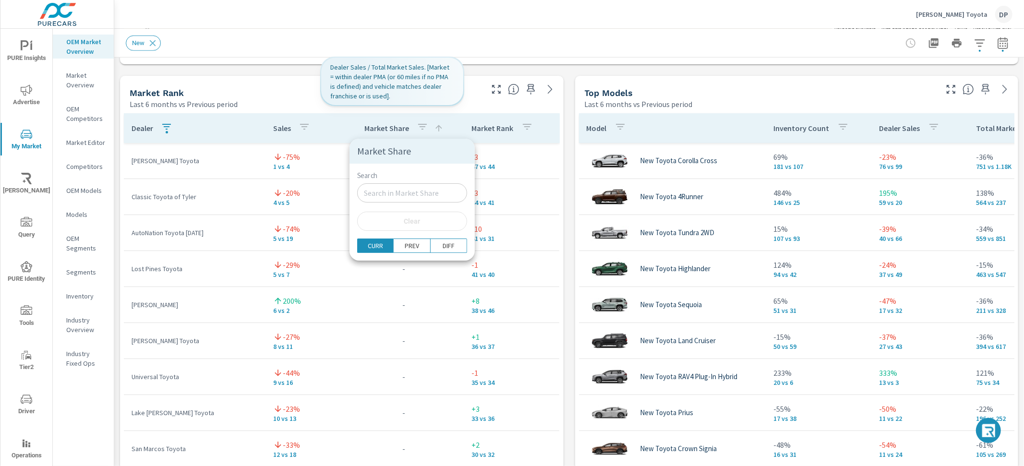
click at [368, 130] on div at bounding box center [512, 233] width 1024 height 466
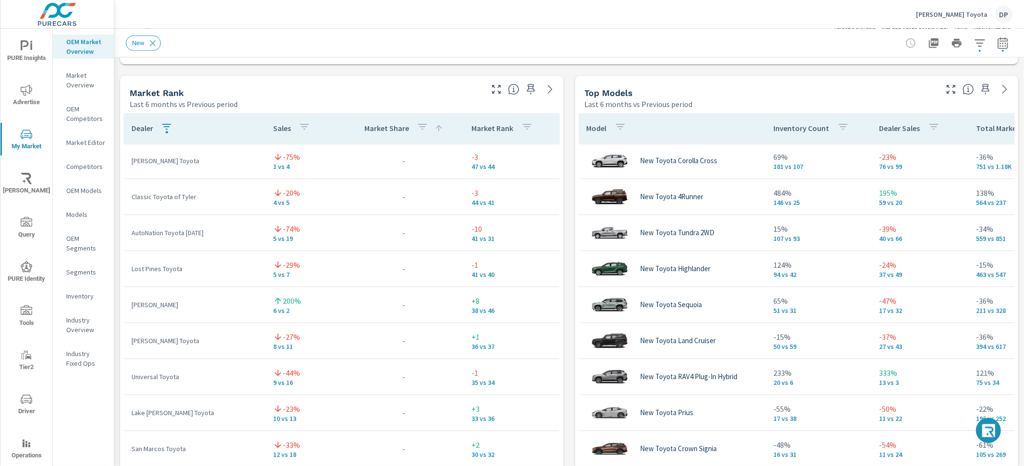
click at [369, 126] on p "Market Share" at bounding box center [386, 128] width 45 height 10
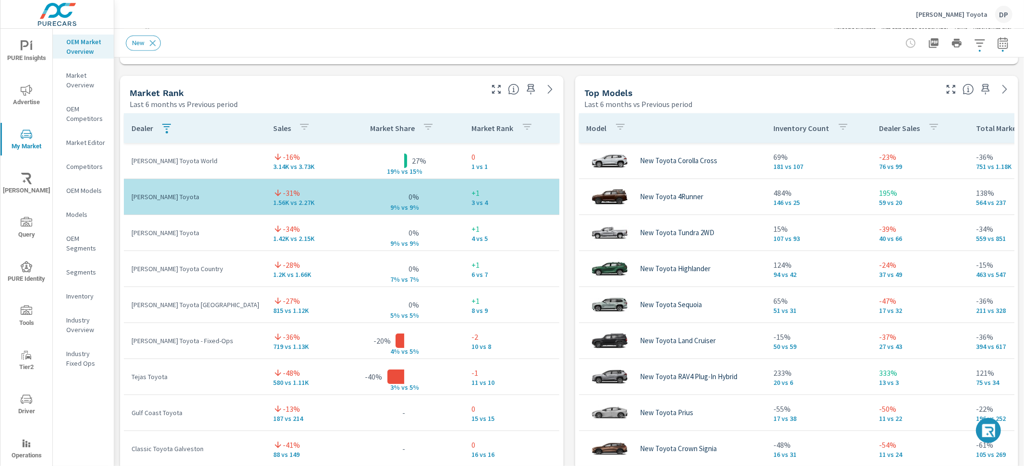
click at [370, 129] on p "Market Share" at bounding box center [392, 128] width 45 height 10
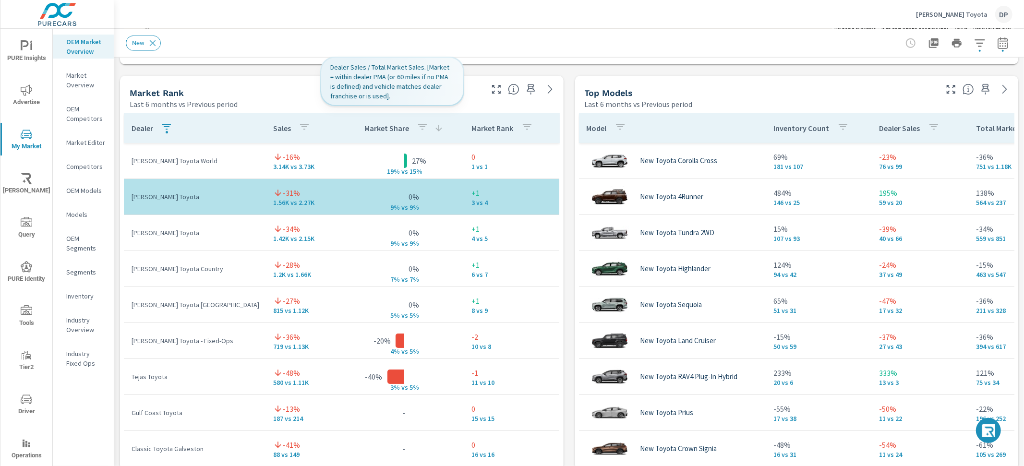
click at [417, 130] on icon "button" at bounding box center [423, 127] width 12 height 12
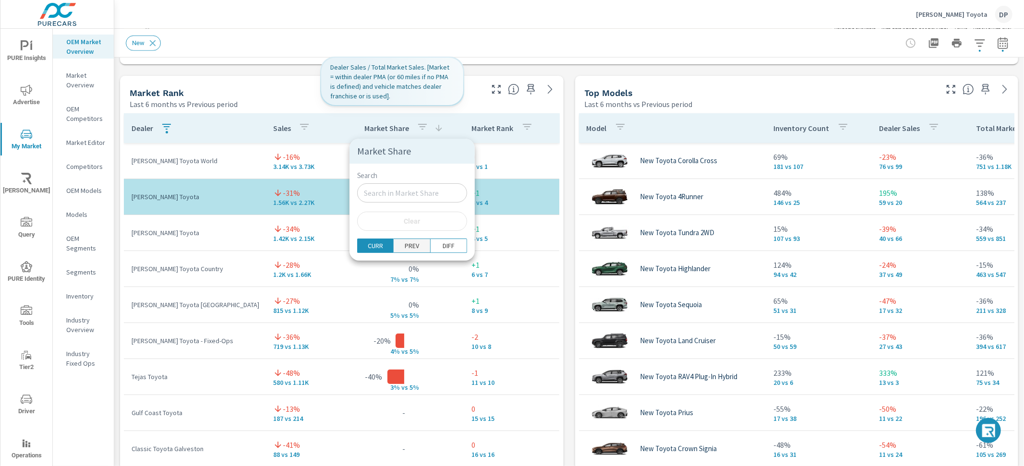
click at [405, 245] on p "PREV" at bounding box center [412, 246] width 14 height 10
click at [338, 173] on div at bounding box center [512, 233] width 1024 height 466
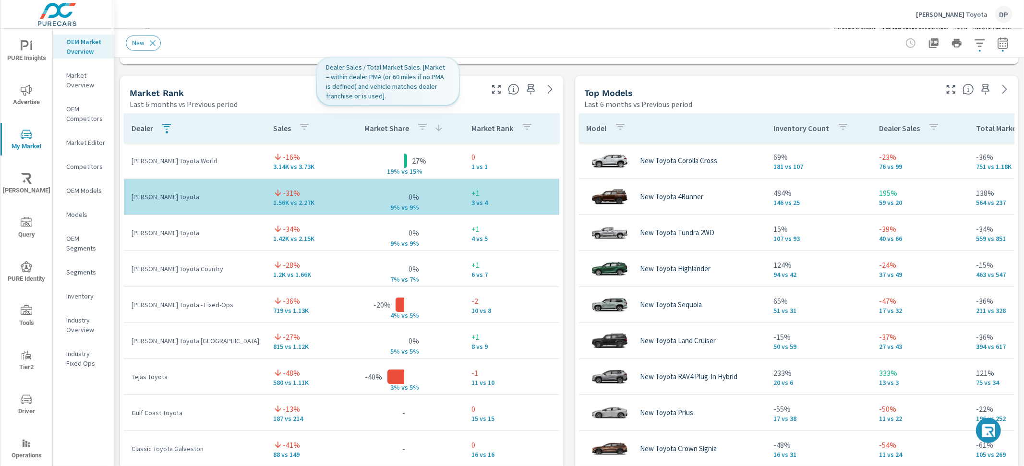
click at [381, 125] on p "Market Share" at bounding box center [386, 128] width 45 height 10
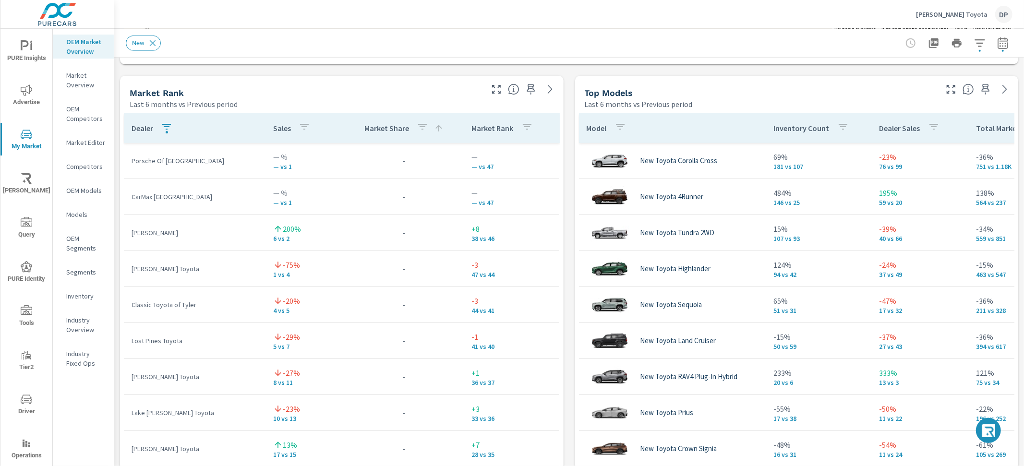
click at [381, 127] on p "Market Share" at bounding box center [386, 128] width 45 height 10
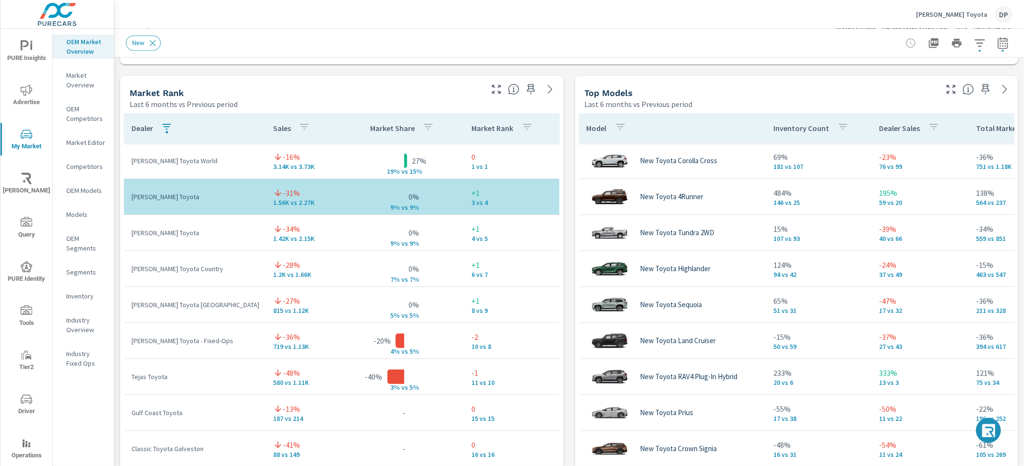
click at [37, 52] on span "PURE Insights" at bounding box center [26, 52] width 46 height 24
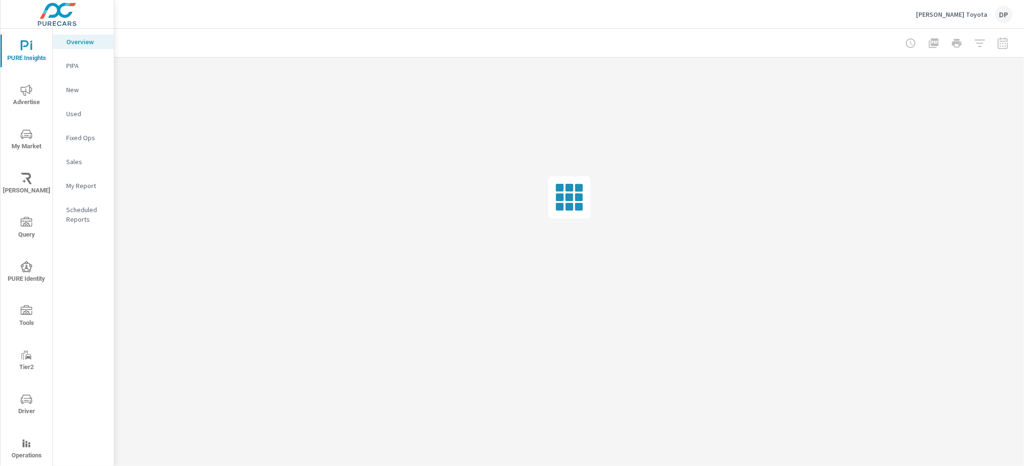
click at [78, 162] on p "Sales" at bounding box center [86, 162] width 40 height 10
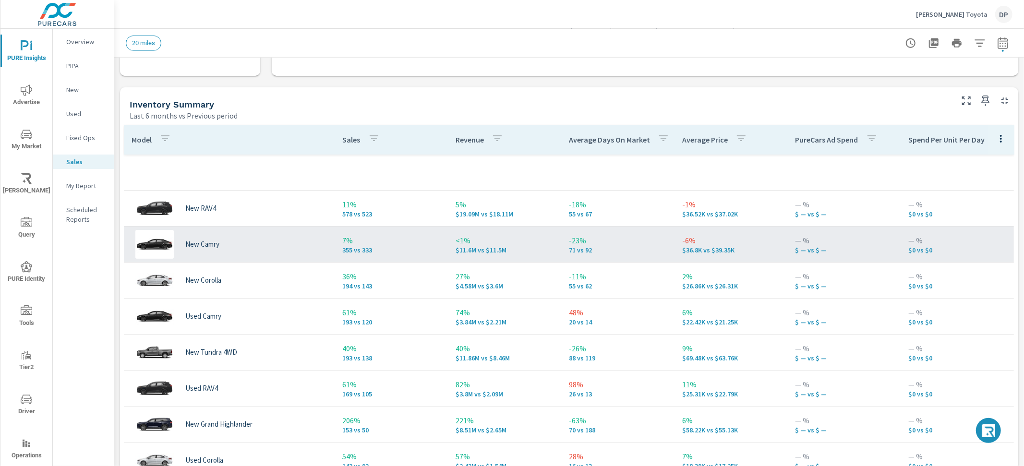
scroll to position [332, 0]
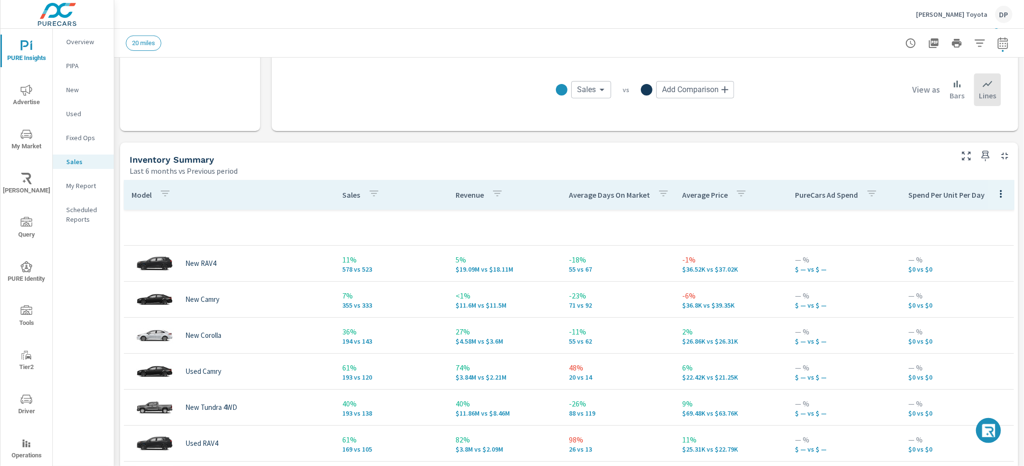
click at [336, 192] on th "Sales" at bounding box center [391, 195] width 113 height 30
click at [345, 199] on p "Sales" at bounding box center [352, 195] width 18 height 10
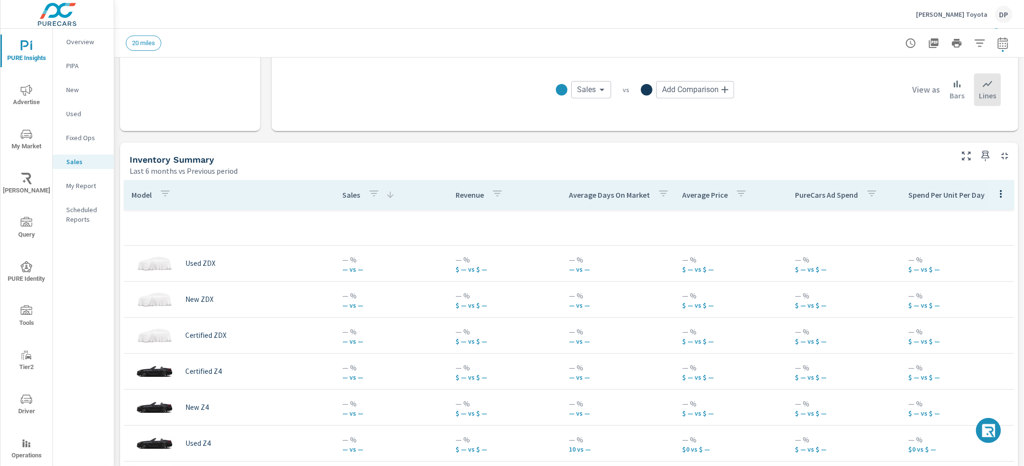
click at [346, 198] on p "Sales" at bounding box center [352, 195] width 18 height 10
click at [350, 200] on div "Sales" at bounding box center [369, 195] width 52 height 22
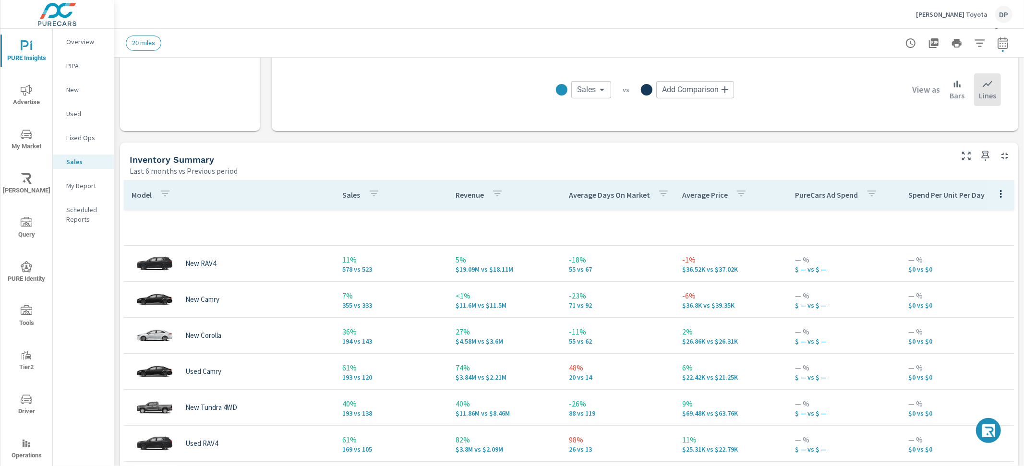
click at [351, 201] on div "Sales" at bounding box center [363, 195] width 41 height 22
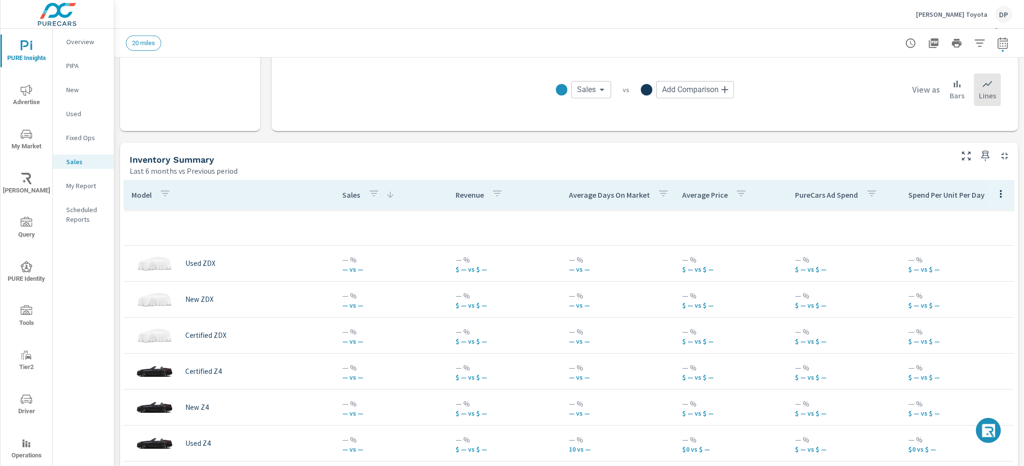
click at [352, 202] on div "Sales" at bounding box center [369, 195] width 52 height 22
click at [352, 203] on div "Sales" at bounding box center [369, 195] width 52 height 22
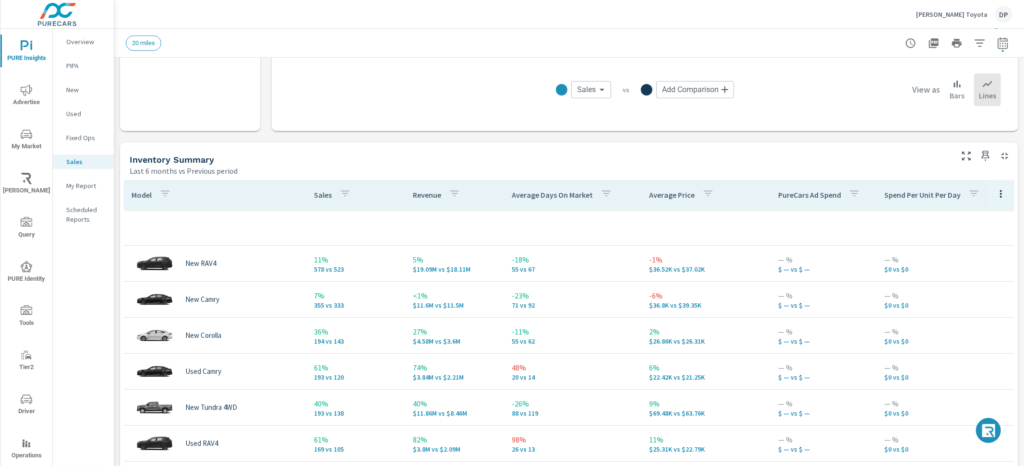
click at [306, 195] on th "Sales" at bounding box center [355, 195] width 99 height 30
click at [314, 195] on p "Sales" at bounding box center [323, 195] width 18 height 10
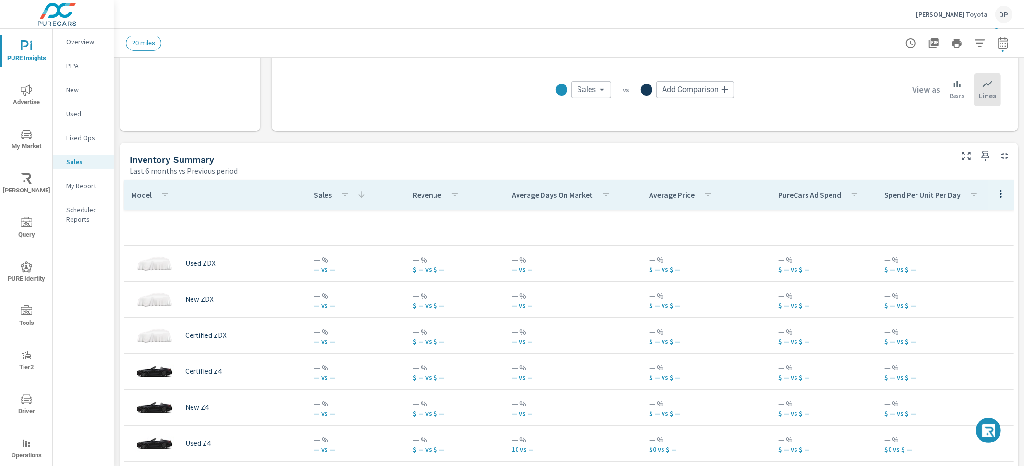
click at [314, 195] on p "Sales" at bounding box center [323, 195] width 18 height 10
click at [314, 194] on p "Sales" at bounding box center [323, 195] width 18 height 10
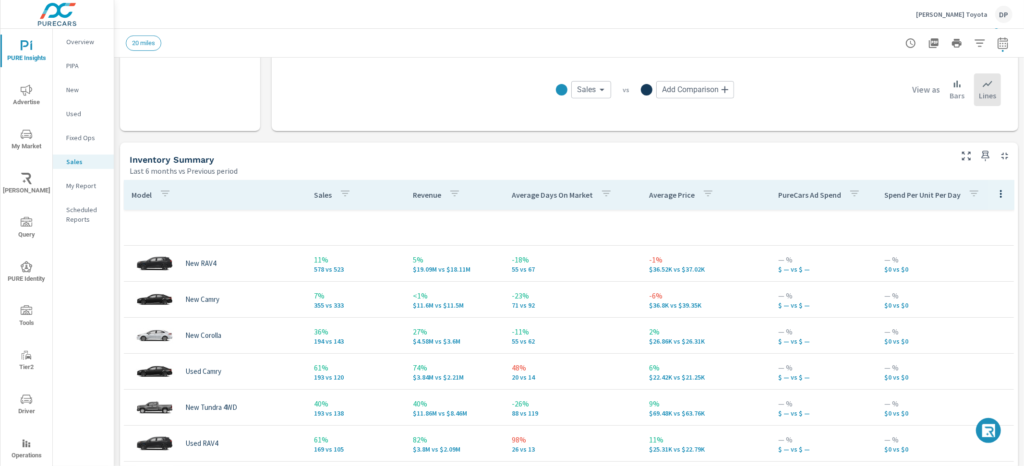
click at [314, 195] on p "Sales" at bounding box center [323, 195] width 18 height 10
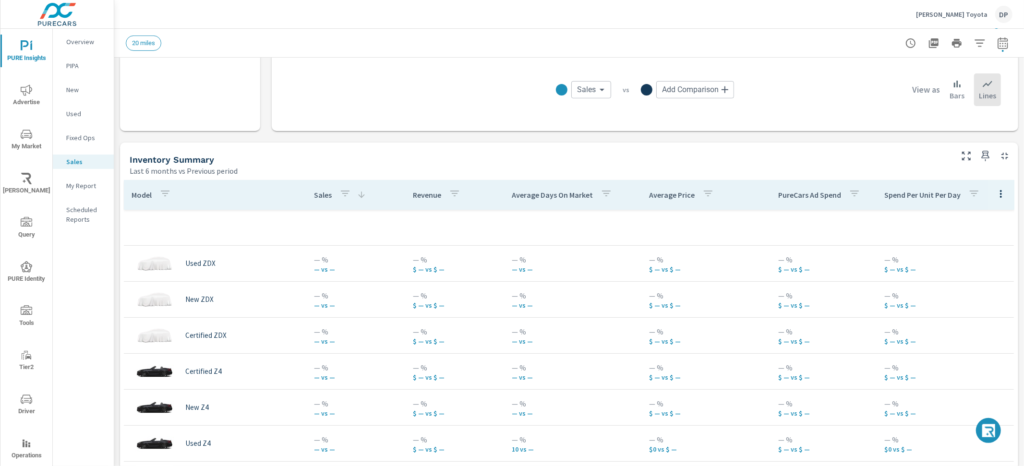
click at [314, 196] on p "Sales" at bounding box center [323, 195] width 18 height 10
click at [314, 197] on p "Sales" at bounding box center [323, 195] width 18 height 10
